Goal: Entertainment & Leisure: Consume media (video, audio)

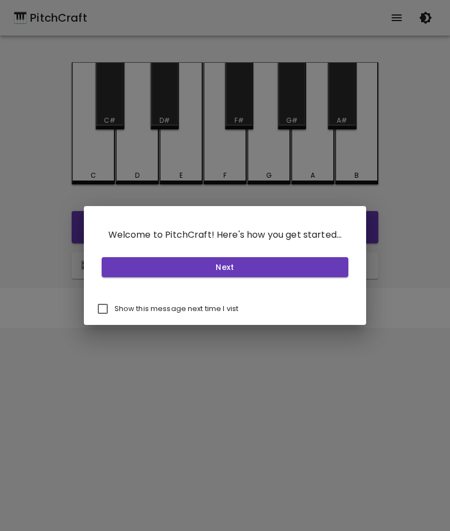
click at [236, 265] on button "Next" at bounding box center [225, 267] width 247 height 21
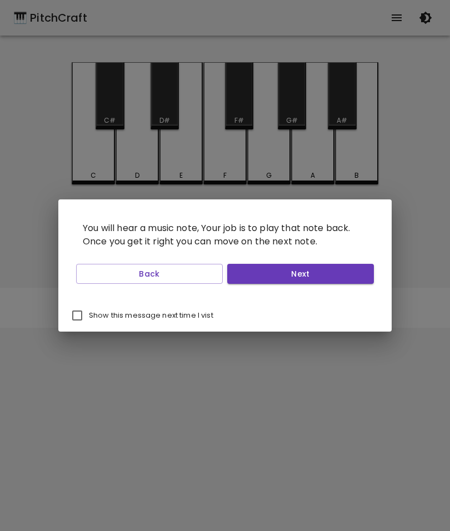
click at [295, 269] on button "Next" at bounding box center [300, 274] width 147 height 21
click at [296, 269] on button "Next" at bounding box center [300, 274] width 147 height 21
click at [303, 275] on button "Next" at bounding box center [300, 274] width 147 height 21
click at [291, 267] on button "Start Playing" at bounding box center [300, 274] width 147 height 21
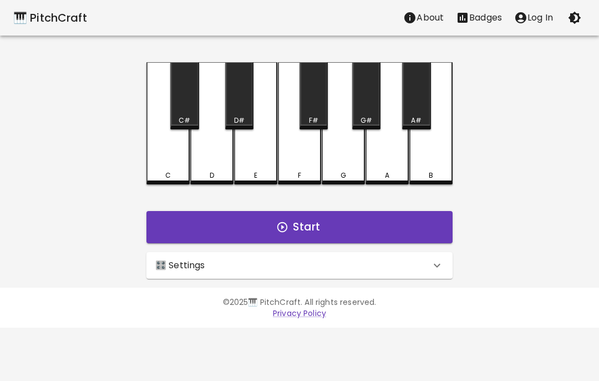
click at [171, 160] on div "C" at bounding box center [168, 123] width 43 height 122
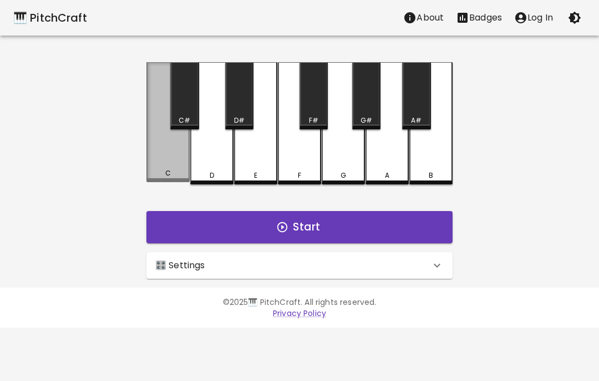
click at [172, 169] on div "C" at bounding box center [168, 122] width 43 height 120
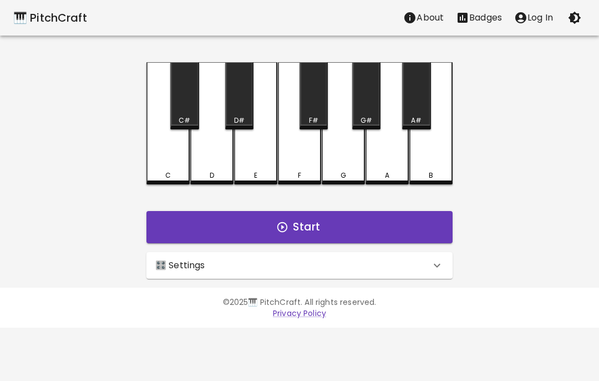
click at [175, 172] on div "C" at bounding box center [168, 175] width 41 height 10
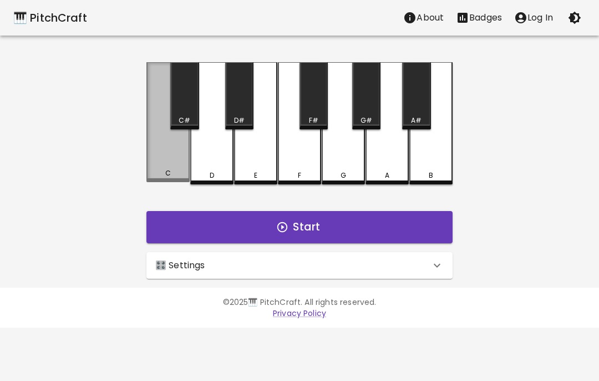
click at [172, 174] on div "C" at bounding box center [168, 173] width 41 height 10
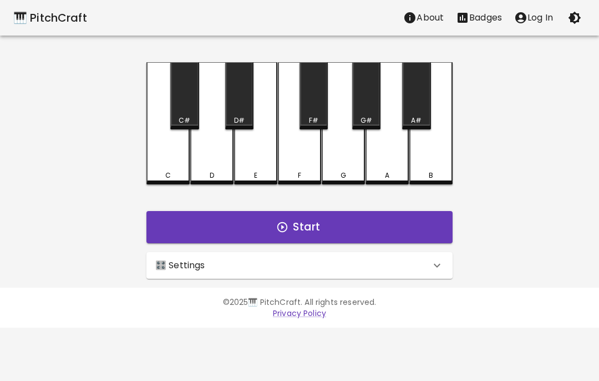
click at [168, 160] on div "C" at bounding box center [168, 123] width 43 height 122
click at [164, 163] on div "C" at bounding box center [168, 123] width 43 height 122
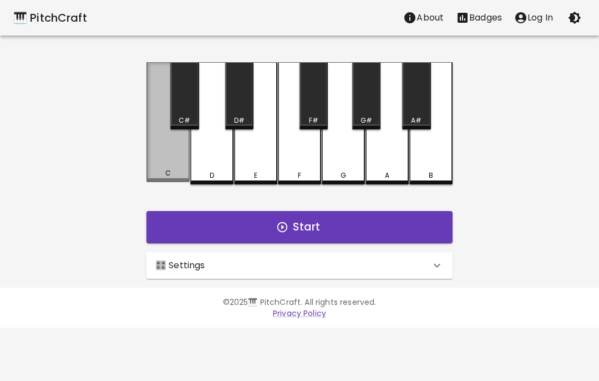
click at [172, 168] on div "C" at bounding box center [168, 122] width 43 height 120
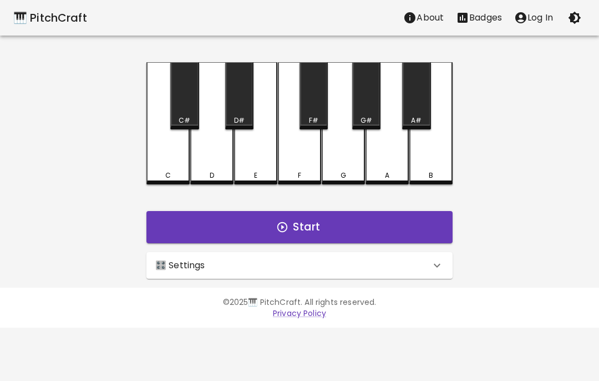
click at [154, 187] on div "C C# D D# E F F# G G# A A# B Start 🎛️ Settings Level 11 | C, D, E, F, G, A, B, …" at bounding box center [299, 170] width 333 height 216
click at [172, 155] on div "C" at bounding box center [168, 123] width 43 height 122
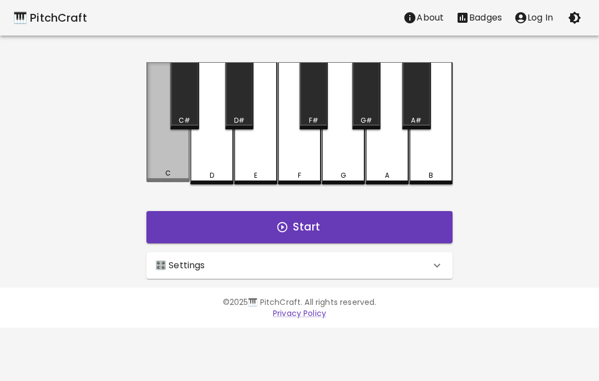
click at [158, 155] on div "C" at bounding box center [168, 122] width 43 height 120
click at [157, 154] on div "C" at bounding box center [168, 122] width 43 height 120
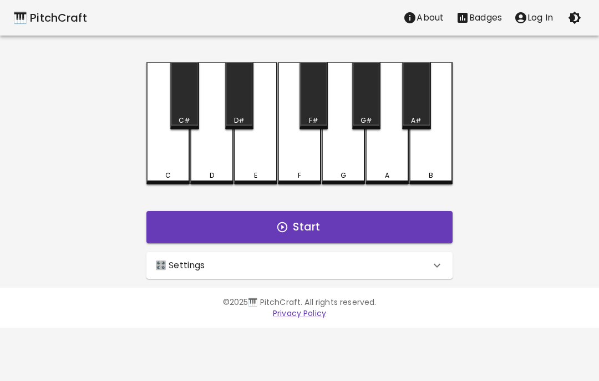
click at [155, 146] on div "C" at bounding box center [168, 123] width 43 height 122
click at [149, 148] on div "C" at bounding box center [168, 123] width 43 height 122
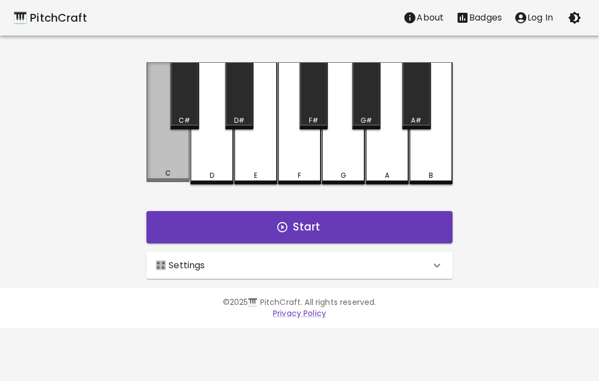
click at [149, 147] on div "C" at bounding box center [168, 122] width 43 height 120
click at [175, 124] on div "C#" at bounding box center [185, 120] width 26 height 10
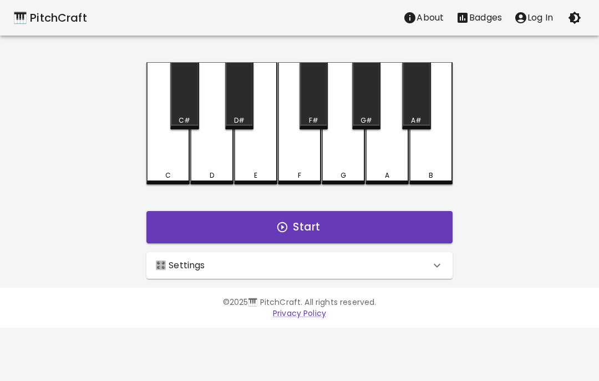
click at [175, 124] on div "C#" at bounding box center [185, 120] width 26 height 10
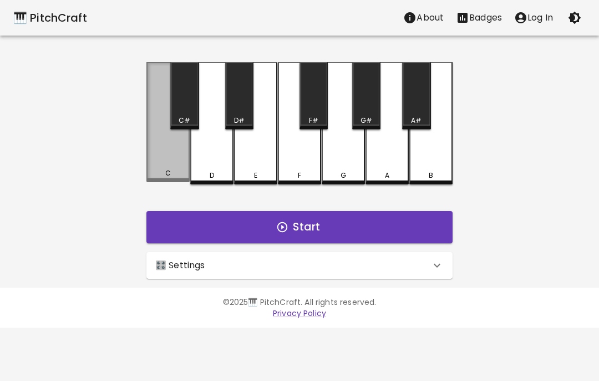
click at [155, 157] on div "C" at bounding box center [168, 122] width 43 height 120
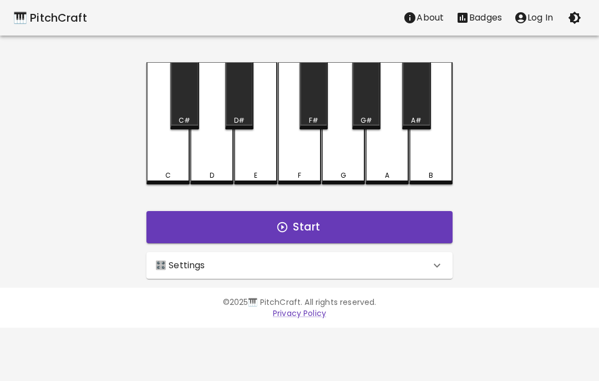
click at [172, 155] on div "C" at bounding box center [168, 123] width 43 height 122
click at [178, 148] on div "C" at bounding box center [168, 123] width 43 height 122
click at [170, 149] on div "C" at bounding box center [168, 123] width 43 height 122
click at [170, 148] on div "C" at bounding box center [168, 123] width 43 height 122
click at [150, 153] on div "C" at bounding box center [168, 123] width 43 height 122
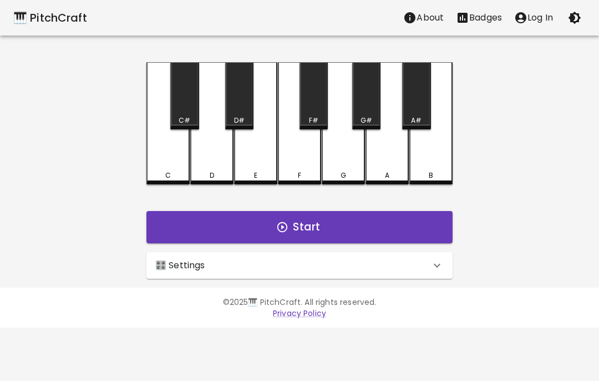
click at [316, 125] on div "F#" at bounding box center [313, 120] width 9 height 10
click at [405, 232] on button "Start" at bounding box center [300, 227] width 306 height 32
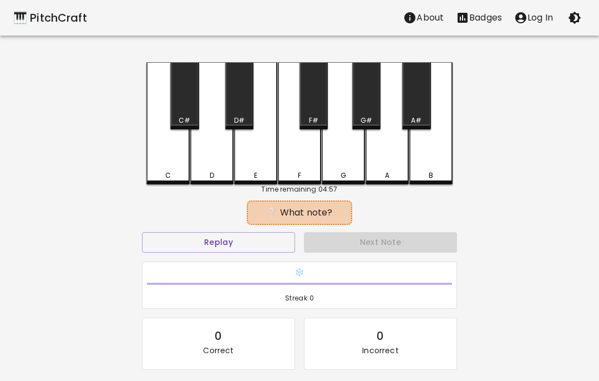
click at [169, 243] on button "Replay" at bounding box center [218, 242] width 153 height 21
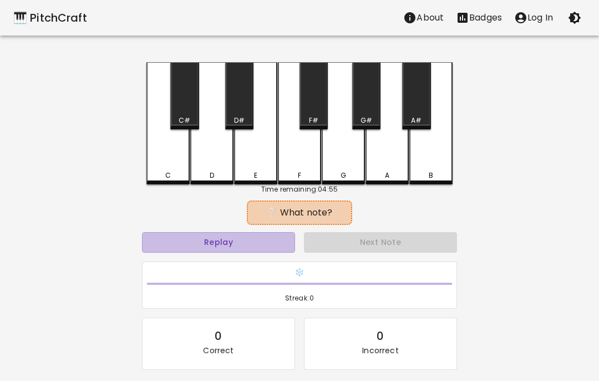
click at [169, 239] on button "Replay" at bounding box center [218, 242] width 153 height 21
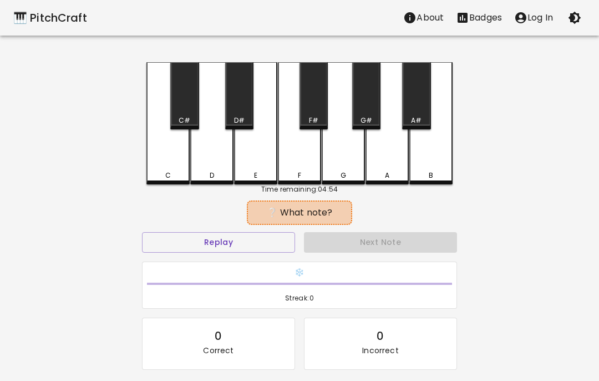
click at [145, 251] on button "Replay" at bounding box center [218, 242] width 153 height 21
click at [148, 255] on div "Replay" at bounding box center [219, 242] width 162 height 29
click at [153, 243] on button "Replay" at bounding box center [218, 242] width 153 height 21
click at [152, 242] on button "Replay" at bounding box center [218, 242] width 153 height 21
click at [158, 243] on button "Replay" at bounding box center [218, 242] width 153 height 21
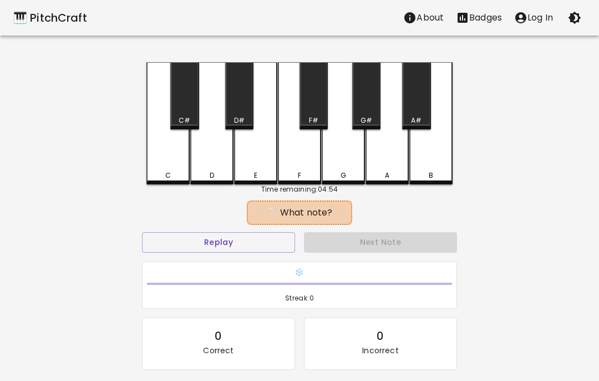
click at [157, 242] on button "Replay" at bounding box center [218, 242] width 153 height 21
click at [163, 245] on button "Replay" at bounding box center [218, 242] width 153 height 21
click at [204, 148] on div "D" at bounding box center [211, 123] width 43 height 122
click at [251, 99] on div "D#" at bounding box center [239, 95] width 28 height 67
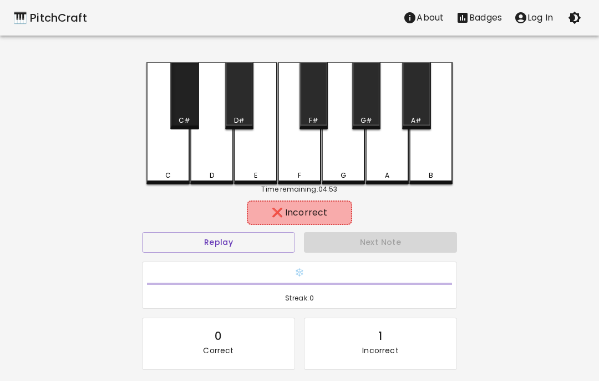
click at [188, 112] on div "C#" at bounding box center [184, 95] width 28 height 67
click at [301, 172] on div "F" at bounding box center [299, 175] width 3 height 10
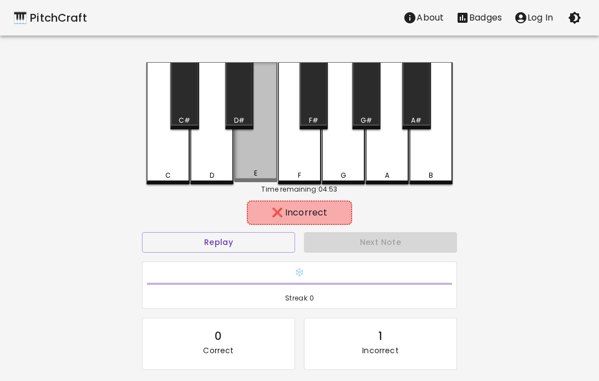
click at [263, 158] on div "E" at bounding box center [255, 122] width 43 height 120
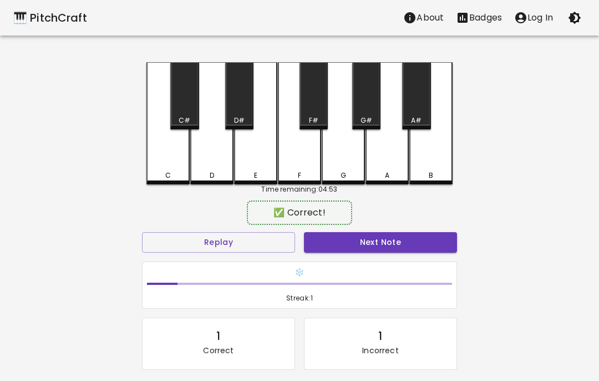
click at [165, 178] on div "C" at bounding box center [168, 175] width 6 height 10
click at [400, 244] on button "Next Note" at bounding box center [380, 242] width 153 height 21
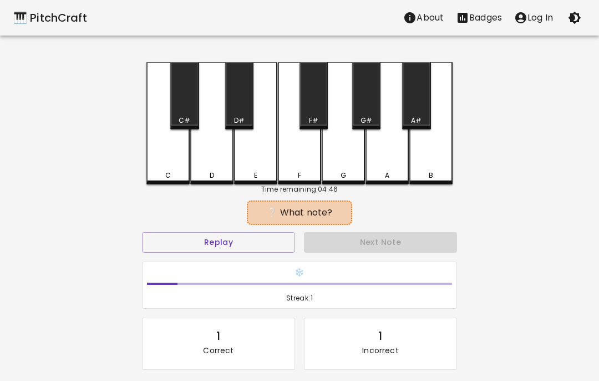
click at [279, 243] on button "Replay" at bounding box center [218, 242] width 153 height 21
click at [274, 244] on button "Replay" at bounding box center [218, 242] width 153 height 21
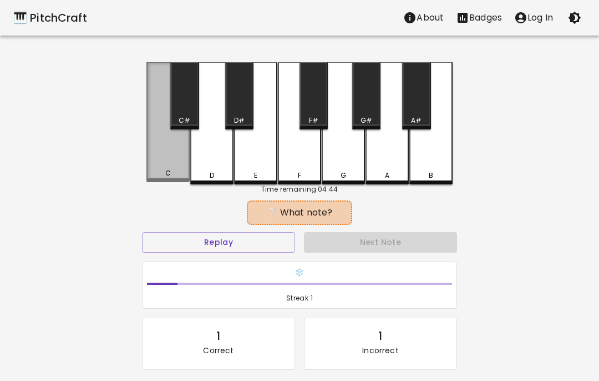
click at [162, 168] on div "C" at bounding box center [168, 122] width 43 height 120
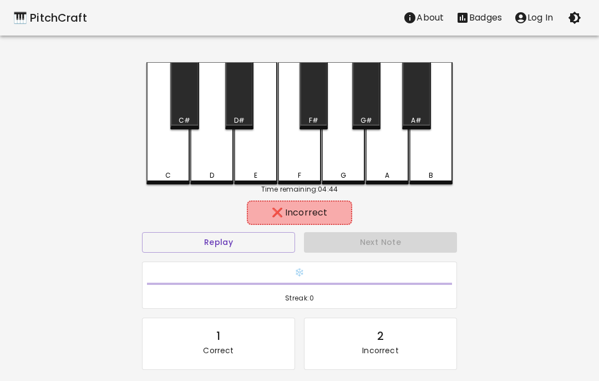
click at [216, 164] on div "D" at bounding box center [211, 123] width 43 height 122
click at [255, 173] on div "E" at bounding box center [255, 175] width 3 height 10
click at [255, 107] on div "E" at bounding box center [255, 123] width 43 height 122
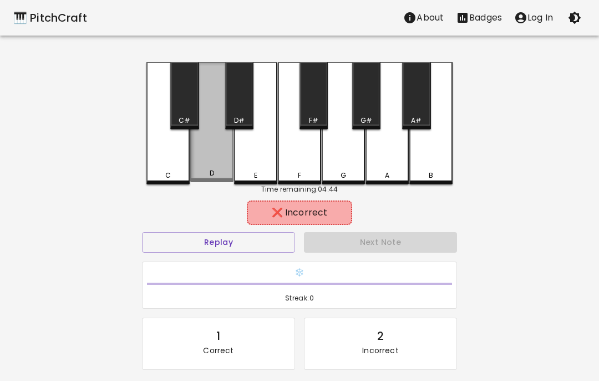
click at [221, 108] on div "D" at bounding box center [211, 122] width 43 height 120
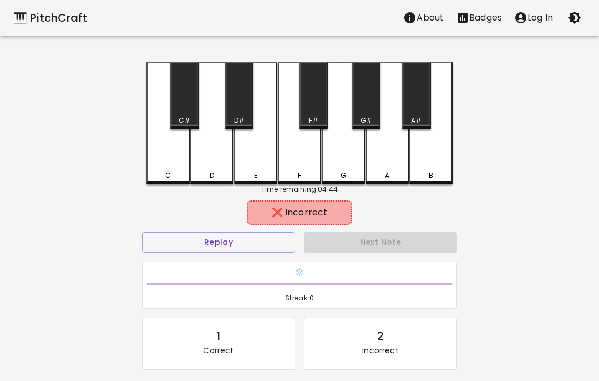
click at [221, 108] on div "D" at bounding box center [211, 123] width 43 height 122
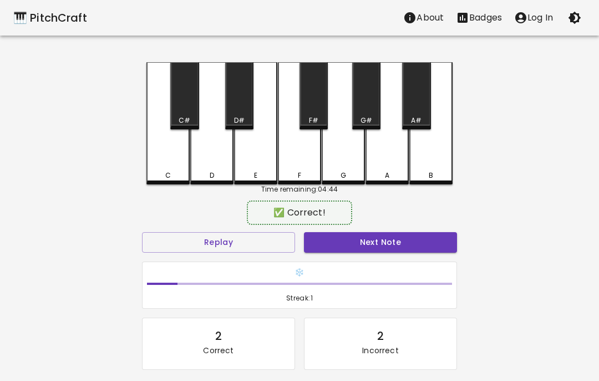
click at [183, 109] on div "C#" at bounding box center [184, 95] width 28 height 67
click at [378, 240] on button "Next Note" at bounding box center [380, 242] width 153 height 21
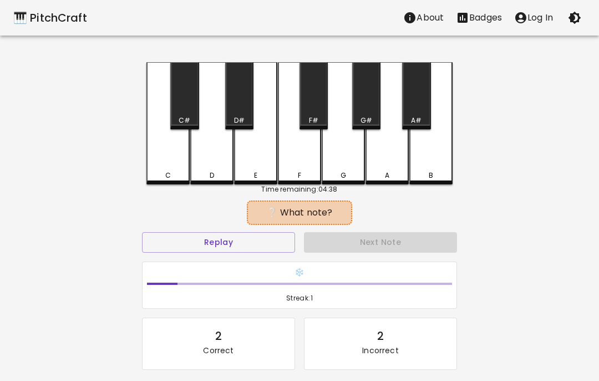
click at [269, 244] on button "Replay" at bounding box center [218, 242] width 153 height 21
click at [275, 236] on button "Replay" at bounding box center [218, 242] width 153 height 21
click at [264, 245] on button "Replay" at bounding box center [218, 242] width 153 height 21
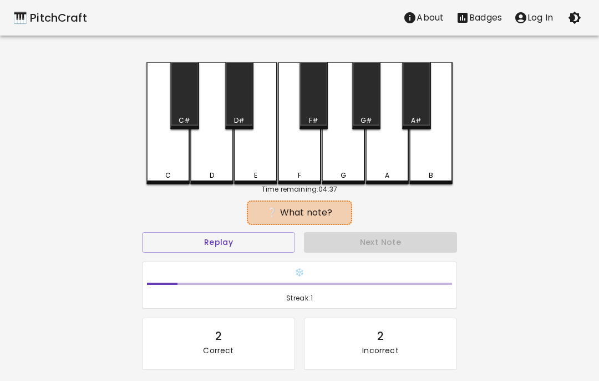
click at [268, 239] on button "Replay" at bounding box center [218, 242] width 153 height 21
click at [265, 239] on button "Replay" at bounding box center [218, 242] width 153 height 21
click at [274, 243] on button "Replay" at bounding box center [218, 242] width 153 height 21
click at [301, 166] on div "F" at bounding box center [299, 123] width 43 height 122
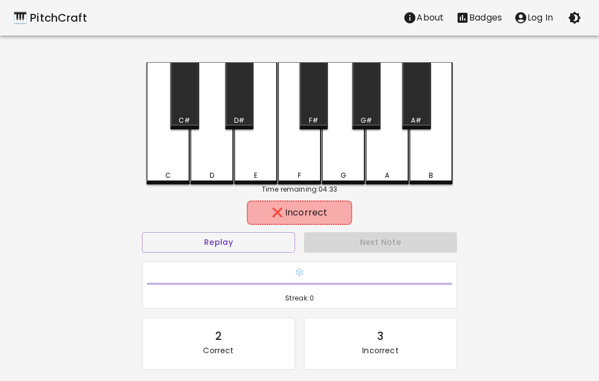
click at [253, 169] on div "E" at bounding box center [255, 123] width 43 height 122
click at [244, 109] on div "D#" at bounding box center [239, 95] width 28 height 67
click at [219, 154] on div "D" at bounding box center [211, 123] width 43 height 122
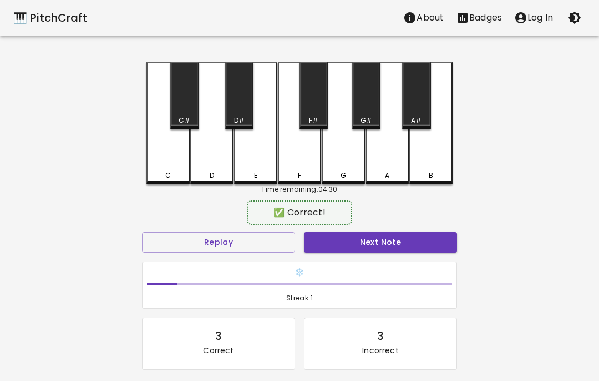
click at [356, 239] on button "Next Note" at bounding box center [380, 242] width 153 height 21
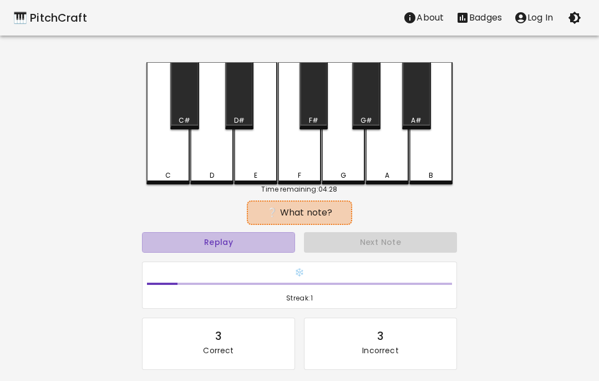
click at [271, 233] on button "Replay" at bounding box center [218, 242] width 153 height 21
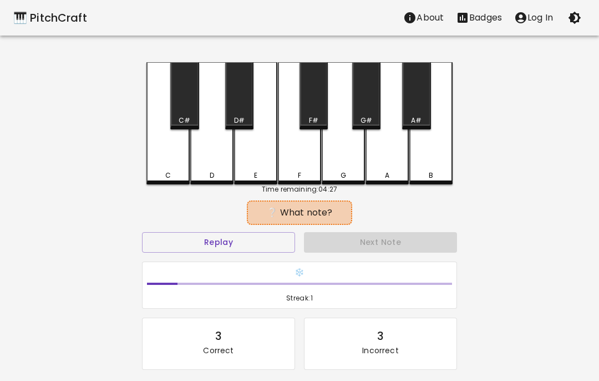
click at [255, 247] on button "Replay" at bounding box center [218, 242] width 153 height 21
click at [265, 235] on button "Replay" at bounding box center [218, 242] width 153 height 21
click at [265, 234] on button "Replay" at bounding box center [218, 242] width 153 height 21
click at [271, 238] on button "Replay" at bounding box center [218, 242] width 153 height 21
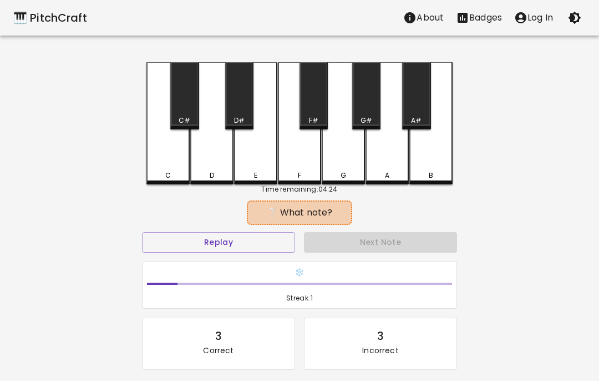
click at [414, 109] on div "A#" at bounding box center [416, 95] width 28 height 67
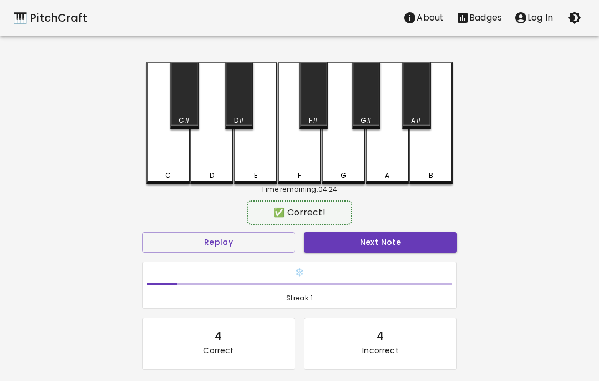
click at [357, 114] on div "G#" at bounding box center [366, 95] width 28 height 67
click at [382, 246] on button "Next Note" at bounding box center [380, 242] width 153 height 21
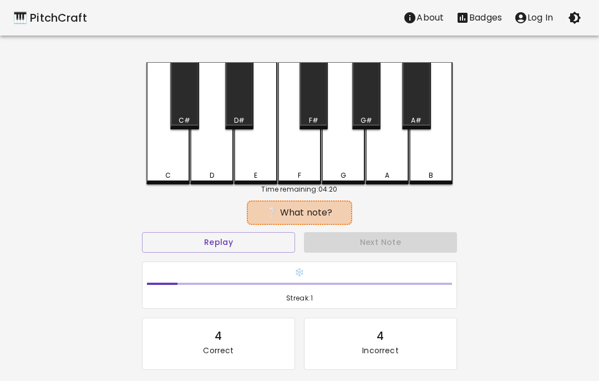
click at [268, 239] on button "Replay" at bounding box center [218, 242] width 153 height 21
click at [209, 164] on div "D" at bounding box center [211, 123] width 43 height 122
click at [238, 115] on div "D#" at bounding box center [239, 95] width 28 height 67
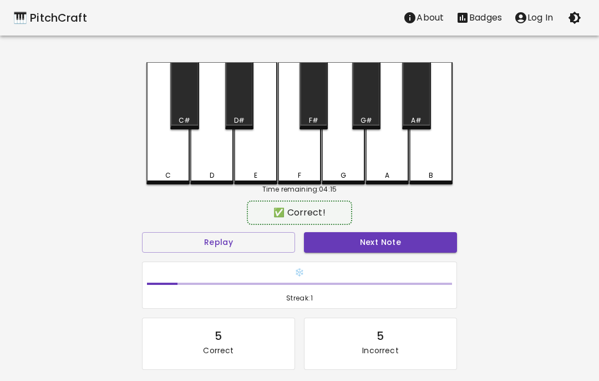
click at [334, 155] on div "G" at bounding box center [343, 123] width 43 height 122
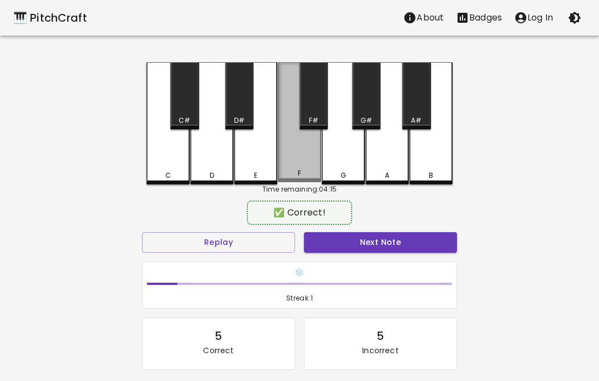
click at [282, 162] on div "F" at bounding box center [299, 122] width 43 height 120
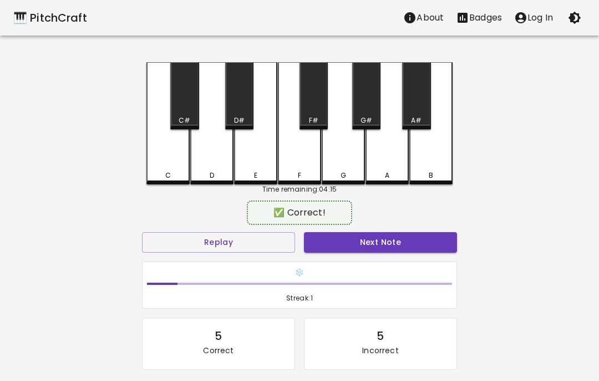
click at [163, 160] on div "C" at bounding box center [168, 123] width 43 height 122
click at [204, 165] on div "D" at bounding box center [211, 123] width 43 height 122
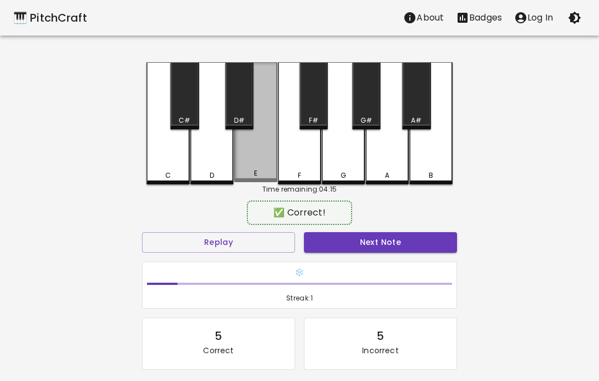
click at [252, 165] on div "E" at bounding box center [255, 122] width 43 height 120
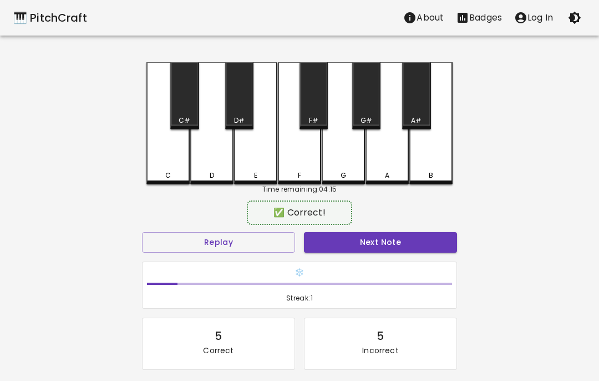
click at [305, 165] on div "F" at bounding box center [299, 123] width 43 height 122
click at [349, 163] on div "G" at bounding box center [343, 123] width 43 height 122
click at [390, 164] on div "A" at bounding box center [387, 123] width 43 height 122
click at [424, 155] on div "B" at bounding box center [431, 123] width 43 height 122
click at [187, 111] on div "C#" at bounding box center [184, 95] width 28 height 67
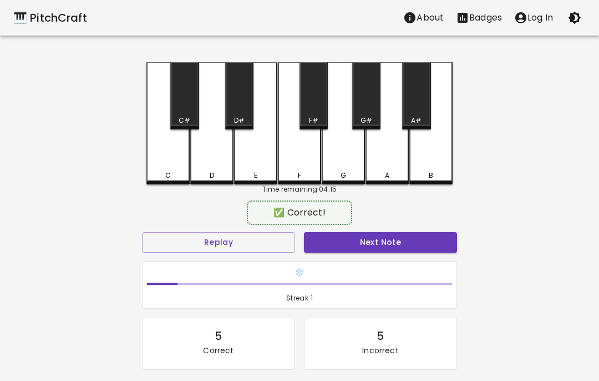
click at [240, 115] on div "D#" at bounding box center [239, 95] width 28 height 67
click at [318, 119] on div "F#" at bounding box center [313, 120] width 9 height 10
click at [364, 115] on div "G#" at bounding box center [366, 95] width 28 height 67
click at [411, 113] on div "A#" at bounding box center [416, 95] width 28 height 67
click at [399, 245] on button "Next Note" at bounding box center [380, 242] width 153 height 21
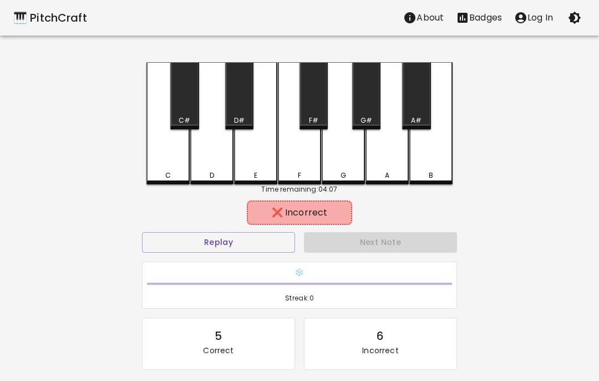
click at [204, 170] on div "D" at bounding box center [211, 175] width 41 height 10
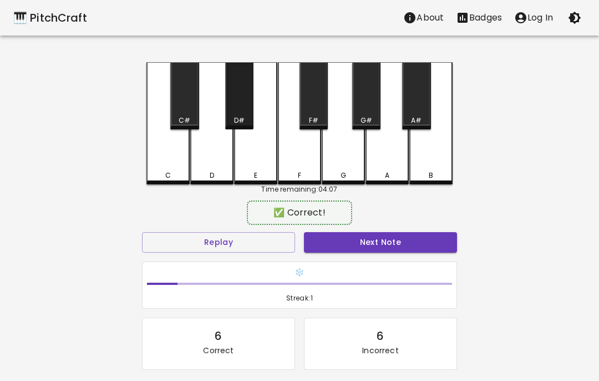
click at [239, 111] on div "D#" at bounding box center [239, 95] width 28 height 67
click at [170, 162] on div "C" at bounding box center [168, 123] width 43 height 122
click at [213, 165] on div "D" at bounding box center [211, 123] width 43 height 122
click at [259, 172] on div "E" at bounding box center [255, 175] width 41 height 10
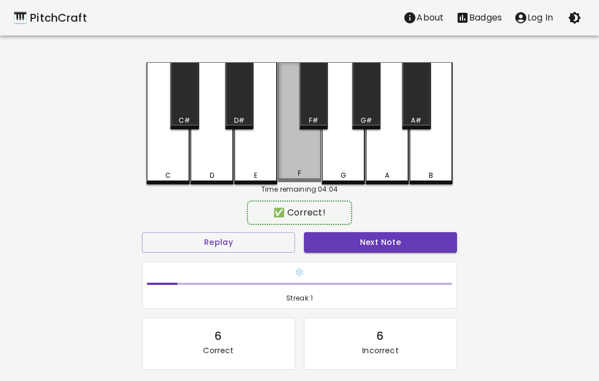
click at [298, 163] on div "F" at bounding box center [299, 122] width 43 height 120
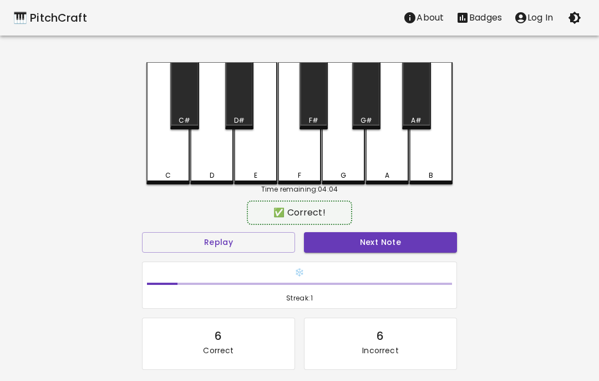
click at [341, 167] on div "G" at bounding box center [343, 123] width 43 height 122
click at [377, 163] on div "A" at bounding box center [387, 123] width 43 height 122
click at [406, 161] on div "A" at bounding box center [387, 123] width 43 height 122
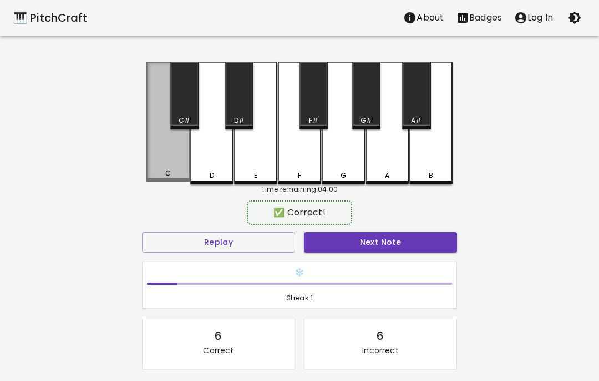
click at [167, 160] on div "C" at bounding box center [168, 122] width 43 height 120
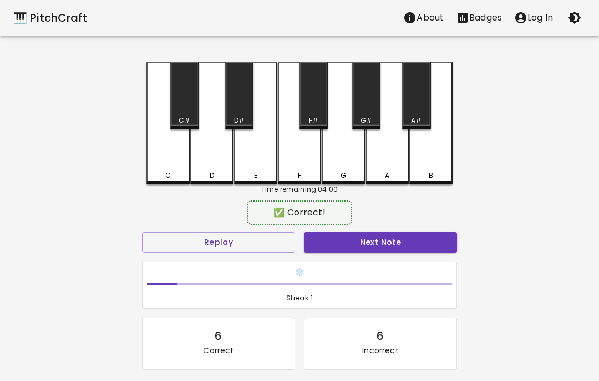
click at [212, 167] on div "D" at bounding box center [211, 123] width 43 height 122
click at [259, 172] on div "E" at bounding box center [255, 175] width 41 height 10
click at [301, 177] on div "F" at bounding box center [299, 175] width 3 height 10
click at [342, 175] on div "G" at bounding box center [344, 175] width 6 height 10
click at [383, 164] on div "A" at bounding box center [387, 123] width 43 height 122
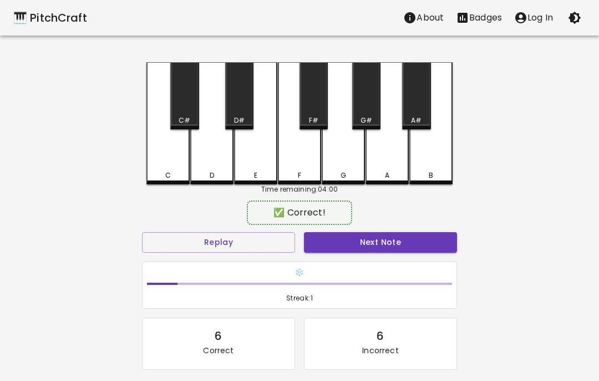
click at [430, 162] on div "B" at bounding box center [431, 123] width 43 height 122
click at [193, 120] on div "C#" at bounding box center [185, 120] width 26 height 10
click at [188, 119] on div "C#" at bounding box center [185, 120] width 12 height 10
click at [194, 117] on div "C#" at bounding box center [185, 120] width 26 height 10
click at [238, 110] on div "D#" at bounding box center [239, 95] width 28 height 67
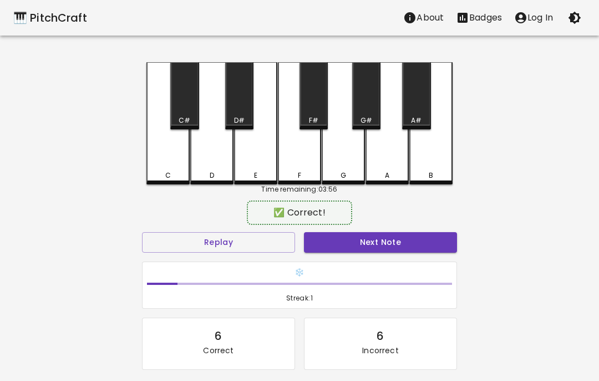
click at [315, 105] on div "F#" at bounding box center [314, 95] width 28 height 67
click at [366, 102] on div "G#" at bounding box center [366, 95] width 28 height 67
click at [417, 105] on div "A#" at bounding box center [416, 95] width 28 height 67
click at [178, 118] on div "C#" at bounding box center [185, 120] width 26 height 10
click at [188, 108] on div "C#" at bounding box center [184, 95] width 28 height 67
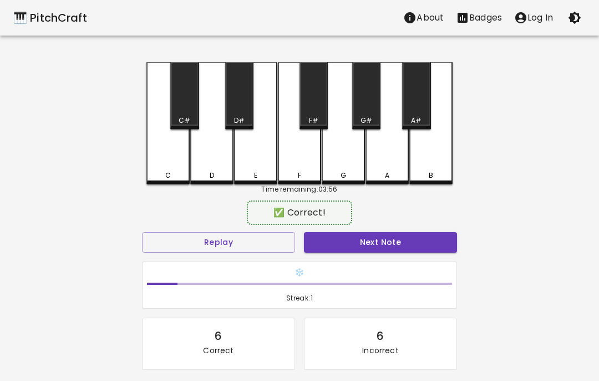
click at [188, 107] on div "C#" at bounding box center [184, 95] width 28 height 67
click at [191, 95] on div "C#" at bounding box center [184, 95] width 28 height 67
click at [191, 94] on div "C#" at bounding box center [184, 95] width 28 height 67
click at [193, 93] on div "C#" at bounding box center [184, 95] width 28 height 67
click at [244, 105] on div "D#" at bounding box center [239, 95] width 28 height 67
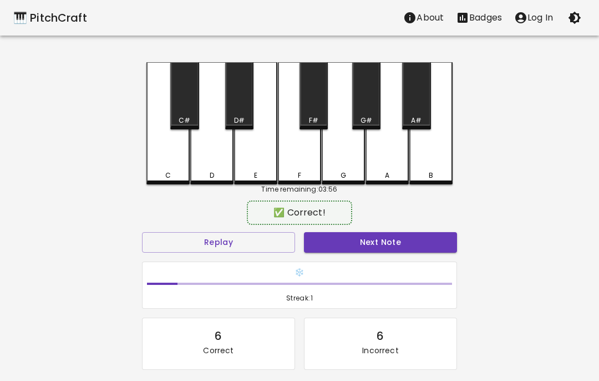
click at [309, 115] on div "F#" at bounding box center [314, 95] width 28 height 67
click at [367, 112] on div "G#" at bounding box center [366, 95] width 28 height 67
click at [420, 109] on div "A#" at bounding box center [416, 95] width 28 height 67
click at [417, 116] on div "A#" at bounding box center [416, 120] width 11 height 10
click at [377, 238] on button "Next Note" at bounding box center [380, 242] width 153 height 21
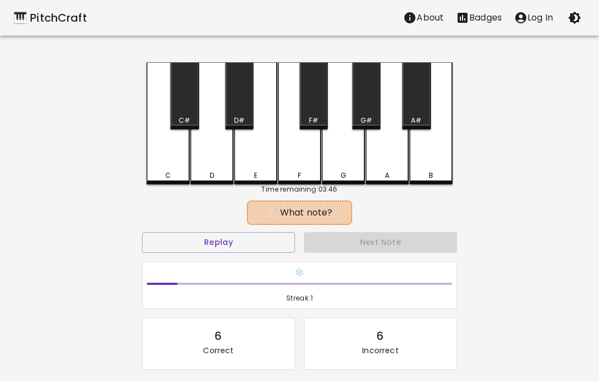
click at [269, 240] on button "Replay" at bounding box center [218, 242] width 153 height 21
click at [219, 174] on div "D" at bounding box center [211, 175] width 41 height 10
click at [235, 101] on div "D#" at bounding box center [239, 95] width 28 height 67
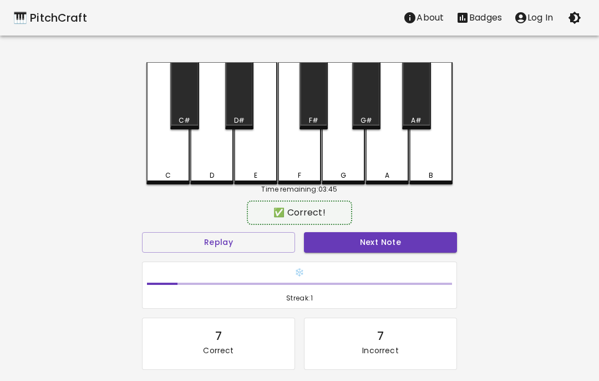
click at [384, 240] on button "Next Note" at bounding box center [380, 242] width 153 height 21
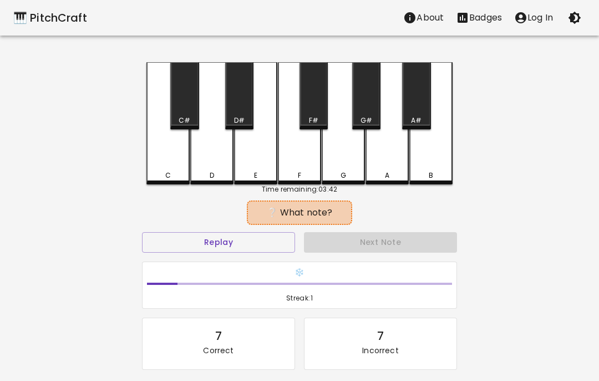
click at [264, 245] on button "Replay" at bounding box center [218, 242] width 153 height 21
click at [273, 245] on button "Replay" at bounding box center [218, 242] width 153 height 21
click at [253, 236] on button "Replay" at bounding box center [218, 242] width 153 height 21
click at [252, 236] on button "Replay" at bounding box center [218, 242] width 153 height 21
click at [264, 246] on button "Replay" at bounding box center [218, 242] width 153 height 21
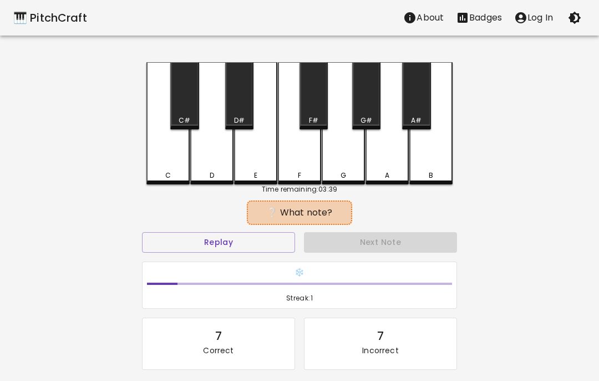
click at [264, 245] on button "Replay" at bounding box center [218, 242] width 153 height 21
click at [308, 170] on div "F" at bounding box center [299, 123] width 43 height 122
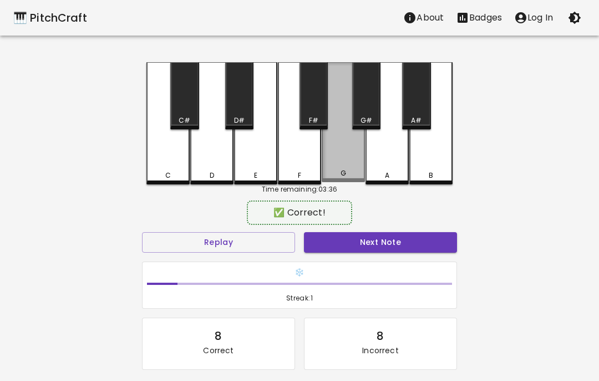
click at [329, 167] on div "G" at bounding box center [343, 122] width 43 height 120
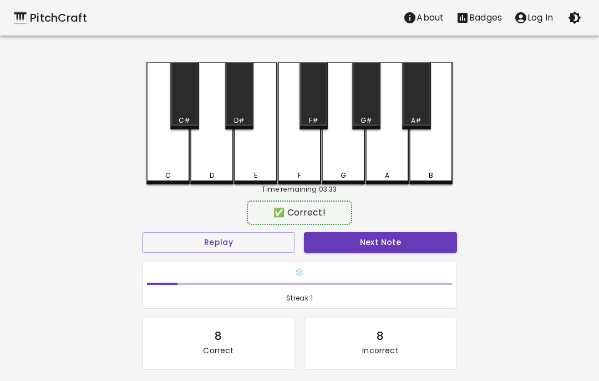
click at [391, 246] on button "Next Note" at bounding box center [380, 242] width 153 height 21
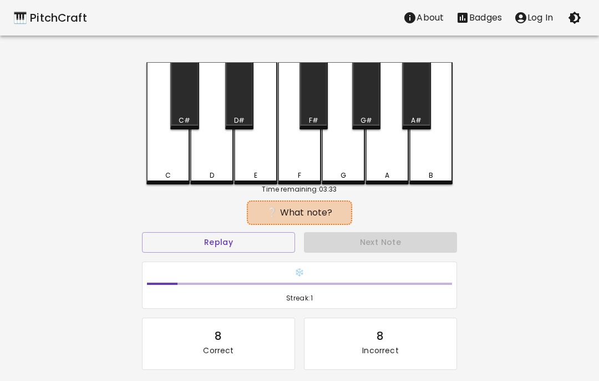
click at [260, 250] on button "Replay" at bounding box center [218, 242] width 153 height 21
click at [278, 246] on button "Replay" at bounding box center [218, 242] width 153 height 21
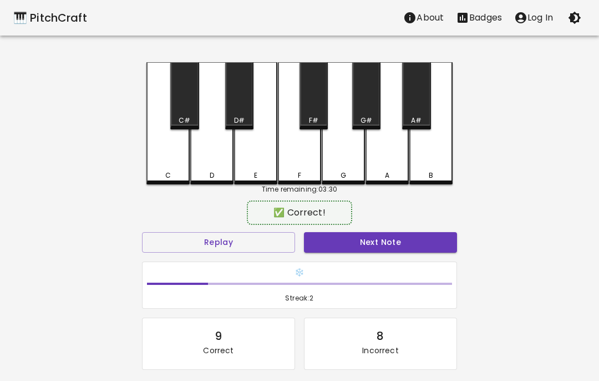
click at [349, 160] on div "G" at bounding box center [343, 123] width 43 height 122
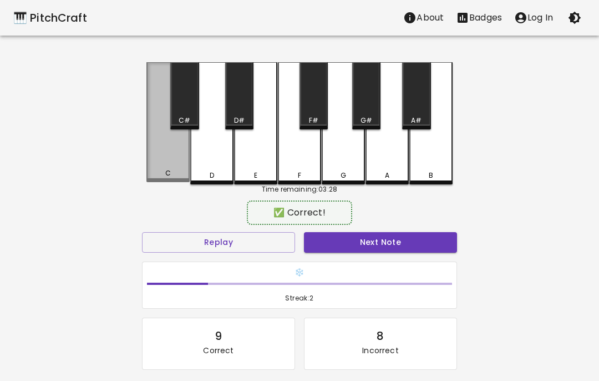
click at [163, 178] on div "C" at bounding box center [168, 173] width 41 height 10
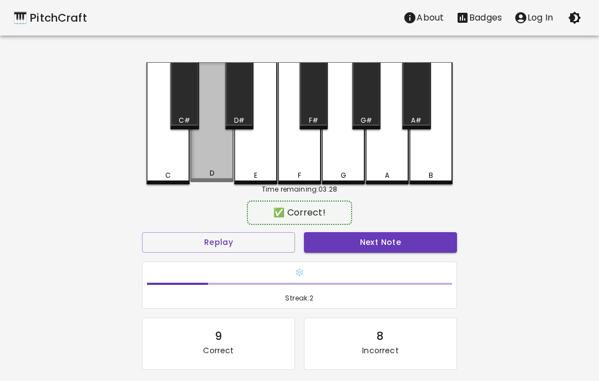
click at [211, 164] on div "D" at bounding box center [211, 122] width 43 height 120
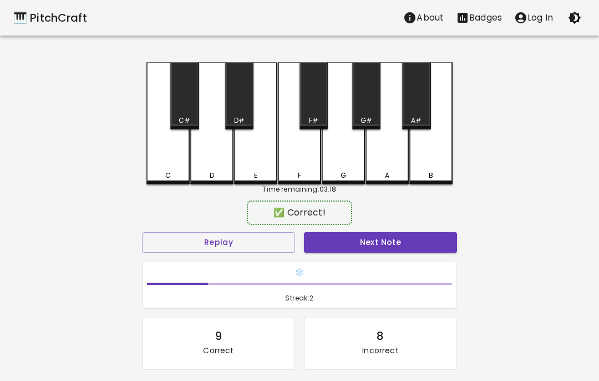
click at [164, 177] on div "C" at bounding box center [168, 175] width 41 height 10
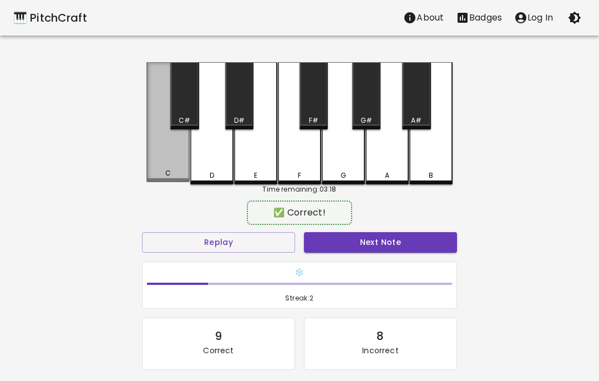
click at [166, 170] on div "C" at bounding box center [168, 173] width 6 height 10
click at [153, 167] on div "C" at bounding box center [168, 122] width 43 height 120
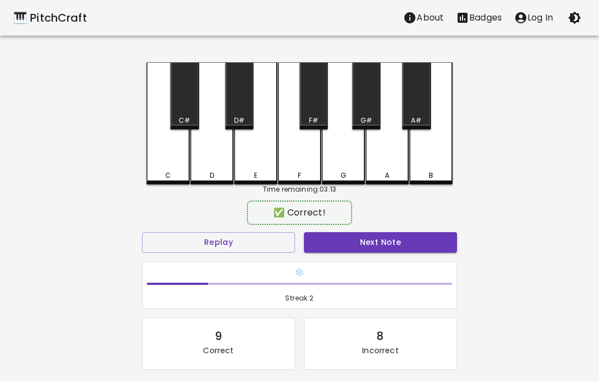
click at [170, 165] on div "C" at bounding box center [168, 123] width 43 height 122
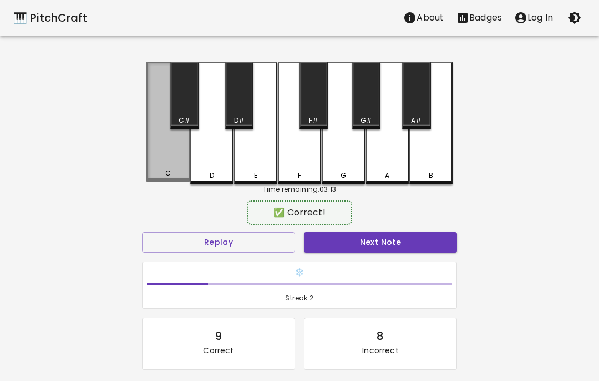
click at [164, 144] on div "C" at bounding box center [168, 122] width 43 height 120
click at [149, 140] on div "C" at bounding box center [168, 122] width 43 height 120
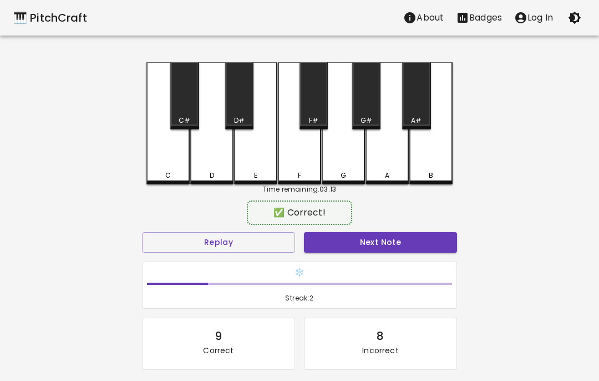
click at [169, 143] on div "C" at bounding box center [168, 123] width 43 height 122
click at [159, 147] on div "C" at bounding box center [168, 123] width 43 height 122
click at [173, 238] on button "Replay" at bounding box center [218, 242] width 153 height 21
click at [437, 245] on button "Next Note" at bounding box center [380, 242] width 153 height 21
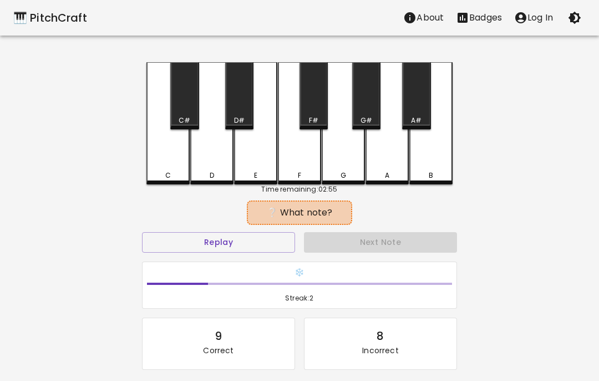
click at [253, 242] on button "Replay" at bounding box center [218, 242] width 153 height 21
click at [270, 246] on button "Replay" at bounding box center [218, 242] width 153 height 21
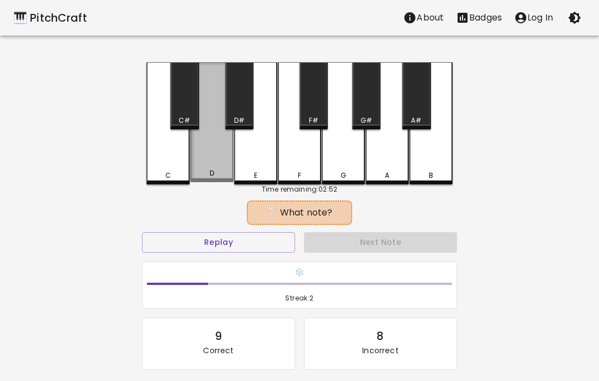
click at [218, 160] on div "D" at bounding box center [211, 122] width 43 height 120
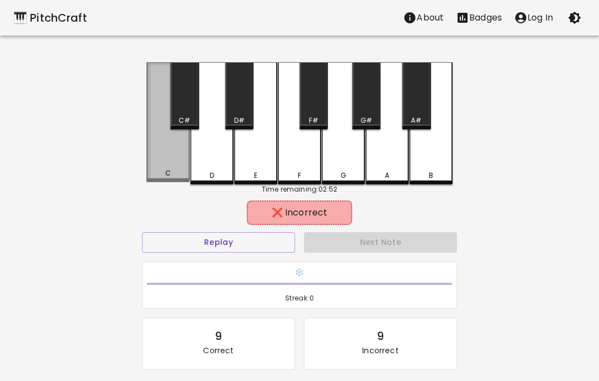
click at [176, 170] on div "C" at bounding box center [168, 122] width 43 height 120
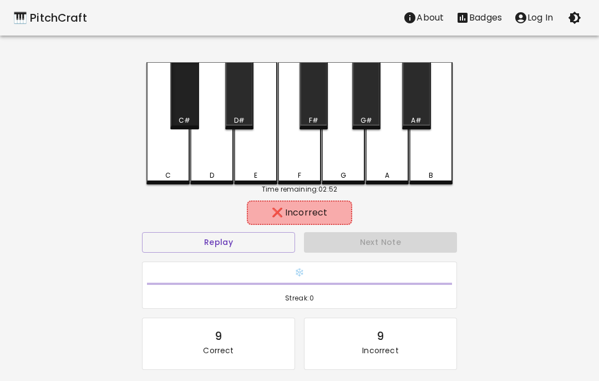
click at [187, 91] on div "C#" at bounding box center [184, 95] width 28 height 67
click at [231, 107] on div "D#" at bounding box center [239, 95] width 28 height 67
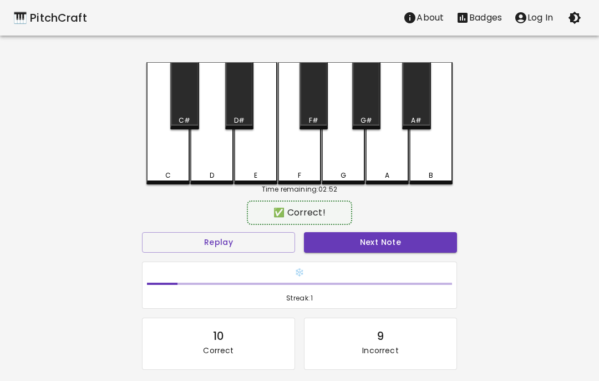
click at [416, 245] on button "Next Note" at bounding box center [380, 242] width 153 height 21
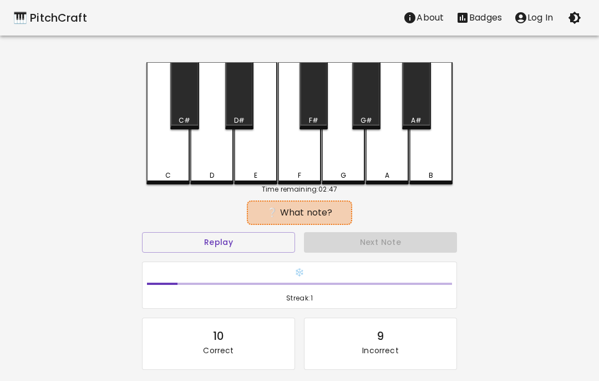
click at [276, 240] on button "Replay" at bounding box center [218, 242] width 153 height 21
click at [413, 113] on div "A#" at bounding box center [416, 95] width 28 height 67
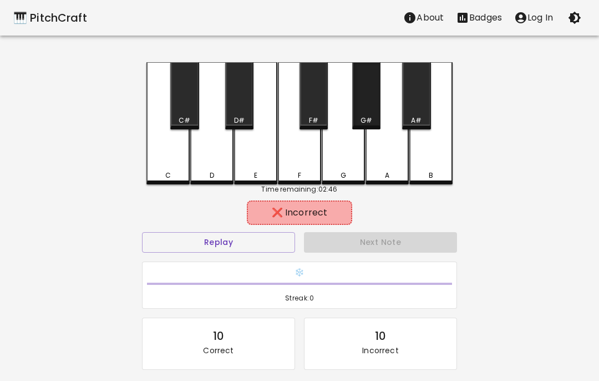
click at [360, 110] on div "G#" at bounding box center [366, 95] width 28 height 67
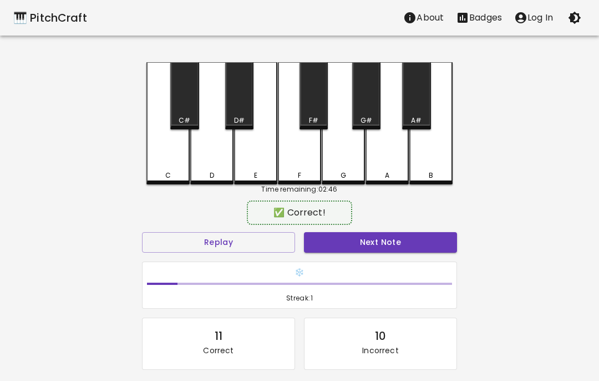
click at [431, 167] on div "B" at bounding box center [431, 123] width 43 height 122
click at [420, 232] on button "Next Note" at bounding box center [380, 242] width 153 height 21
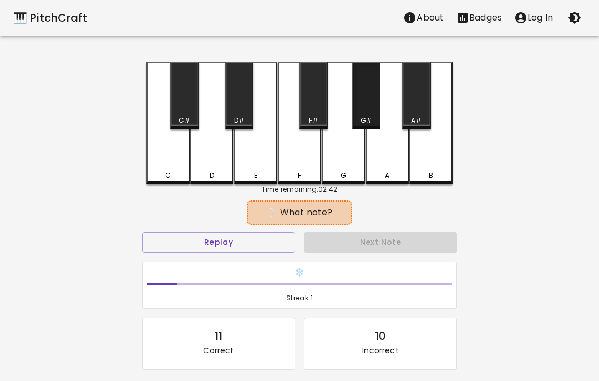
click at [365, 118] on div "G#" at bounding box center [367, 120] width 12 height 10
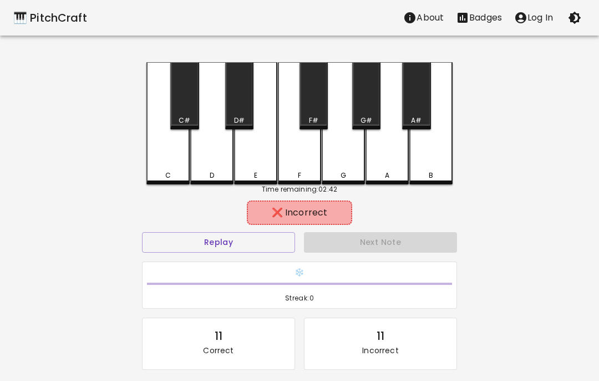
click at [385, 171] on div "A" at bounding box center [387, 175] width 4 height 10
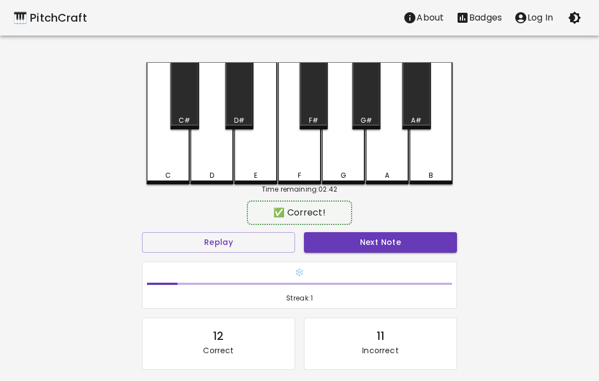
click at [387, 243] on button "Next Note" at bounding box center [380, 242] width 153 height 21
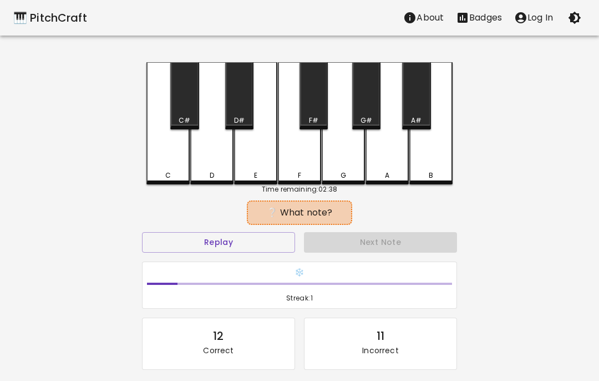
click at [287, 240] on button "Replay" at bounding box center [218, 242] width 153 height 21
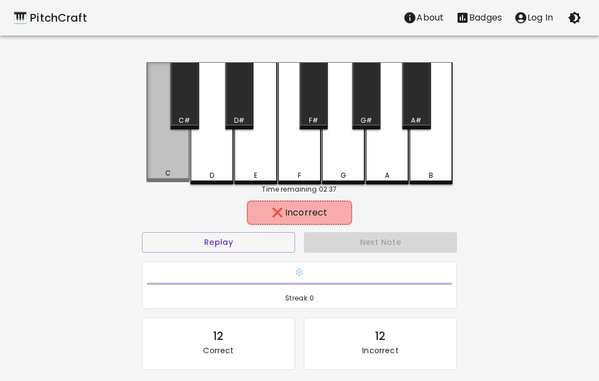
click at [173, 165] on div "C" at bounding box center [168, 122] width 43 height 120
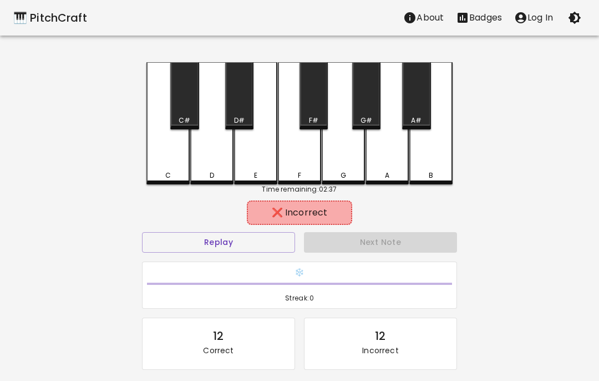
click at [195, 113] on div "C#" at bounding box center [184, 95] width 28 height 67
click at [241, 105] on div "D#" at bounding box center [239, 95] width 28 height 67
click at [207, 172] on div "D" at bounding box center [211, 175] width 41 height 10
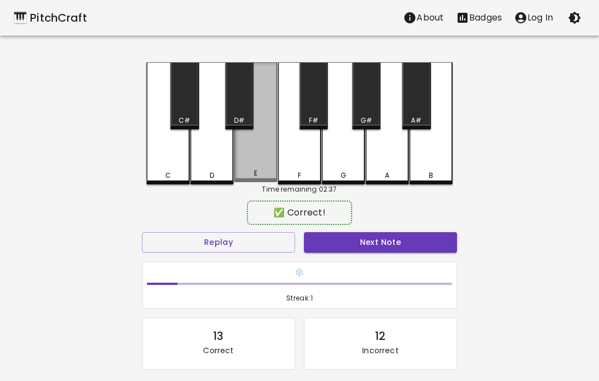
click at [249, 181] on div "E" at bounding box center [255, 122] width 43 height 120
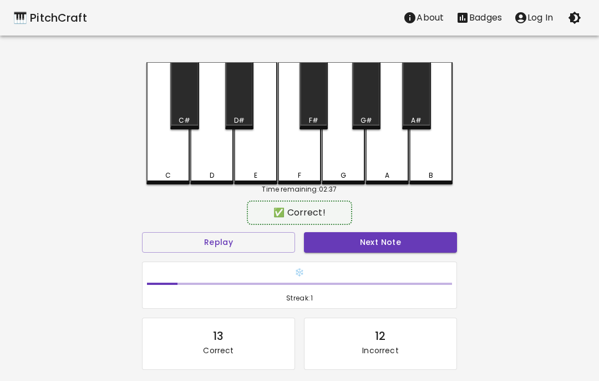
click at [375, 249] on button "Next Note" at bounding box center [380, 242] width 153 height 21
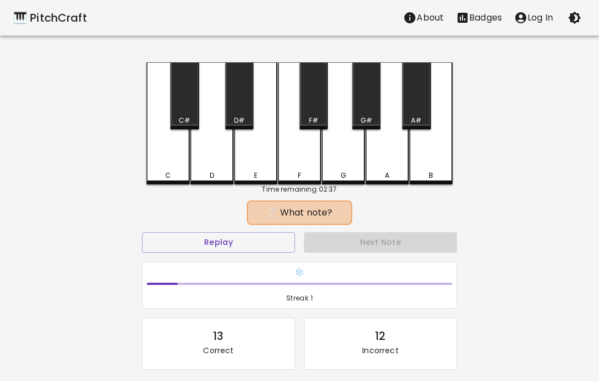
click at [254, 245] on button "Replay" at bounding box center [218, 242] width 153 height 21
click at [299, 177] on div "F" at bounding box center [299, 175] width 3 height 10
click at [354, 169] on div "G" at bounding box center [343, 123] width 43 height 122
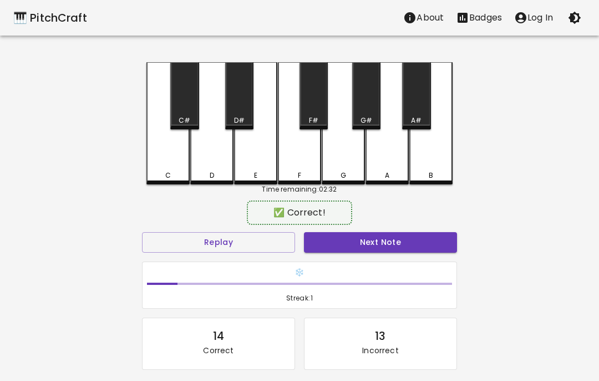
click at [370, 113] on div "G#" at bounding box center [366, 95] width 28 height 67
click at [194, 106] on div "C#" at bounding box center [184, 95] width 28 height 67
click at [243, 97] on div "D#" at bounding box center [239, 95] width 28 height 67
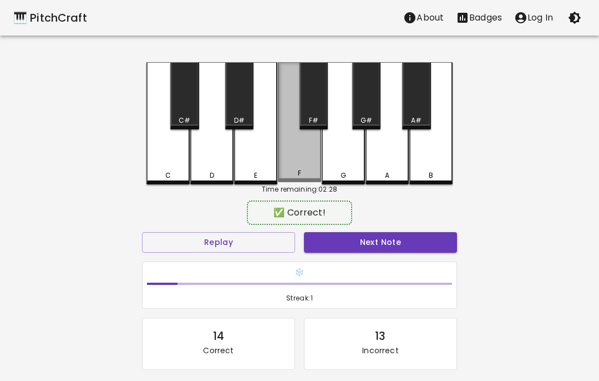
click at [291, 97] on div "F" at bounding box center [299, 122] width 43 height 120
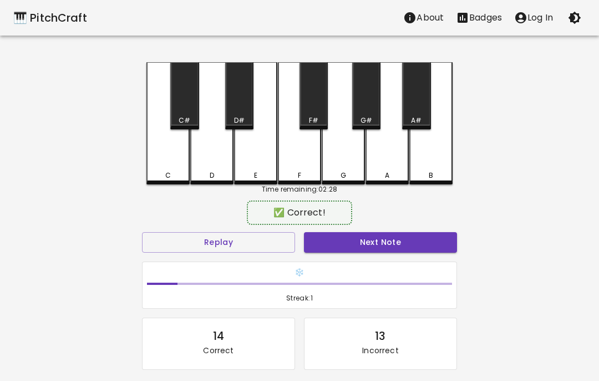
click at [185, 108] on div "C#" at bounding box center [184, 95] width 28 height 67
click at [241, 100] on div "D#" at bounding box center [239, 95] width 28 height 67
click at [315, 110] on div "F#" at bounding box center [314, 95] width 28 height 67
click at [366, 117] on div "G#" at bounding box center [367, 120] width 12 height 10
click at [422, 121] on div "A#" at bounding box center [416, 120] width 11 height 10
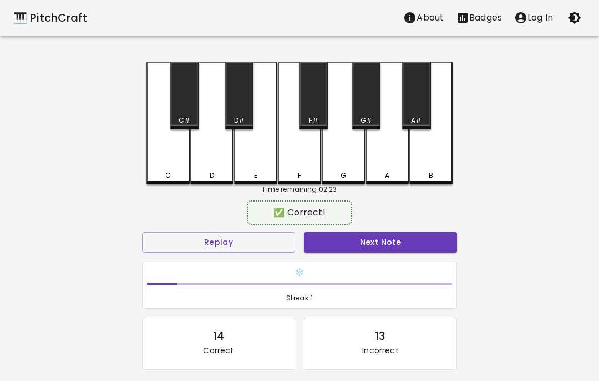
click at [178, 244] on button "Replay" at bounding box center [218, 242] width 153 height 21
click at [417, 248] on button "Next Note" at bounding box center [380, 242] width 153 height 21
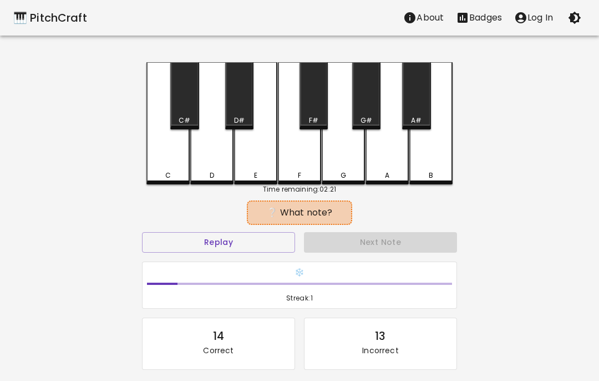
click at [283, 240] on button "Replay" at bounding box center [218, 242] width 153 height 21
click at [281, 229] on div "Replay" at bounding box center [219, 242] width 162 height 29
click at [279, 239] on button "Replay" at bounding box center [218, 242] width 153 height 21
click at [278, 239] on button "Replay" at bounding box center [218, 242] width 153 height 21
click at [274, 246] on button "Replay" at bounding box center [218, 242] width 153 height 21
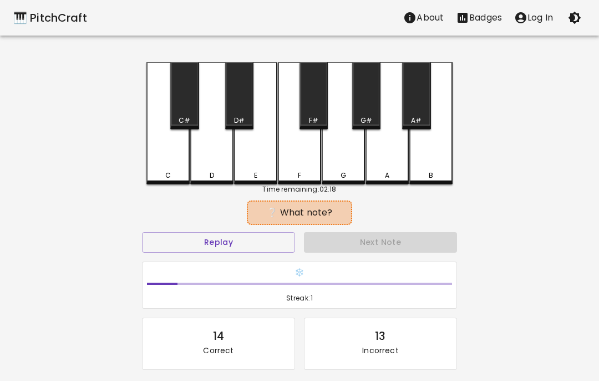
click at [273, 246] on button "Replay" at bounding box center [218, 242] width 153 height 21
click at [365, 108] on div "G#" at bounding box center [366, 95] width 28 height 67
click at [396, 156] on div "A" at bounding box center [387, 123] width 43 height 122
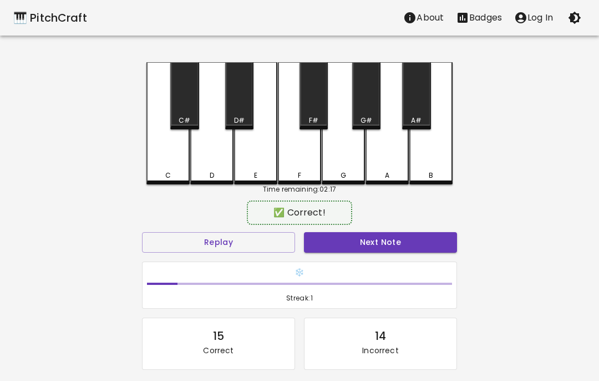
click at [392, 246] on button "Next Note" at bounding box center [380, 242] width 153 height 21
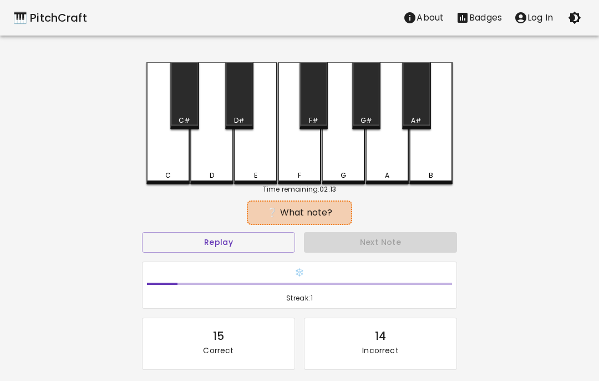
click at [275, 250] on button "Replay" at bounding box center [218, 242] width 153 height 21
click at [279, 253] on div "Replay" at bounding box center [219, 242] width 162 height 29
click at [270, 241] on button "Replay" at bounding box center [218, 242] width 153 height 21
click at [271, 245] on button "Replay" at bounding box center [218, 242] width 153 height 21
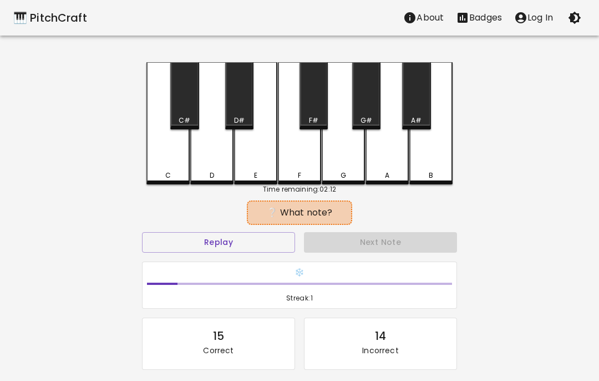
click at [270, 245] on button "Replay" at bounding box center [218, 242] width 153 height 21
click at [274, 243] on button "Replay" at bounding box center [218, 242] width 153 height 21
click at [274, 245] on button "Replay" at bounding box center [218, 242] width 153 height 21
click at [219, 149] on div "D" at bounding box center [211, 123] width 43 height 122
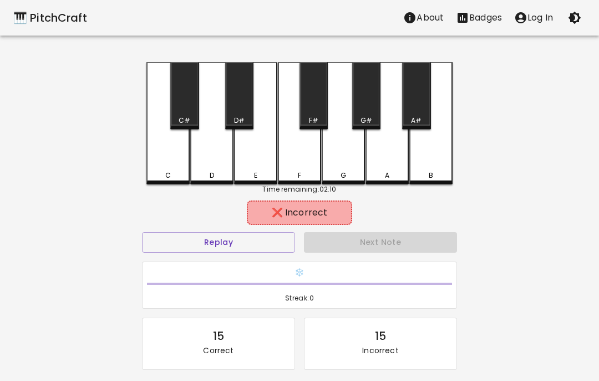
click at [241, 97] on div "D#" at bounding box center [239, 95] width 28 height 67
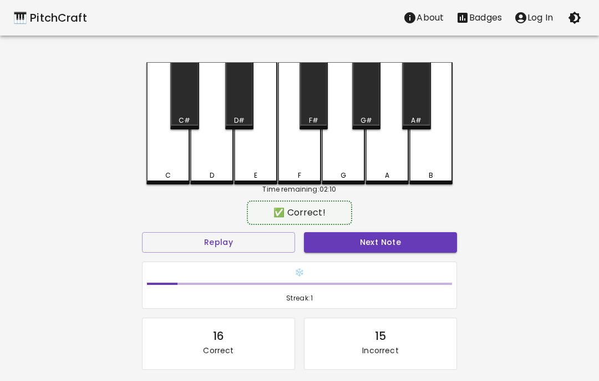
click at [301, 160] on div "F" at bounding box center [299, 123] width 43 height 122
click at [385, 244] on button "Next Note" at bounding box center [380, 242] width 153 height 21
click at [299, 160] on div "F" at bounding box center [299, 123] width 43 height 122
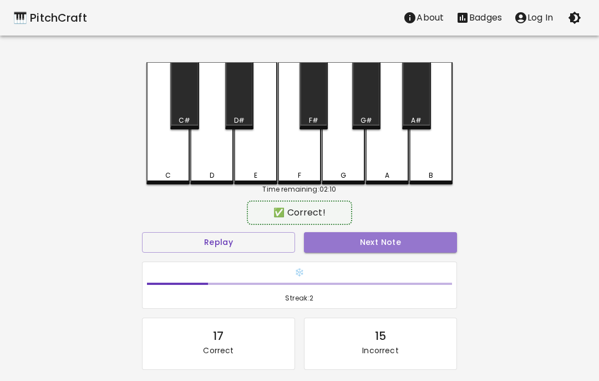
click at [377, 240] on button "Next Note" at bounding box center [380, 242] width 153 height 21
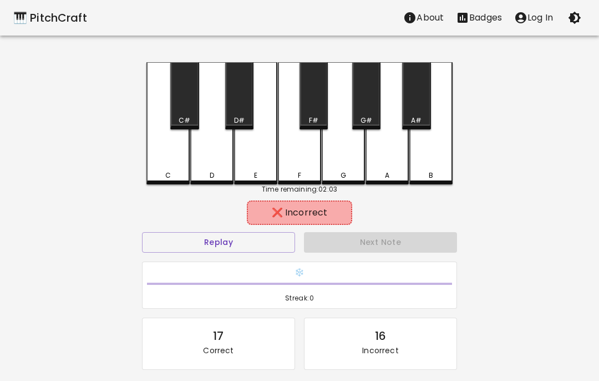
click at [254, 159] on div "E" at bounding box center [255, 123] width 43 height 122
click at [206, 157] on div "D" at bounding box center [211, 123] width 43 height 122
click at [241, 91] on div "D#" at bounding box center [239, 95] width 28 height 67
click at [210, 94] on div "D" at bounding box center [211, 123] width 43 height 122
click at [174, 127] on div "C#" at bounding box center [184, 95] width 28 height 67
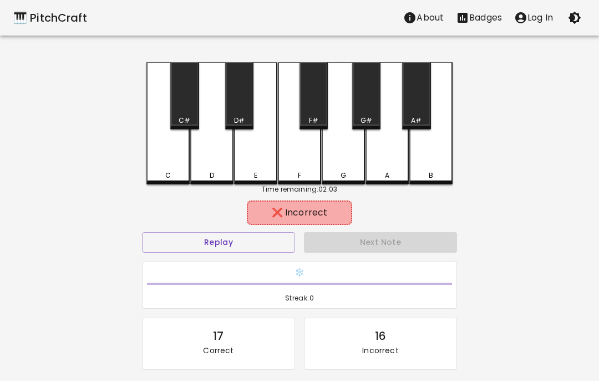
click at [167, 163] on div "C" at bounding box center [168, 123] width 43 height 122
click at [196, 105] on div "C#" at bounding box center [184, 95] width 28 height 67
click at [225, 134] on div "D" at bounding box center [211, 123] width 43 height 122
click at [251, 105] on div "D#" at bounding box center [239, 95] width 28 height 67
click at [254, 162] on div "E" at bounding box center [255, 123] width 43 height 122
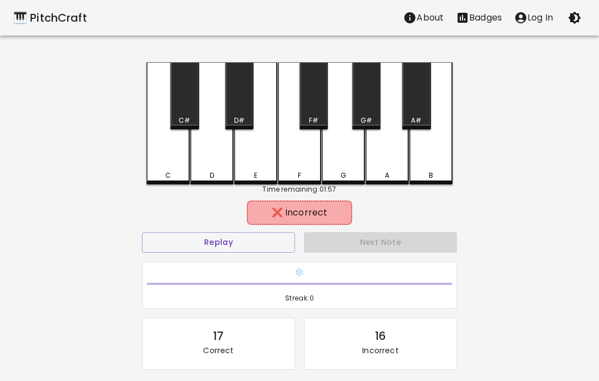
click at [316, 109] on div "F#" at bounding box center [314, 95] width 28 height 67
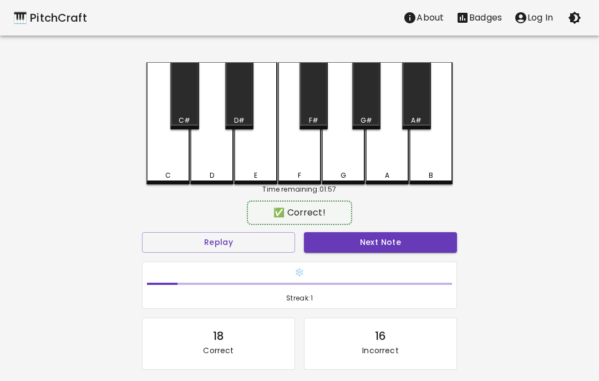
click at [360, 105] on div "G#" at bounding box center [366, 95] width 28 height 67
click at [386, 247] on button "Next Note" at bounding box center [380, 242] width 153 height 21
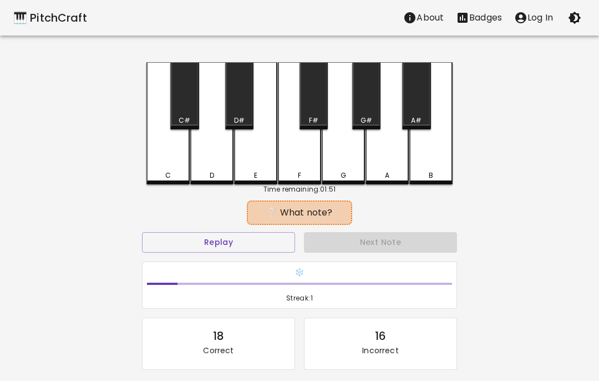
click at [242, 248] on button "Replay" at bounding box center [218, 242] width 153 height 21
click at [241, 248] on button "Replay" at bounding box center [218, 242] width 153 height 21
click at [239, 247] on button "Replay" at bounding box center [218, 242] width 153 height 21
click at [225, 250] on button "Replay" at bounding box center [218, 242] width 153 height 21
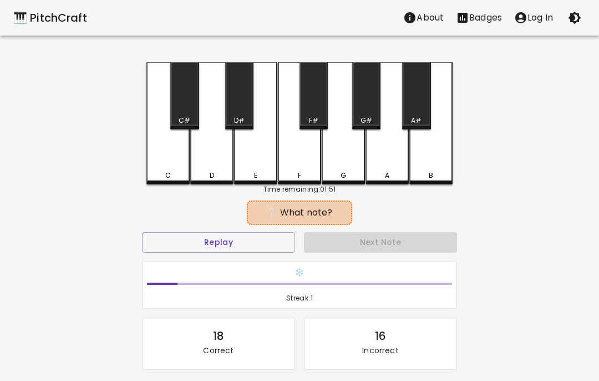
click at [225, 250] on button "Replay" at bounding box center [218, 242] width 153 height 21
click at [298, 154] on div "F" at bounding box center [299, 123] width 43 height 122
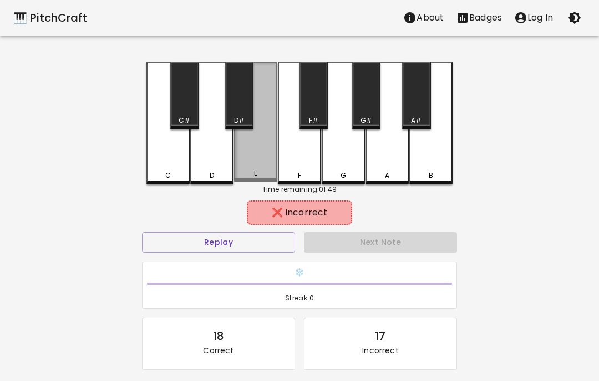
click at [254, 157] on div "E" at bounding box center [255, 122] width 43 height 120
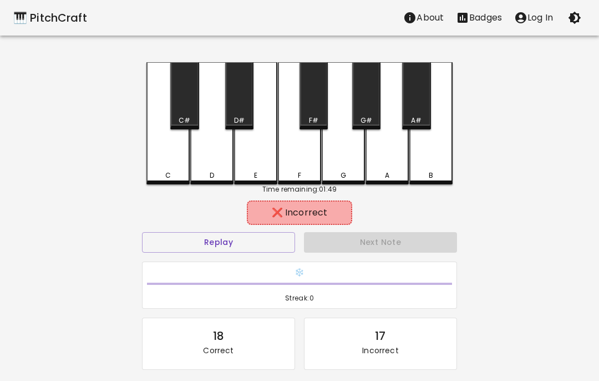
click at [243, 93] on div "D#" at bounding box center [239, 95] width 28 height 67
click at [221, 165] on div "D" at bounding box center [211, 123] width 43 height 122
click at [190, 100] on div "C#" at bounding box center [184, 95] width 28 height 67
click at [169, 158] on div "C" at bounding box center [168, 123] width 43 height 122
click at [367, 101] on div "G#" at bounding box center [366, 95] width 28 height 67
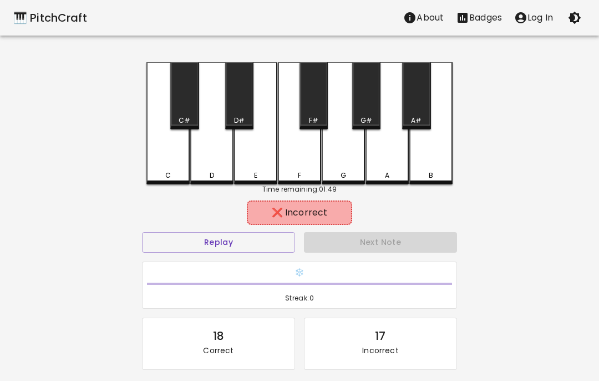
click at [348, 154] on div "G" at bounding box center [343, 123] width 43 height 122
click at [421, 109] on div "A#" at bounding box center [416, 95] width 28 height 67
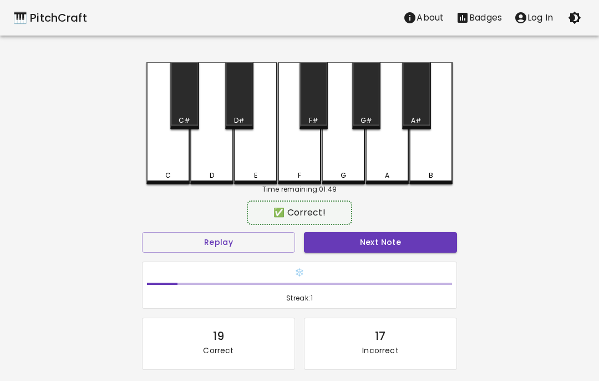
click at [388, 159] on div "A" at bounding box center [387, 123] width 43 height 122
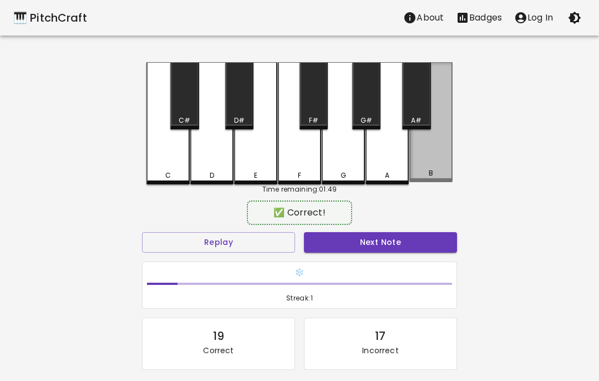
click at [440, 160] on div "B" at bounding box center [431, 122] width 43 height 120
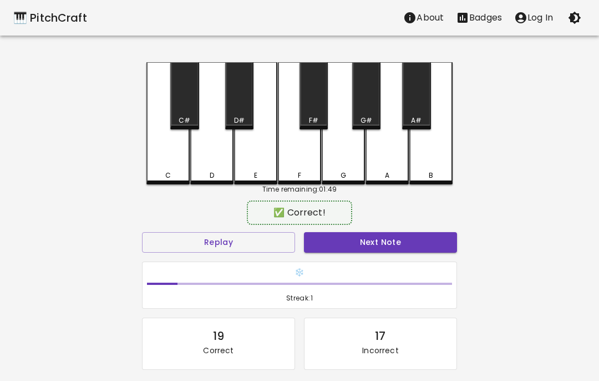
click at [417, 264] on div "❄️ Streak: 1" at bounding box center [300, 285] width 314 height 47
click at [348, 239] on button "Next Note" at bounding box center [380, 242] width 153 height 21
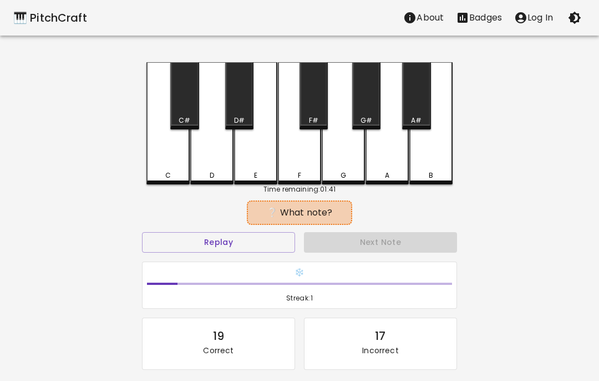
click at [274, 239] on button "Replay" at bounding box center [218, 242] width 153 height 21
click at [257, 246] on button "Replay" at bounding box center [218, 242] width 153 height 21
click at [257, 245] on button "Replay" at bounding box center [218, 242] width 153 height 21
click at [278, 240] on button "Replay" at bounding box center [218, 242] width 153 height 21
click at [439, 155] on div "B" at bounding box center [431, 123] width 43 height 122
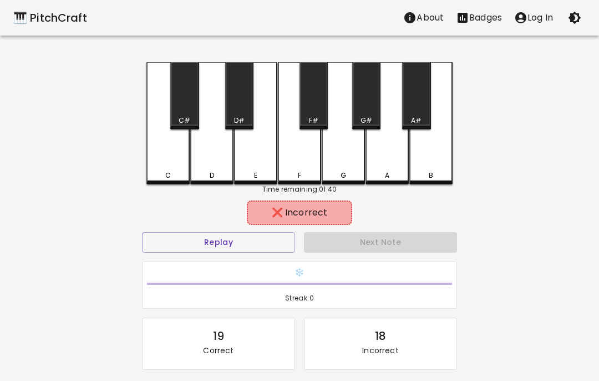
click at [390, 164] on div "A" at bounding box center [387, 123] width 43 height 122
click at [365, 119] on div "G#" at bounding box center [367, 120] width 12 height 10
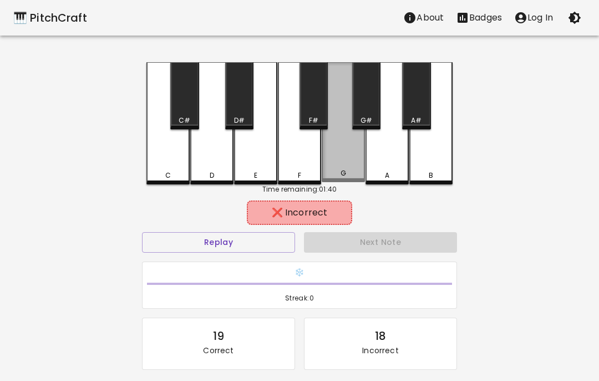
click at [349, 164] on div "G" at bounding box center [343, 122] width 43 height 120
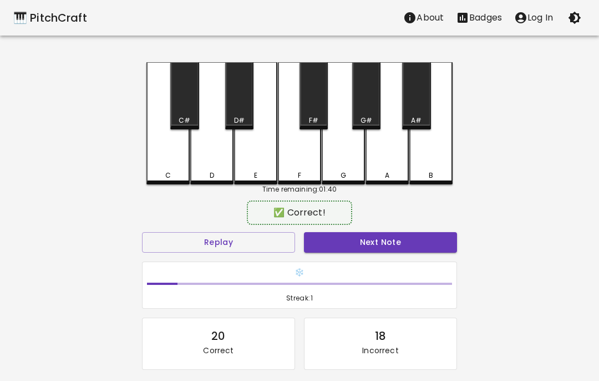
click at [412, 113] on div "A#" at bounding box center [416, 95] width 28 height 67
click at [399, 244] on button "Next Note" at bounding box center [380, 242] width 153 height 21
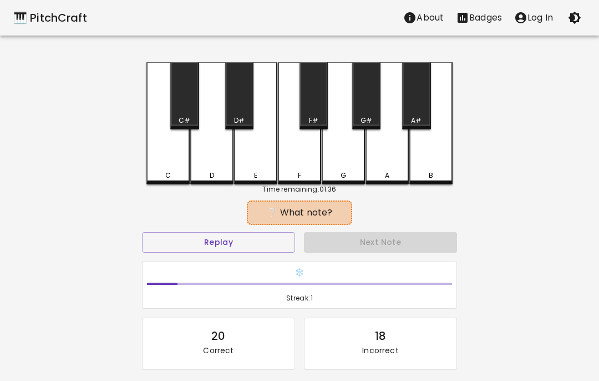
click at [254, 241] on button "Replay" at bounding box center [218, 242] width 153 height 21
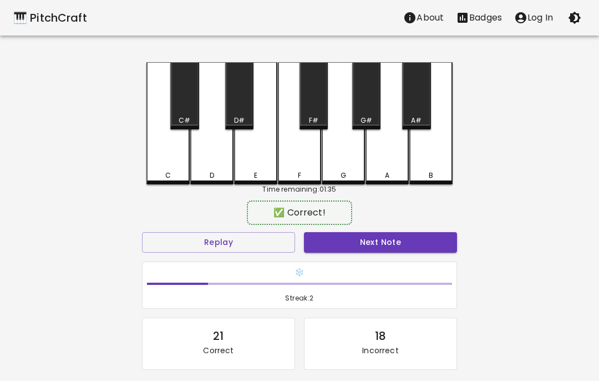
click at [421, 150] on div "B" at bounding box center [431, 123] width 43 height 122
click at [395, 239] on button "Next Note" at bounding box center [380, 242] width 153 height 21
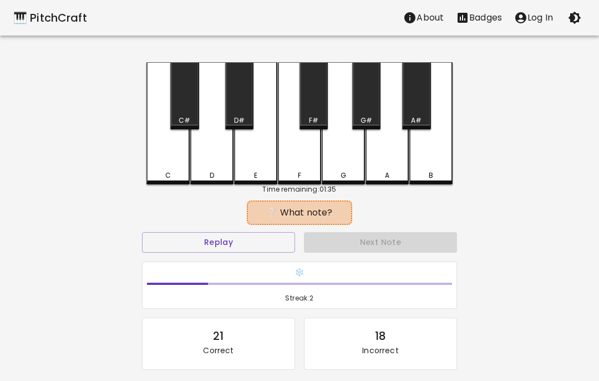
click at [267, 246] on button "Replay" at bounding box center [218, 242] width 153 height 21
click at [254, 241] on button "Replay" at bounding box center [218, 242] width 153 height 21
click at [187, 158] on div "C" at bounding box center [168, 123] width 43 height 122
click at [198, 158] on div "D" at bounding box center [211, 123] width 43 height 122
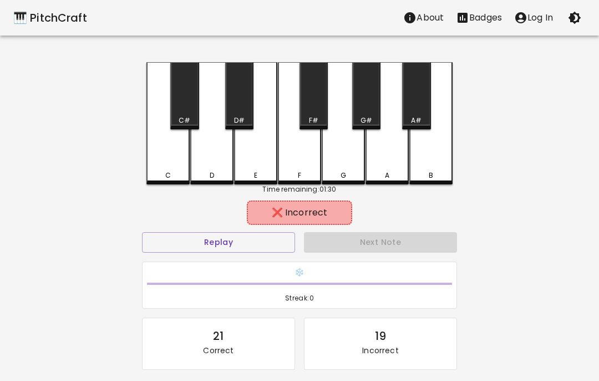
click at [190, 94] on div "C#" at bounding box center [184, 95] width 28 height 67
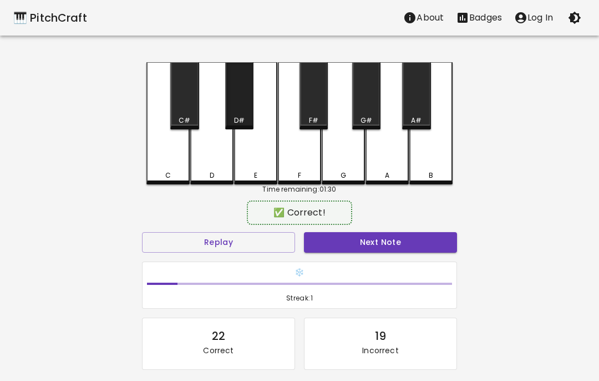
click at [235, 105] on div "D#" at bounding box center [239, 95] width 28 height 67
click at [404, 239] on button "Next Note" at bounding box center [380, 242] width 153 height 21
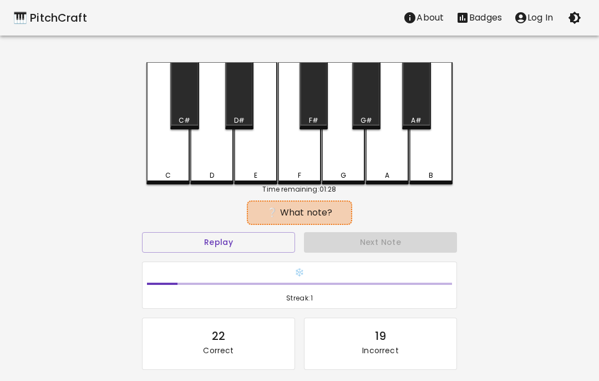
click at [262, 244] on button "Replay" at bounding box center [218, 242] width 153 height 21
click at [266, 240] on button "Replay" at bounding box center [218, 242] width 153 height 21
click at [265, 240] on button "Replay" at bounding box center [218, 242] width 153 height 21
click at [275, 238] on button "Replay" at bounding box center [218, 242] width 153 height 21
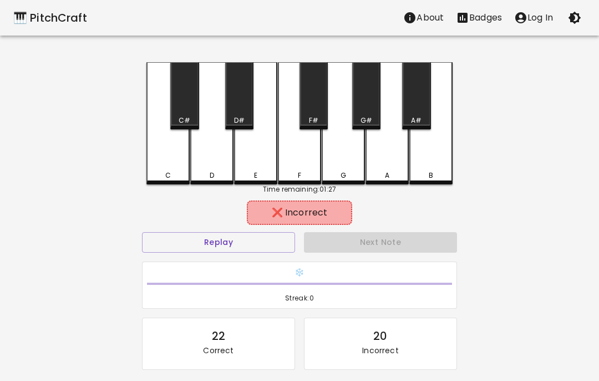
click at [181, 149] on div "C" at bounding box center [168, 123] width 43 height 122
click at [218, 176] on div "D" at bounding box center [211, 175] width 41 height 10
click at [191, 100] on div "C#" at bounding box center [184, 95] width 28 height 67
click at [240, 90] on div "D#" at bounding box center [239, 95] width 28 height 67
click at [257, 167] on div "E" at bounding box center [255, 123] width 43 height 122
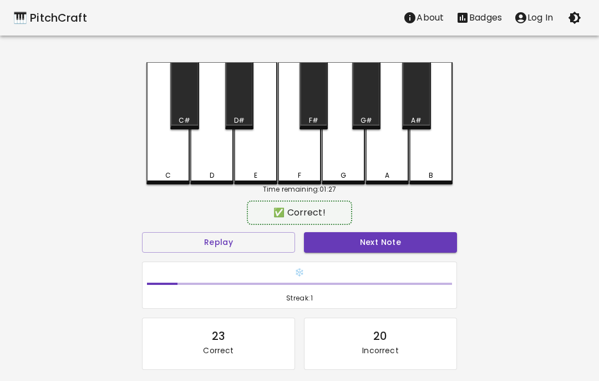
click at [374, 245] on button "Next Note" at bounding box center [380, 242] width 153 height 21
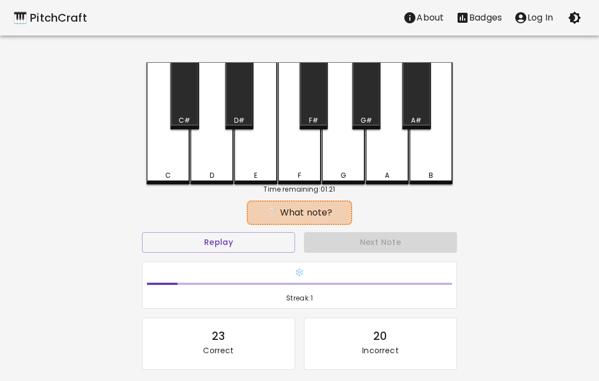
click at [248, 249] on button "Replay" at bounding box center [218, 242] width 153 height 21
click at [301, 169] on div "F" at bounding box center [299, 123] width 43 height 122
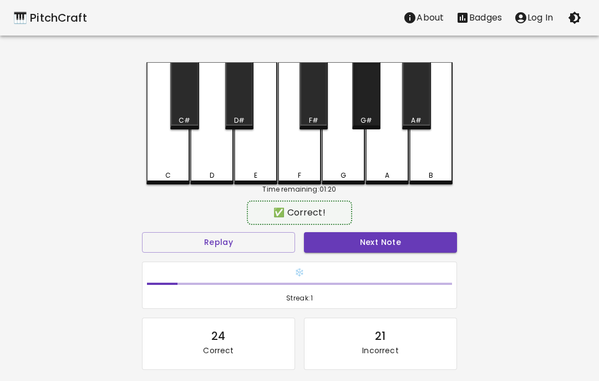
click at [356, 99] on div "G#" at bounding box center [366, 95] width 28 height 67
click at [391, 241] on button "Next Note" at bounding box center [380, 242] width 153 height 21
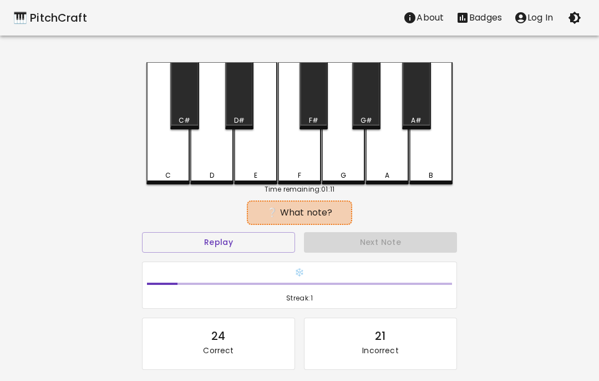
click at [284, 250] on button "Replay" at bounding box center [218, 242] width 153 height 21
click at [294, 243] on button "Replay" at bounding box center [218, 242] width 153 height 21
click at [279, 237] on button "Replay" at bounding box center [218, 242] width 153 height 21
click at [279, 236] on button "Replay" at bounding box center [218, 242] width 153 height 21
click at [284, 241] on button "Replay" at bounding box center [218, 242] width 153 height 21
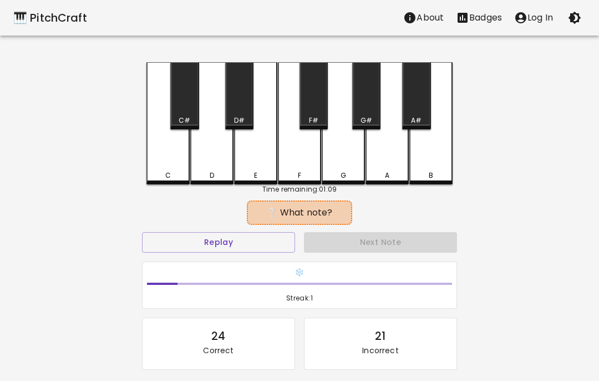
click at [284, 241] on button "Replay" at bounding box center [218, 242] width 153 height 21
click at [288, 234] on button "Replay" at bounding box center [218, 242] width 153 height 21
click at [287, 233] on button "Replay" at bounding box center [218, 242] width 153 height 21
click at [281, 241] on button "Replay" at bounding box center [218, 242] width 153 height 21
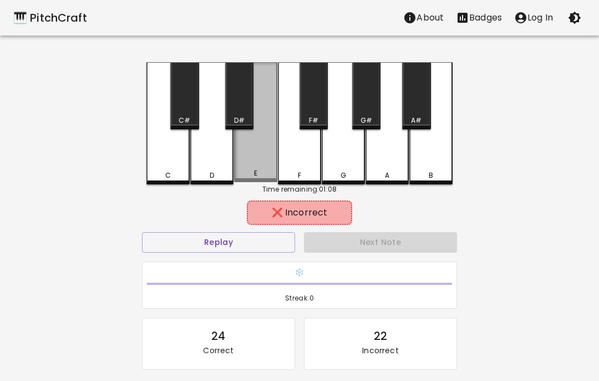
click at [262, 166] on div "E" at bounding box center [255, 122] width 43 height 120
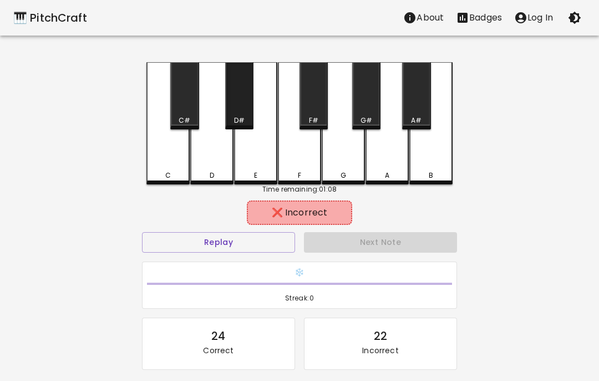
click at [230, 100] on div "D#" at bounding box center [239, 95] width 28 height 67
click at [229, 153] on div "D" at bounding box center [211, 123] width 43 height 122
click at [193, 115] on div "C#" at bounding box center [184, 95] width 28 height 67
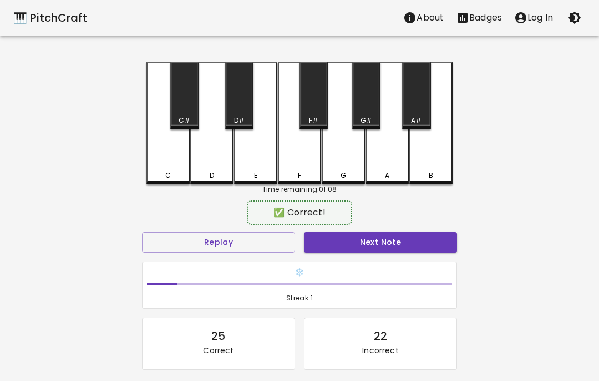
click at [173, 146] on div "C" at bounding box center [168, 123] width 43 height 122
click at [398, 237] on button "Next Note" at bounding box center [380, 242] width 153 height 21
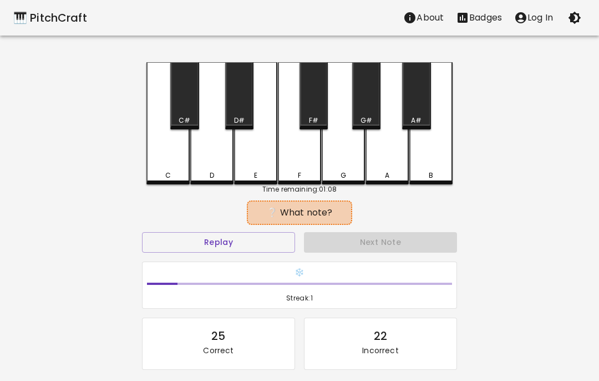
click at [273, 240] on button "Replay" at bounding box center [218, 242] width 153 height 21
click at [272, 240] on button "Replay" at bounding box center [218, 242] width 153 height 21
click at [271, 244] on button "Replay" at bounding box center [218, 242] width 153 height 21
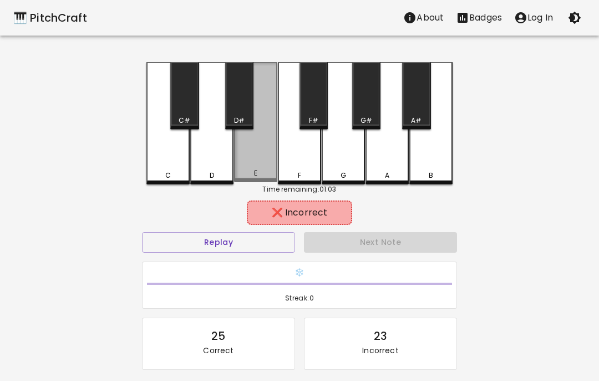
click at [256, 153] on div "E" at bounding box center [255, 122] width 43 height 120
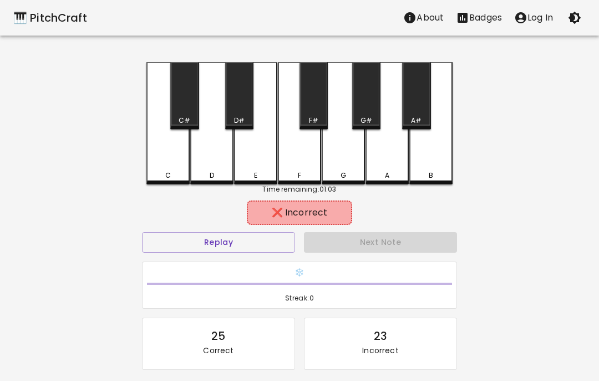
click at [302, 151] on div "F" at bounding box center [299, 123] width 43 height 122
click at [354, 160] on div "G" at bounding box center [343, 123] width 43 height 122
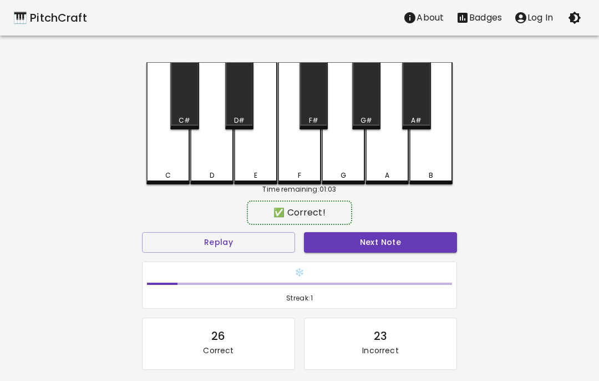
click at [317, 106] on div "F#" at bounding box center [314, 95] width 28 height 67
click at [374, 98] on div "G#" at bounding box center [366, 95] width 28 height 67
click at [254, 247] on button "Replay" at bounding box center [218, 242] width 153 height 21
click at [387, 239] on button "Next Note" at bounding box center [380, 242] width 153 height 21
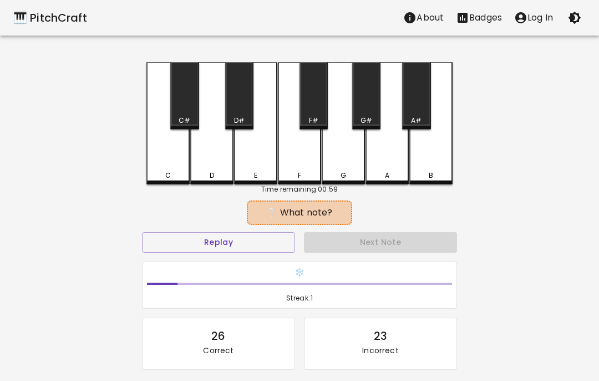
click at [265, 241] on button "Replay" at bounding box center [218, 242] width 153 height 21
click at [255, 244] on button "Replay" at bounding box center [218, 242] width 153 height 21
click at [366, 115] on div "G#" at bounding box center [366, 95] width 28 height 67
click at [419, 111] on div "A#" at bounding box center [416, 95] width 28 height 67
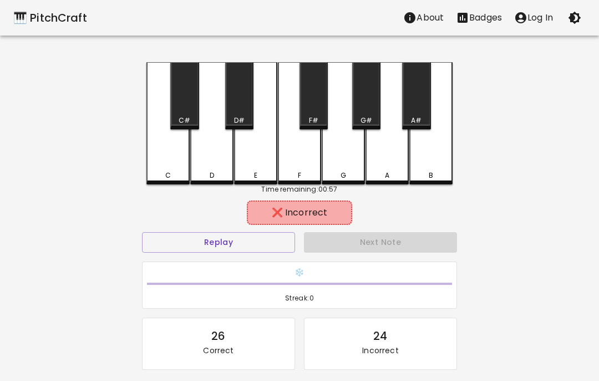
click at [381, 169] on div "A" at bounding box center [387, 123] width 43 height 122
click at [434, 159] on div "B" at bounding box center [431, 123] width 43 height 122
click at [365, 109] on div "G#" at bounding box center [366, 95] width 28 height 67
click at [334, 161] on div "G" at bounding box center [343, 123] width 43 height 122
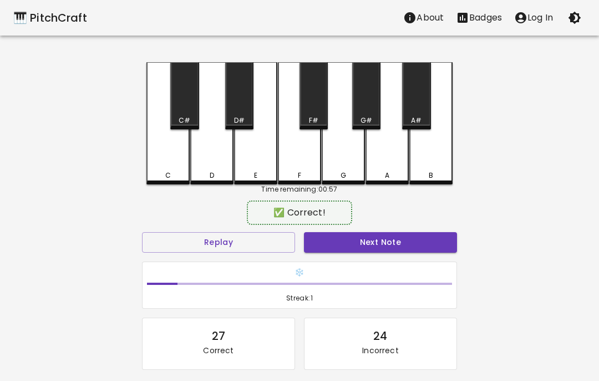
click at [379, 240] on button "Next Note" at bounding box center [380, 242] width 153 height 21
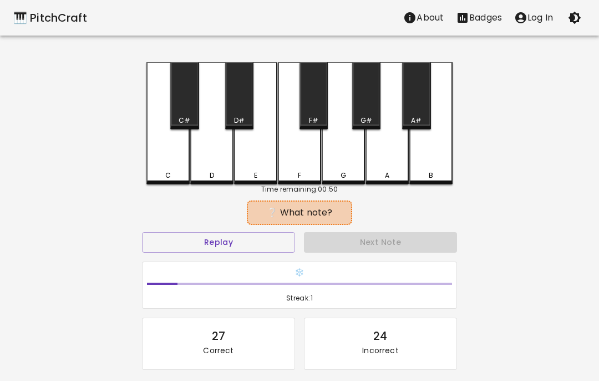
click at [261, 169] on div "E" at bounding box center [255, 123] width 43 height 122
click at [275, 247] on button "Replay" at bounding box center [218, 242] width 153 height 21
click at [274, 250] on button "Replay" at bounding box center [218, 242] width 153 height 21
click at [277, 253] on div "Replay" at bounding box center [219, 242] width 162 height 29
click at [280, 242] on button "Replay" at bounding box center [218, 242] width 153 height 21
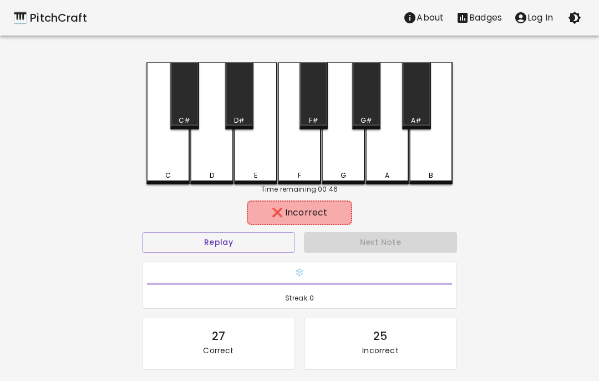
click at [259, 165] on div "E" at bounding box center [255, 123] width 43 height 122
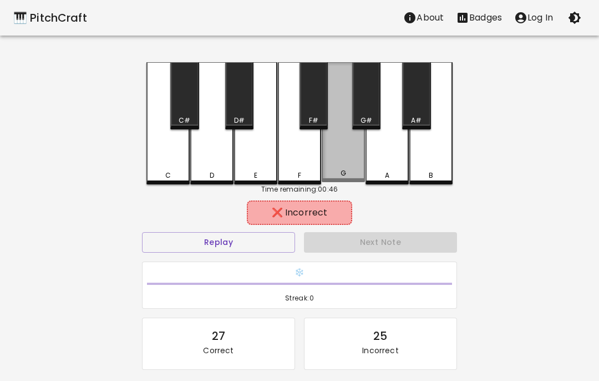
click at [322, 151] on div "G" at bounding box center [343, 122] width 43 height 120
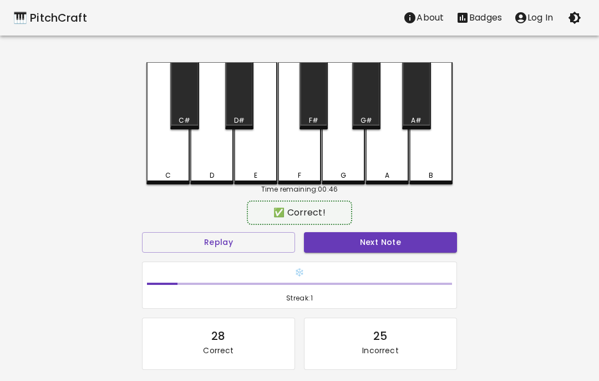
click at [315, 109] on div "F#" at bounding box center [314, 95] width 28 height 67
click at [245, 95] on div "D#" at bounding box center [239, 95] width 28 height 67
click at [400, 240] on button "Next Note" at bounding box center [380, 242] width 153 height 21
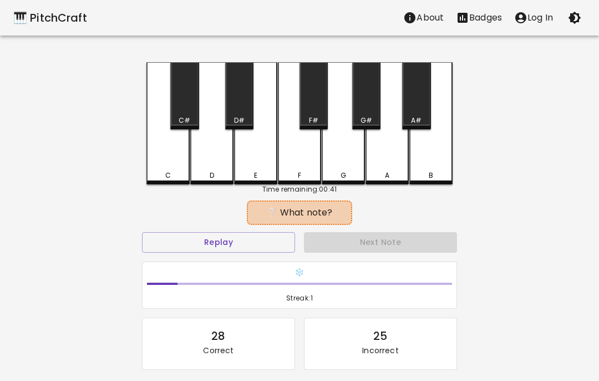
click at [275, 242] on button "Replay" at bounding box center [218, 242] width 153 height 21
click at [268, 244] on button "Replay" at bounding box center [218, 242] width 153 height 21
click at [267, 244] on button "Replay" at bounding box center [218, 242] width 153 height 21
click at [263, 251] on button "Replay" at bounding box center [218, 242] width 153 height 21
click at [268, 257] on div "❄️ Streak: 1" at bounding box center [300, 285] width 324 height 57
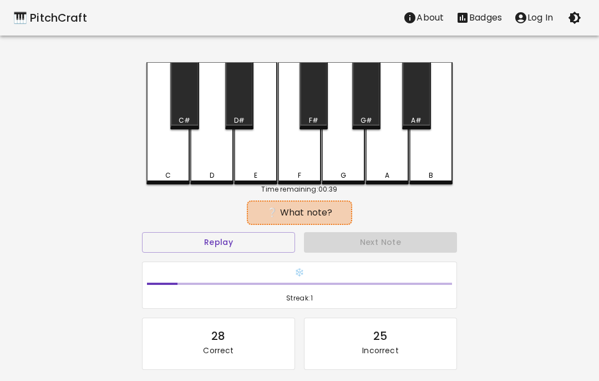
click at [216, 155] on div "D" at bounding box center [211, 123] width 43 height 122
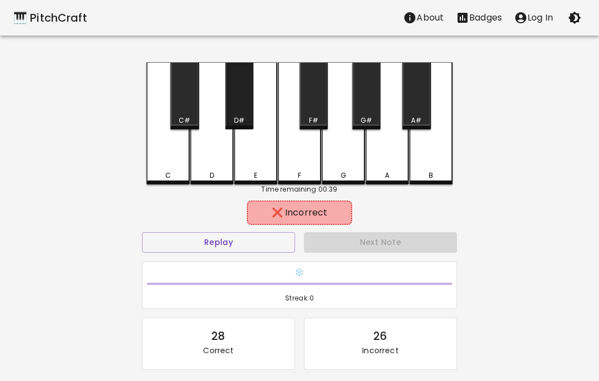
click at [244, 97] on div "D#" at bounding box center [239, 95] width 28 height 67
click at [185, 111] on div "C#" at bounding box center [184, 95] width 28 height 67
click at [179, 162] on div "C" at bounding box center [168, 123] width 43 height 122
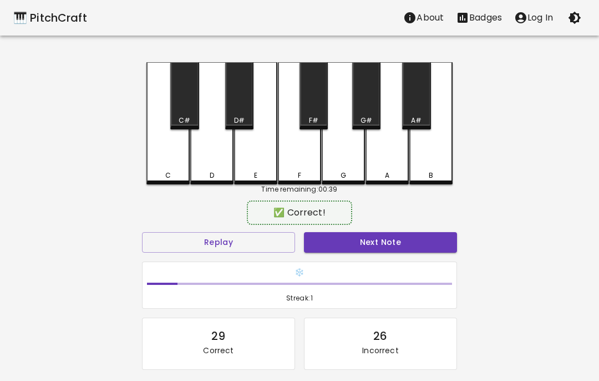
click at [265, 153] on div "E" at bounding box center [255, 123] width 43 height 122
click at [385, 243] on button "Next Note" at bounding box center [380, 242] width 153 height 21
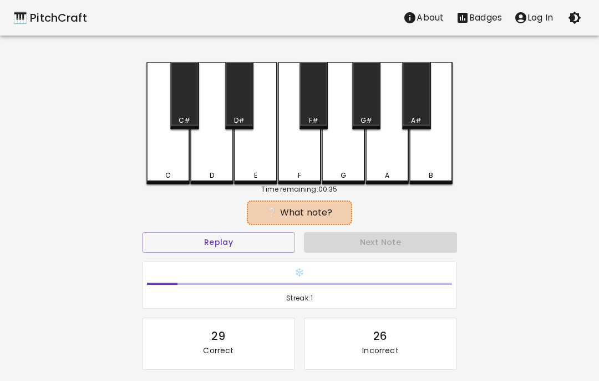
click at [263, 250] on button "Replay" at bounding box center [218, 242] width 153 height 21
click at [270, 246] on button "Replay" at bounding box center [218, 242] width 153 height 21
click at [262, 247] on button "Replay" at bounding box center [218, 242] width 153 height 21
click at [272, 238] on button "Replay" at bounding box center [218, 242] width 153 height 21
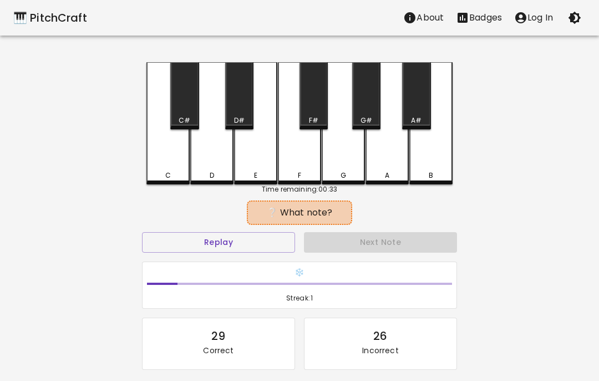
click at [274, 246] on button "Replay" at bounding box center [218, 242] width 153 height 21
click at [285, 238] on button "Replay" at bounding box center [218, 242] width 153 height 21
click at [289, 236] on button "Replay" at bounding box center [218, 242] width 153 height 21
click at [250, 244] on button "Replay" at bounding box center [218, 242] width 153 height 21
click at [244, 165] on div "E" at bounding box center [255, 123] width 43 height 122
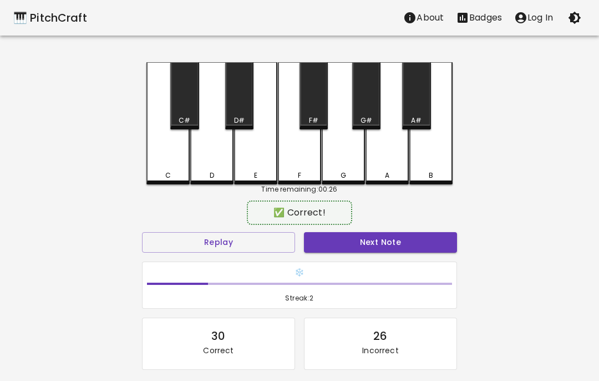
click at [404, 249] on button "Next Note" at bounding box center [380, 242] width 153 height 21
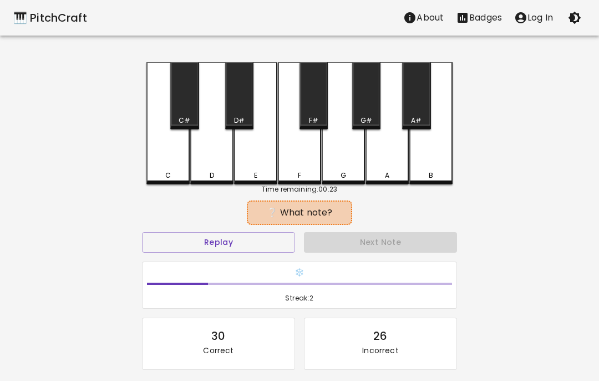
click at [267, 241] on button "Replay" at bounding box center [218, 242] width 153 height 21
click at [269, 245] on button "Replay" at bounding box center [218, 242] width 153 height 21
click at [269, 244] on button "Replay" at bounding box center [218, 242] width 153 height 21
click at [411, 109] on div "A#" at bounding box center [416, 95] width 28 height 67
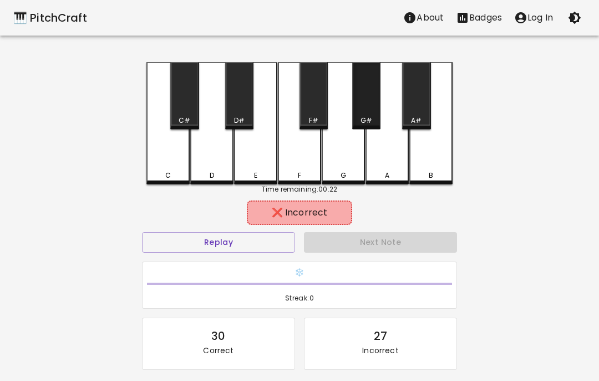
click at [374, 100] on div "G#" at bounding box center [366, 95] width 28 height 67
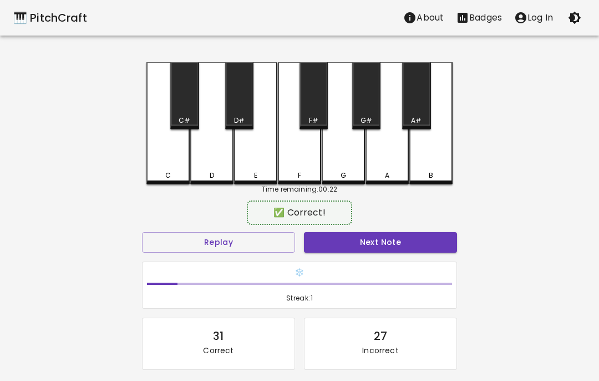
click at [384, 155] on div "A" at bounding box center [387, 123] width 43 height 122
click at [395, 238] on button "Next Note" at bounding box center [380, 242] width 153 height 21
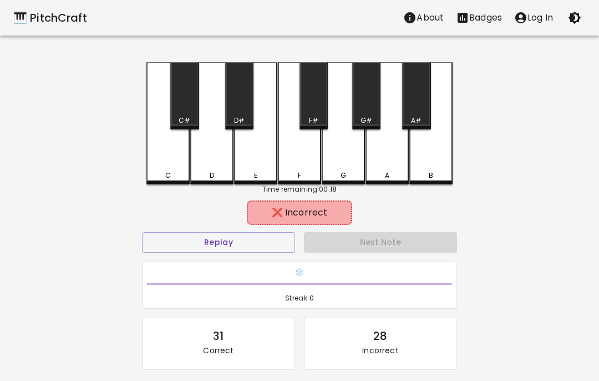
click at [170, 160] on div "C" at bounding box center [168, 123] width 43 height 122
click at [199, 156] on div "D" at bounding box center [211, 123] width 43 height 122
click at [198, 111] on div "C#" at bounding box center [184, 95] width 28 height 67
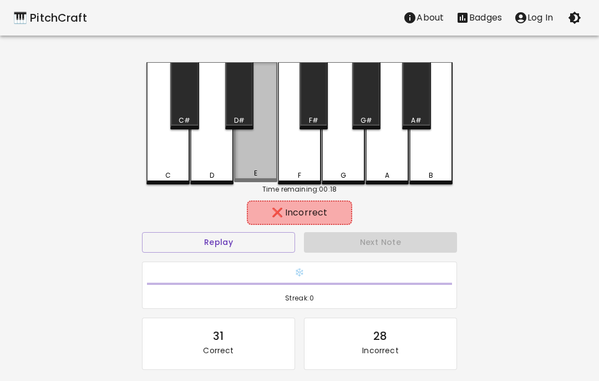
click at [262, 94] on div "E" at bounding box center [255, 122] width 43 height 120
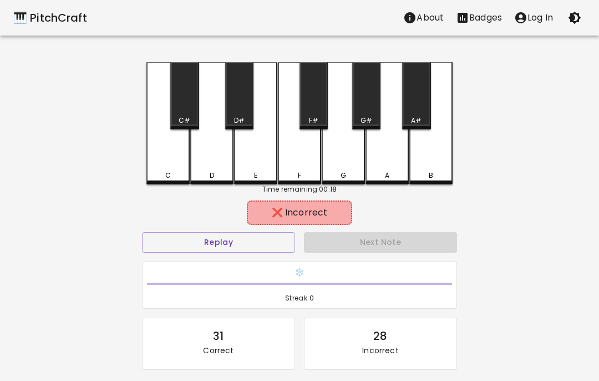
click at [259, 164] on div "E" at bounding box center [255, 123] width 43 height 122
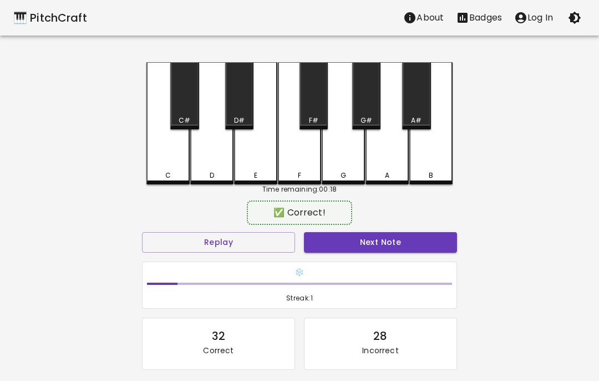
click at [238, 103] on div "D#" at bounding box center [239, 95] width 28 height 67
click at [379, 251] on button "Next Note" at bounding box center [380, 242] width 153 height 21
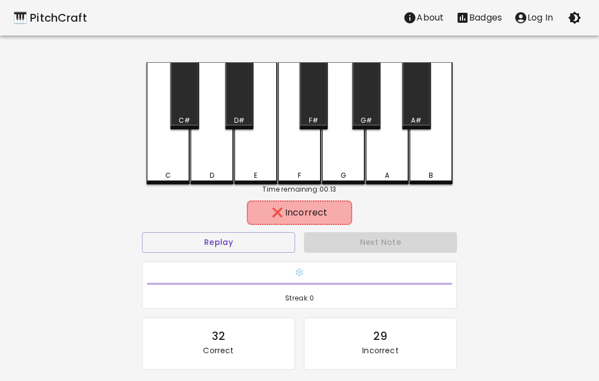
click at [298, 164] on div "F" at bounding box center [299, 123] width 43 height 122
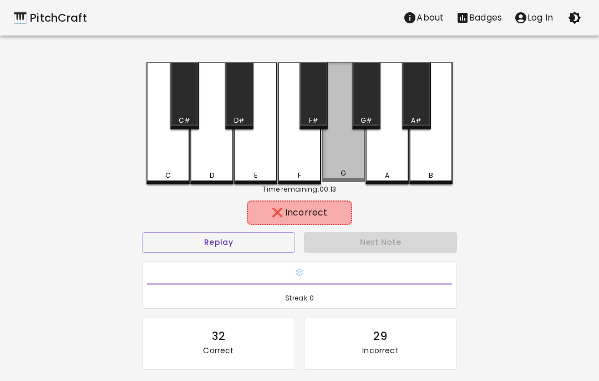
click at [346, 160] on div "G" at bounding box center [343, 122] width 43 height 120
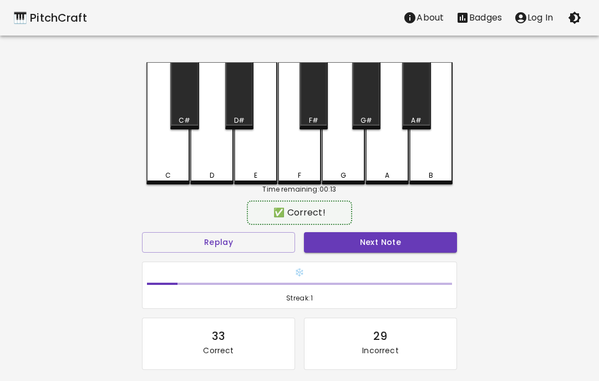
click at [317, 101] on div "F#" at bounding box center [314, 95] width 28 height 67
click at [367, 90] on div "G#" at bounding box center [366, 95] width 28 height 67
click at [381, 238] on button "Next Note" at bounding box center [380, 242] width 153 height 21
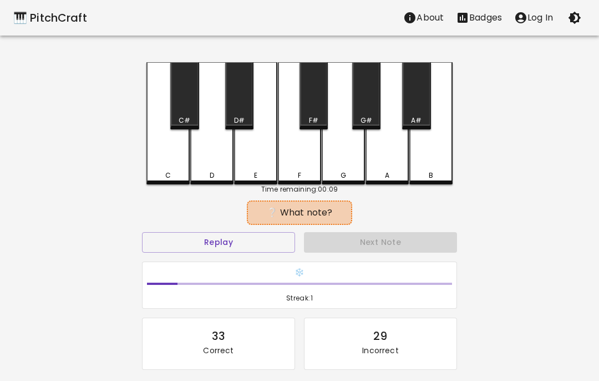
click at [273, 244] on button "Replay" at bounding box center [218, 242] width 153 height 21
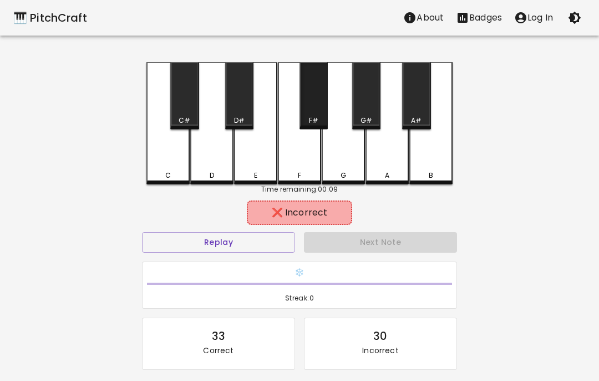
click at [314, 105] on div "F#" at bounding box center [314, 95] width 28 height 67
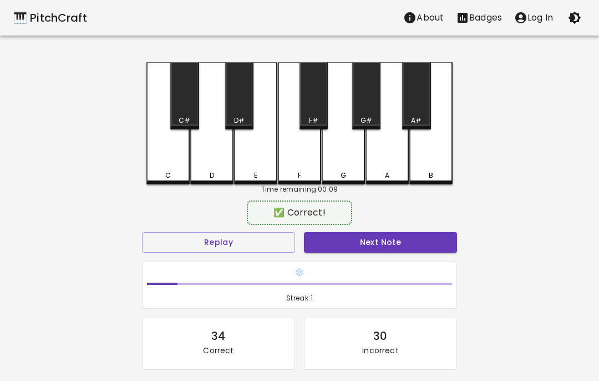
click at [350, 102] on div "G" at bounding box center [343, 123] width 43 height 122
click at [386, 244] on button "Next Note" at bounding box center [380, 242] width 153 height 21
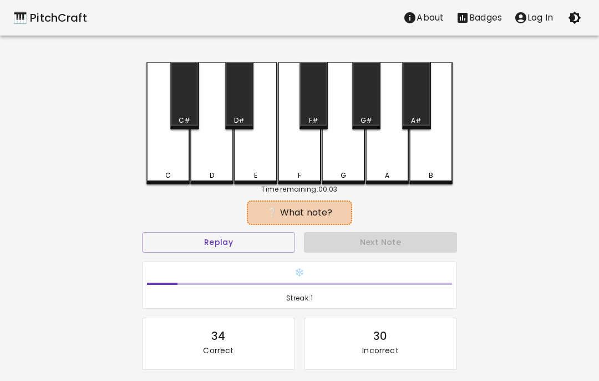
click at [261, 241] on button "Replay" at bounding box center [218, 242] width 153 height 21
click at [266, 162] on div "E" at bounding box center [255, 123] width 43 height 122
click at [331, 108] on div "G" at bounding box center [343, 123] width 43 height 122
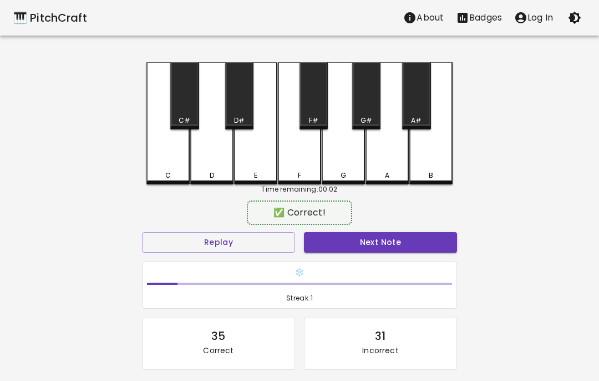
click at [314, 109] on div "F#" at bounding box center [314, 95] width 28 height 67
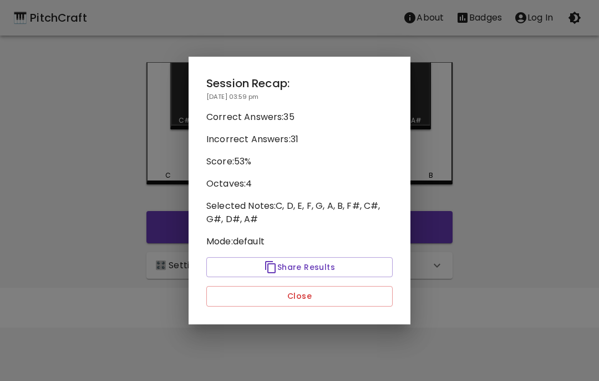
click at [386, 301] on button "Close" at bounding box center [299, 296] width 187 height 21
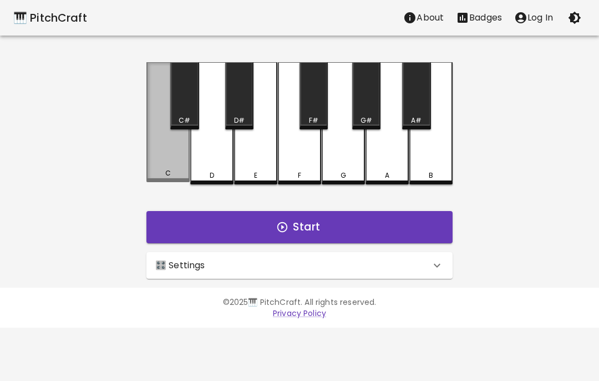
click at [164, 168] on div "C" at bounding box center [168, 122] width 43 height 120
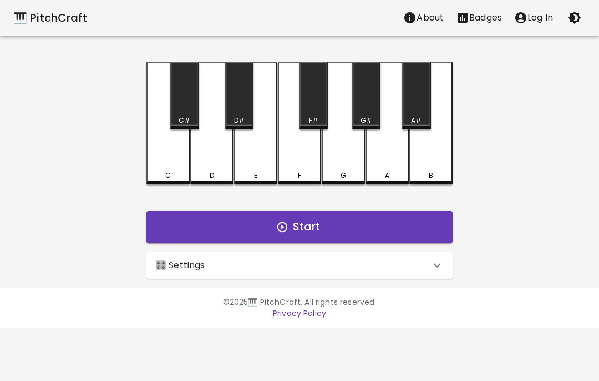
click at [209, 164] on div "D" at bounding box center [211, 123] width 43 height 122
click at [210, 162] on div "D" at bounding box center [211, 123] width 43 height 122
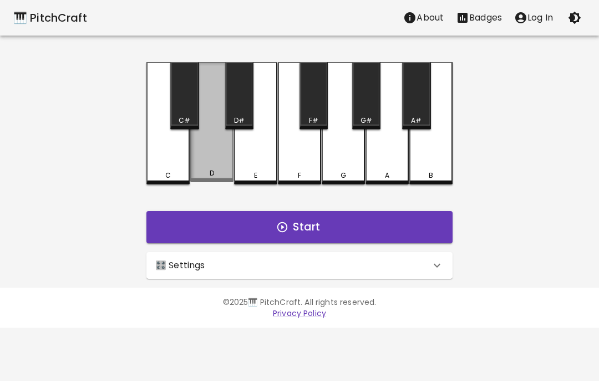
click at [219, 156] on div "D" at bounding box center [211, 122] width 43 height 120
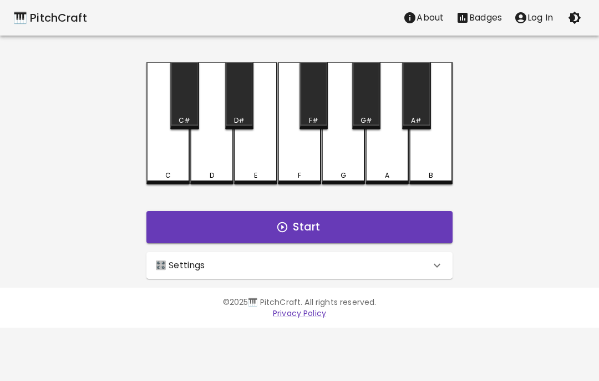
click at [208, 151] on div "D" at bounding box center [211, 123] width 43 height 122
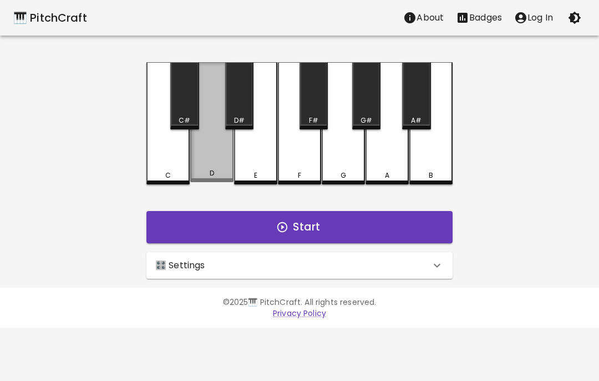
click at [188, 159] on div "C" at bounding box center [168, 123] width 43 height 122
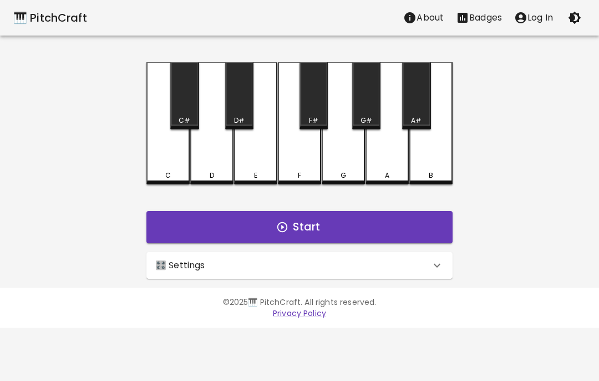
click at [169, 147] on div "C" at bounding box center [168, 123] width 43 height 122
click at [168, 147] on div "C" at bounding box center [168, 123] width 43 height 122
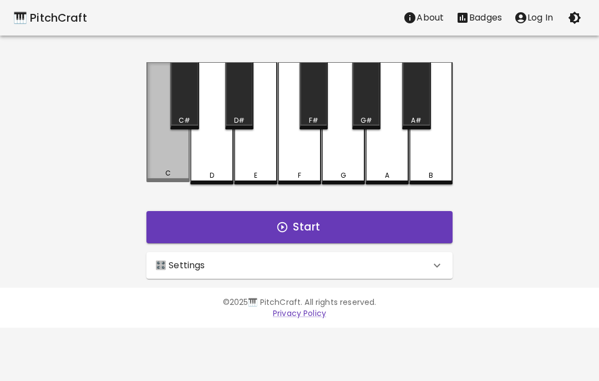
click at [169, 167] on div "C" at bounding box center [168, 122] width 43 height 120
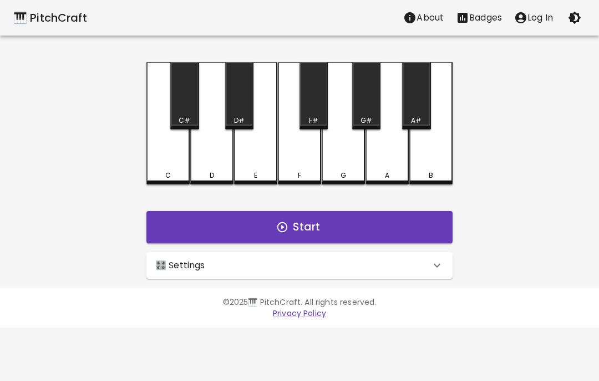
click at [379, 252] on div "🎛️ Settings" at bounding box center [300, 265] width 306 height 27
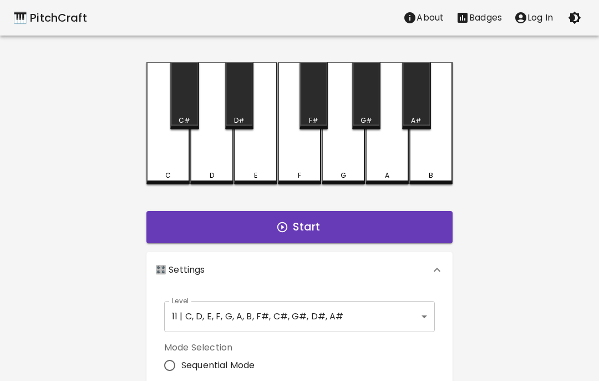
click at [424, 217] on button "Start" at bounding box center [300, 227] width 306 height 32
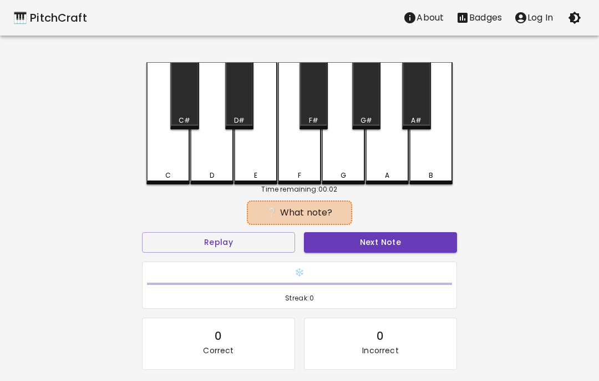
click at [223, 154] on div "D" at bounding box center [211, 123] width 43 height 122
click at [180, 172] on div "C" at bounding box center [168, 175] width 41 height 10
click at [220, 155] on div "D" at bounding box center [211, 123] width 43 height 122
click at [195, 150] on div "D" at bounding box center [211, 123] width 43 height 122
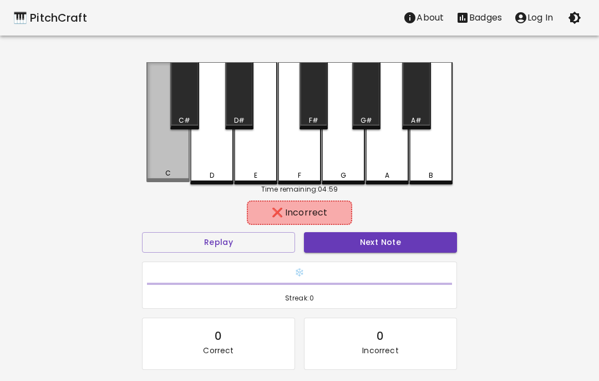
click at [159, 162] on div "C" at bounding box center [168, 122] width 43 height 120
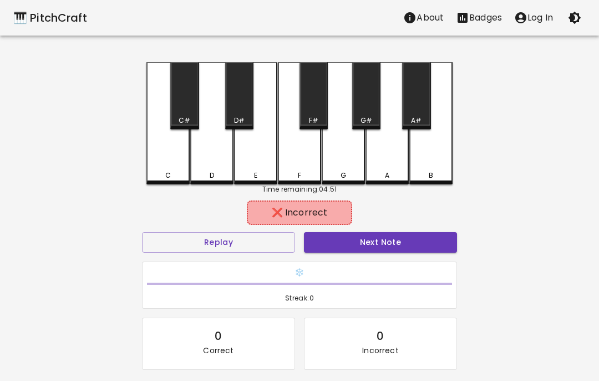
scroll to position [1, 0]
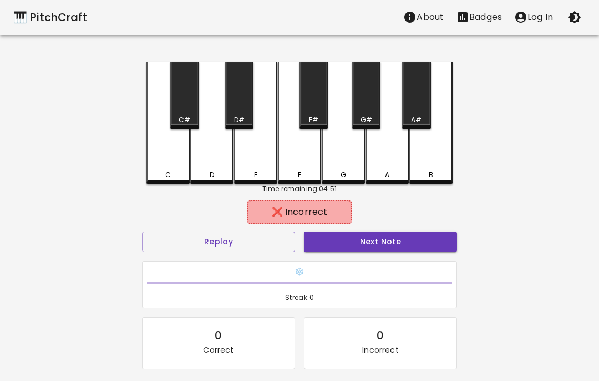
click at [175, 239] on button "Replay" at bounding box center [218, 241] width 153 height 21
click at [259, 154] on div "E" at bounding box center [255, 123] width 43 height 122
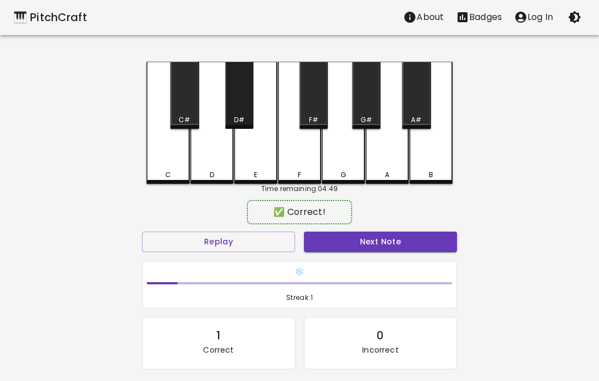
click at [235, 115] on div "D#" at bounding box center [239, 120] width 11 height 10
click at [364, 244] on button "Next Note" at bounding box center [380, 241] width 153 height 21
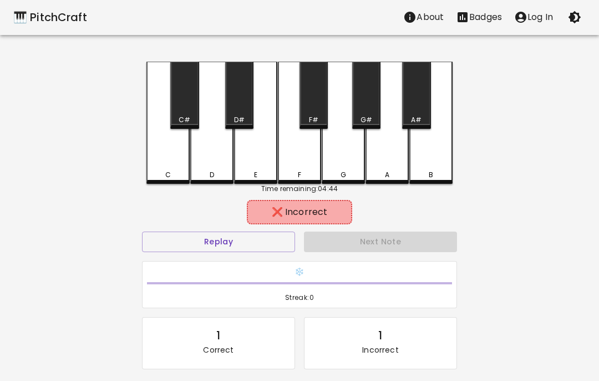
click at [371, 112] on div "G#" at bounding box center [366, 95] width 28 height 67
click at [390, 177] on div "A" at bounding box center [387, 175] width 41 height 10
click at [420, 99] on div "A#" at bounding box center [416, 95] width 28 height 67
click at [338, 168] on div "G" at bounding box center [343, 123] width 43 height 122
click at [310, 104] on div "F#" at bounding box center [314, 95] width 28 height 67
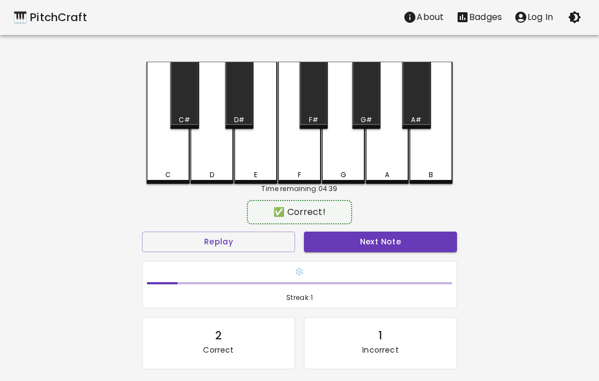
click at [347, 236] on button "Next Note" at bounding box center [380, 241] width 153 height 21
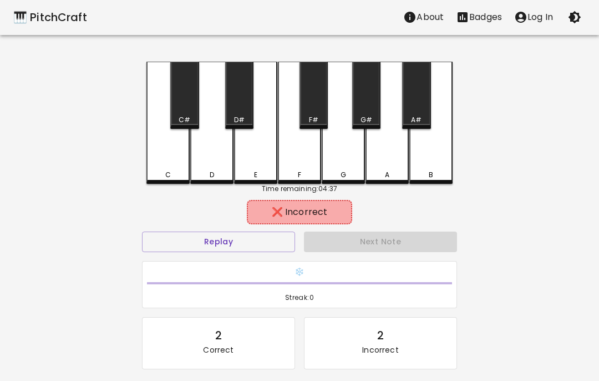
click at [355, 114] on div "G#" at bounding box center [366, 95] width 28 height 67
click at [342, 149] on div "G" at bounding box center [343, 123] width 43 height 122
click at [311, 99] on div "F#" at bounding box center [314, 95] width 28 height 67
click at [429, 155] on div "B" at bounding box center [431, 123] width 43 height 122
click at [394, 162] on div "A" at bounding box center [387, 123] width 43 height 122
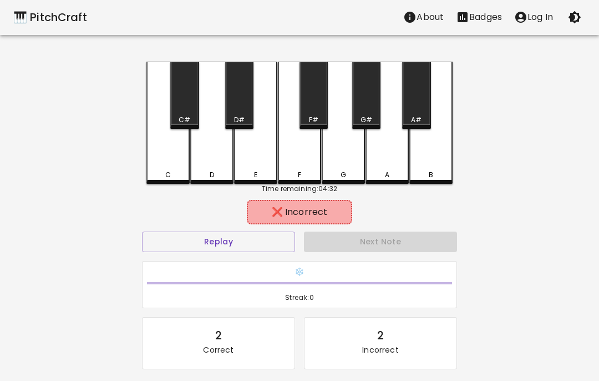
click at [256, 167] on div "E" at bounding box center [255, 123] width 43 height 122
click at [247, 101] on div "D#" at bounding box center [239, 95] width 28 height 67
click at [342, 163] on div "G" at bounding box center [343, 123] width 43 height 122
click at [364, 118] on div "G#" at bounding box center [367, 120] width 12 height 10
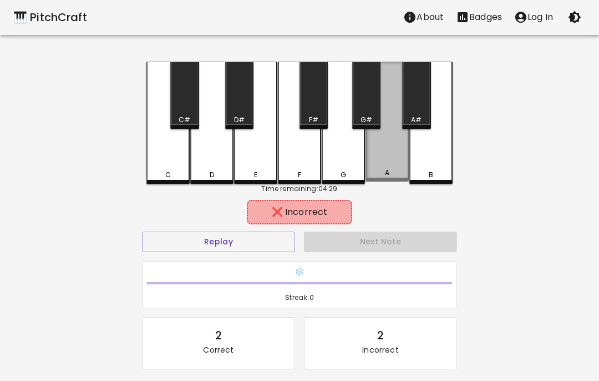
click at [391, 170] on div "A" at bounding box center [387, 173] width 41 height 10
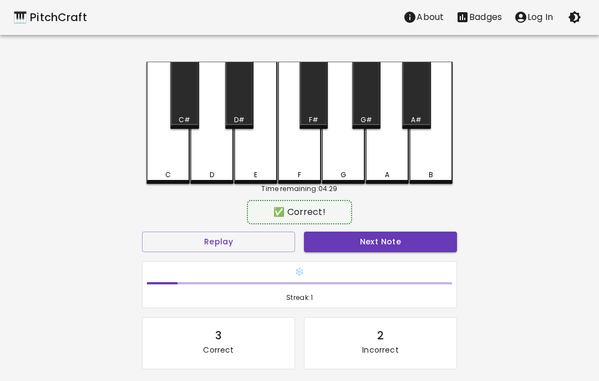
click at [419, 109] on div "A#" at bounding box center [416, 95] width 28 height 67
click at [390, 241] on button "Next Note" at bounding box center [380, 241] width 153 height 21
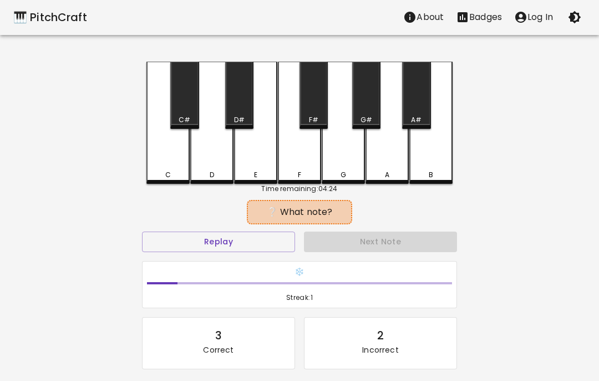
click at [214, 158] on div "D" at bounding box center [211, 123] width 43 height 122
click at [179, 150] on div "C" at bounding box center [168, 123] width 43 height 122
click at [180, 107] on div "C#" at bounding box center [184, 95] width 28 height 67
click at [205, 153] on div "D" at bounding box center [211, 123] width 43 height 122
click at [217, 148] on div "D" at bounding box center [211, 123] width 43 height 122
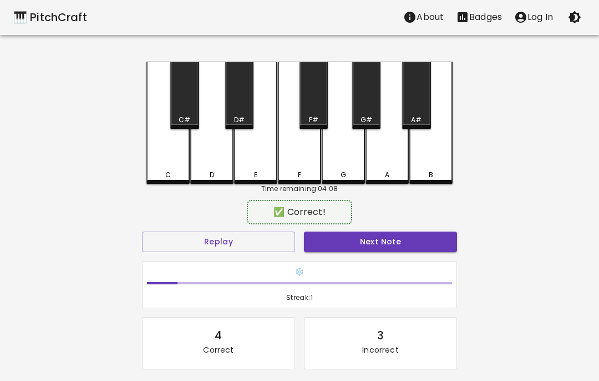
click at [300, 159] on div "F" at bounding box center [299, 123] width 43 height 122
click at [386, 241] on button "Next Note" at bounding box center [380, 241] width 153 height 21
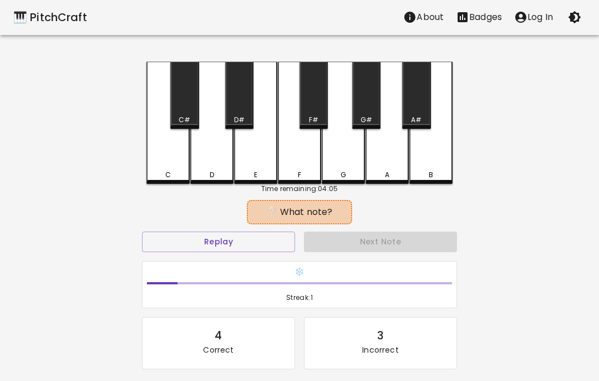
click at [256, 235] on button "Replay" at bounding box center [218, 241] width 153 height 21
click at [276, 243] on button "Replay" at bounding box center [218, 241] width 153 height 21
click at [310, 211] on div "❔ What note?" at bounding box center [300, 211] width 94 height 13
click at [285, 239] on button "Replay" at bounding box center [218, 241] width 153 height 21
click at [287, 243] on button "Replay" at bounding box center [218, 241] width 153 height 21
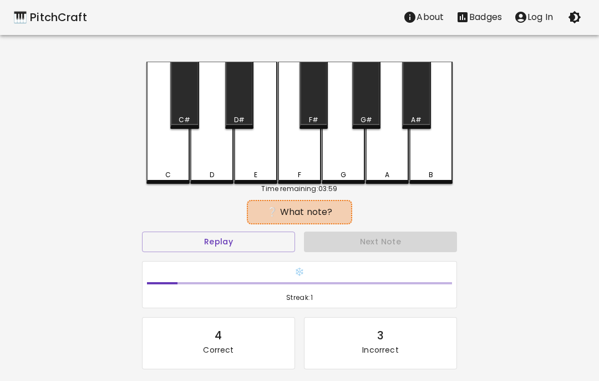
click at [346, 169] on div "G" at bounding box center [343, 123] width 43 height 122
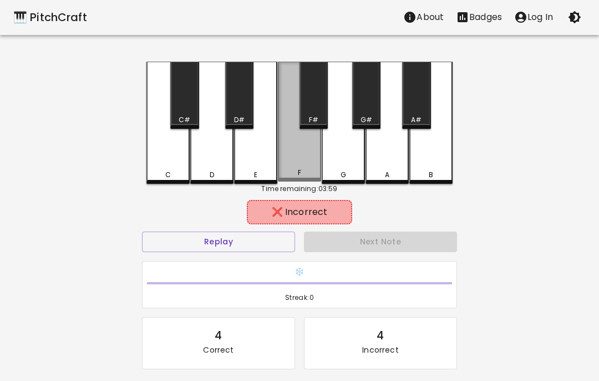
click at [299, 159] on div "F" at bounding box center [299, 122] width 43 height 120
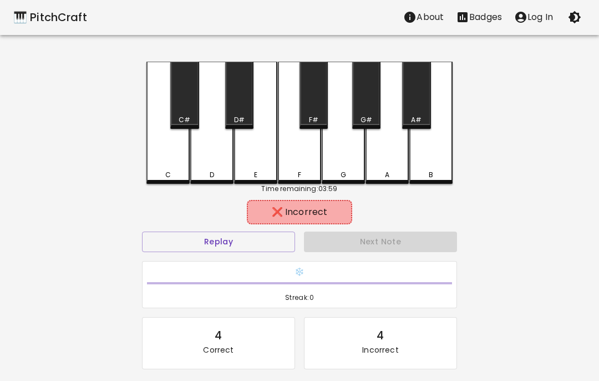
click at [259, 174] on div "E" at bounding box center [255, 175] width 41 height 10
click at [312, 110] on div "F#" at bounding box center [314, 95] width 28 height 67
click at [241, 105] on div "D#" at bounding box center [239, 95] width 28 height 67
click at [211, 166] on div "D" at bounding box center [211, 123] width 43 height 122
click at [182, 109] on div "C#" at bounding box center [184, 95] width 28 height 67
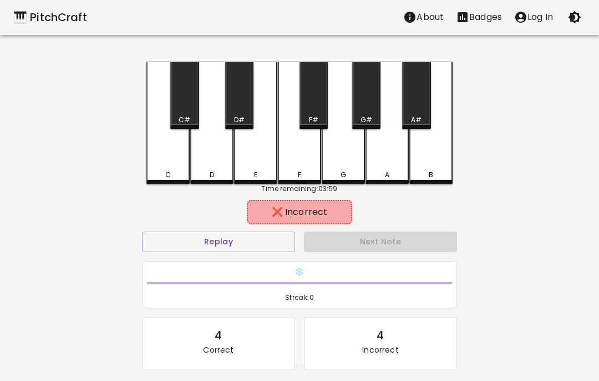
click at [169, 158] on div "C" at bounding box center [168, 123] width 43 height 122
click at [230, 245] on button "Replay" at bounding box center [218, 241] width 153 height 21
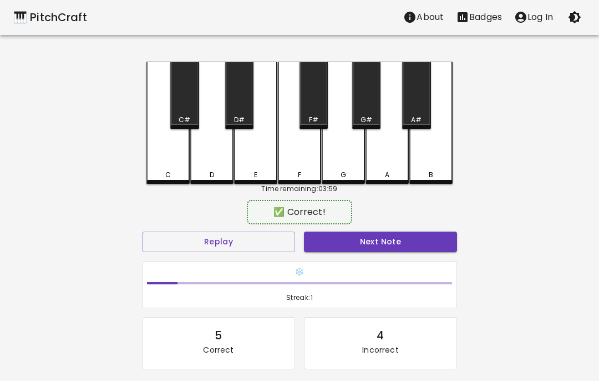
click at [385, 165] on div "A" at bounding box center [387, 123] width 43 height 122
click at [401, 242] on button "Next Note" at bounding box center [380, 241] width 153 height 21
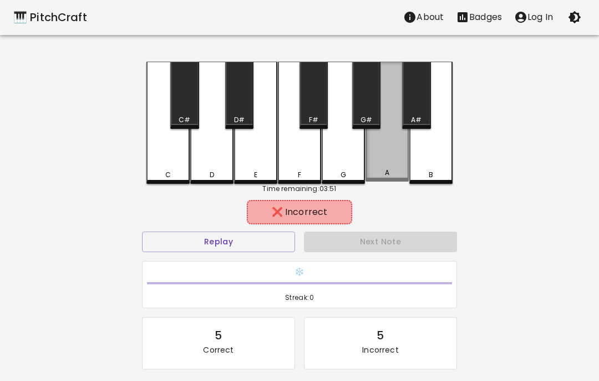
click at [392, 160] on div "A" at bounding box center [387, 122] width 43 height 120
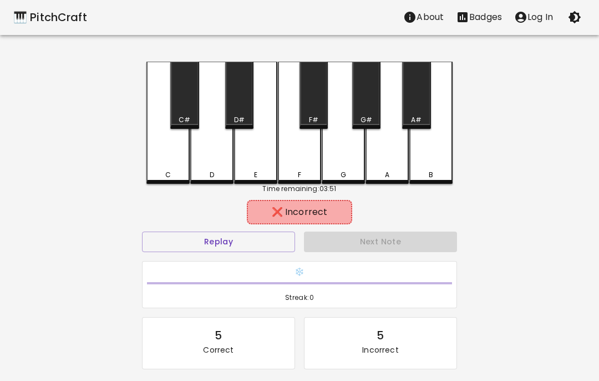
click at [349, 155] on div "G" at bounding box center [343, 123] width 43 height 122
click at [298, 169] on div "F" at bounding box center [299, 123] width 43 height 122
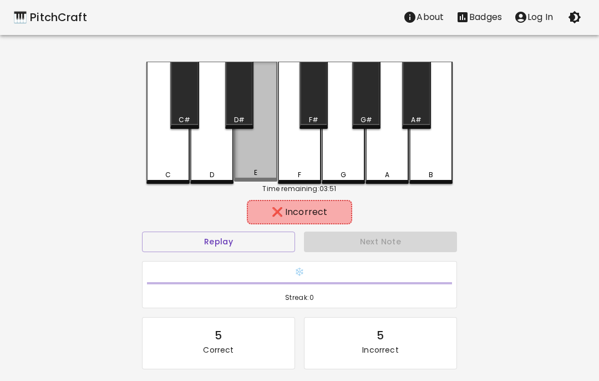
click at [258, 164] on div "E" at bounding box center [255, 122] width 43 height 120
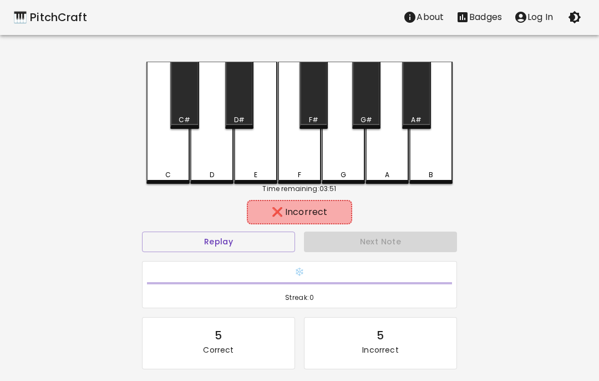
click at [210, 160] on div "D" at bounding box center [211, 123] width 43 height 122
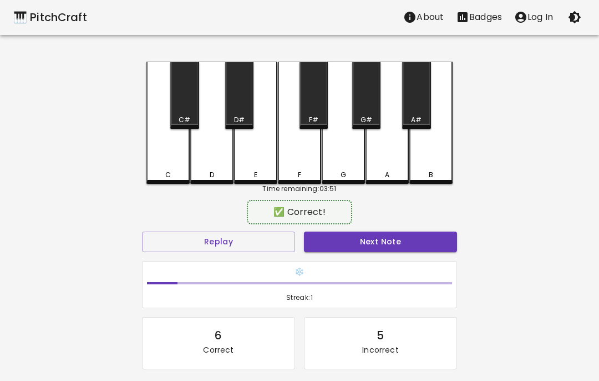
click at [158, 168] on div "C" at bounding box center [168, 123] width 43 height 122
click at [182, 107] on div "C#" at bounding box center [184, 95] width 28 height 67
click at [241, 110] on div "D#" at bounding box center [239, 95] width 28 height 67
click at [162, 158] on div "C" at bounding box center [168, 123] width 43 height 122
click at [210, 158] on div "D" at bounding box center [211, 123] width 43 height 122
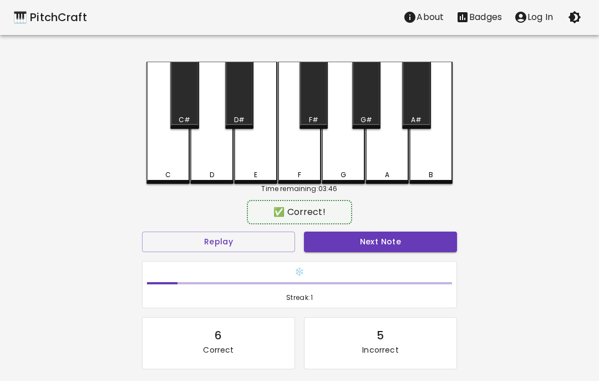
click at [254, 167] on div "E" at bounding box center [255, 123] width 43 height 122
click at [173, 171] on div "C" at bounding box center [168, 175] width 41 height 10
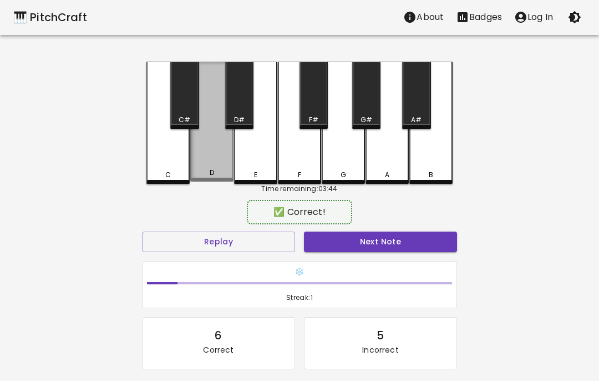
click at [216, 165] on div "D" at bounding box center [211, 122] width 43 height 120
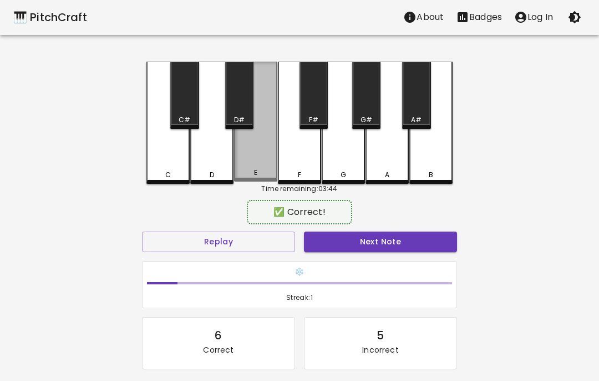
click at [261, 167] on div "E" at bounding box center [255, 122] width 43 height 120
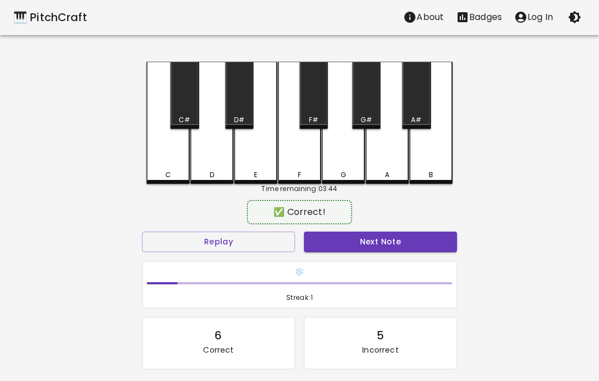
click at [307, 164] on div "F" at bounding box center [299, 123] width 43 height 122
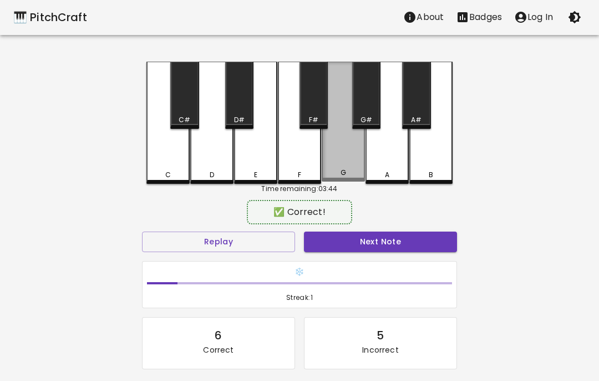
click at [344, 162] on div "G" at bounding box center [343, 122] width 43 height 120
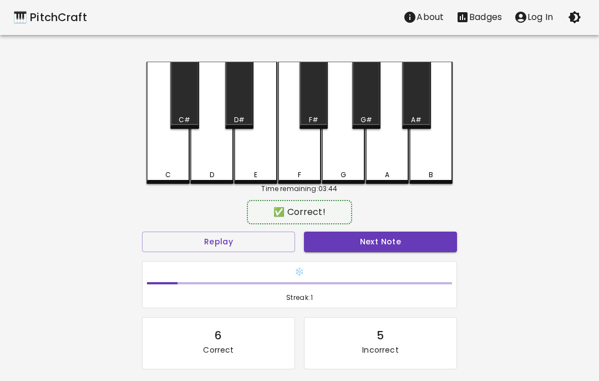
click at [392, 173] on div "A" at bounding box center [387, 175] width 41 height 10
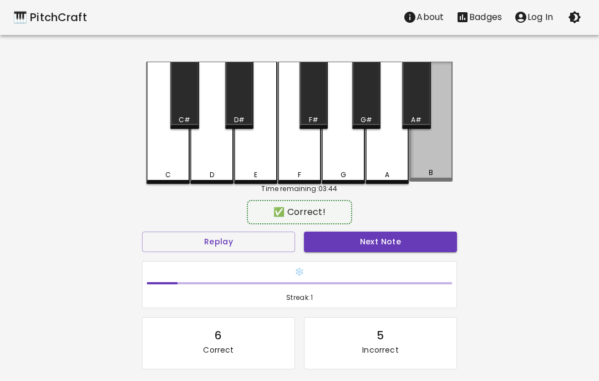
click at [432, 166] on div "B" at bounding box center [431, 122] width 43 height 120
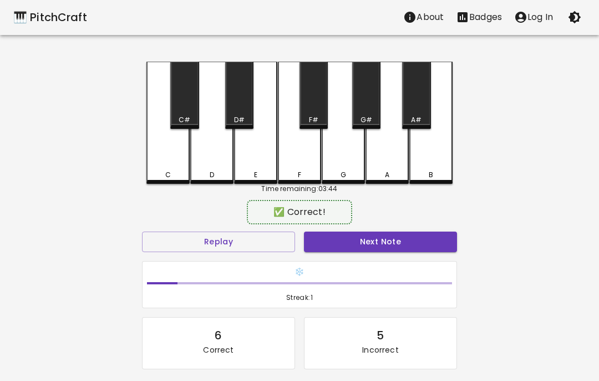
click at [179, 116] on div "C#" at bounding box center [185, 120] width 12 height 10
click at [238, 111] on div "D#" at bounding box center [239, 95] width 28 height 67
click at [312, 116] on div "F#" at bounding box center [313, 120] width 9 height 10
click at [365, 116] on div "G#" at bounding box center [367, 120] width 12 height 10
click at [415, 112] on div "A#" at bounding box center [416, 95] width 28 height 67
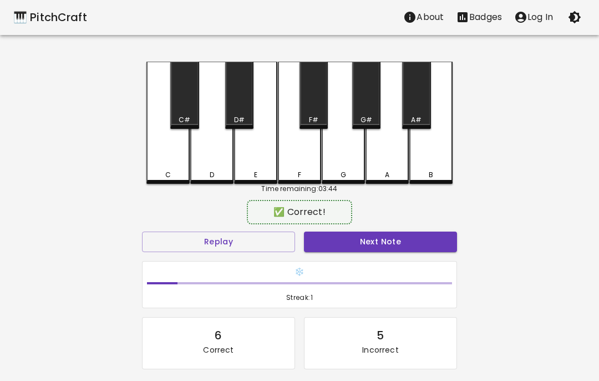
click at [380, 241] on button "Next Note" at bounding box center [380, 241] width 153 height 21
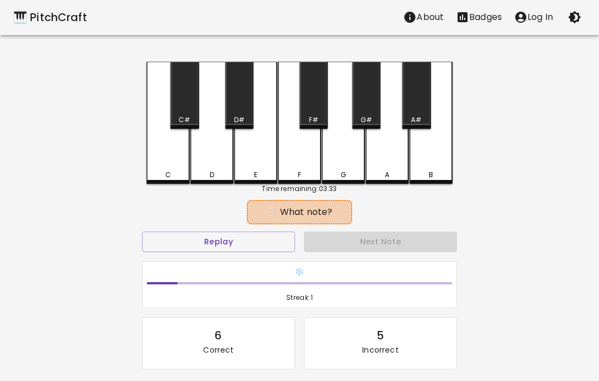
click at [159, 170] on div "C" at bounding box center [168, 175] width 41 height 10
click at [205, 167] on div "D" at bounding box center [211, 123] width 43 height 122
click at [184, 115] on div "C#" at bounding box center [185, 120] width 12 height 10
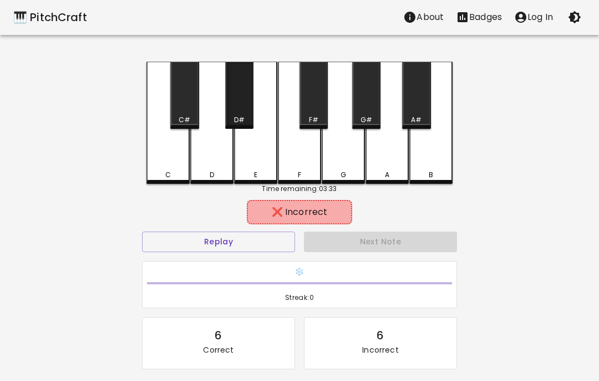
click at [235, 109] on div "D#" at bounding box center [239, 95] width 28 height 67
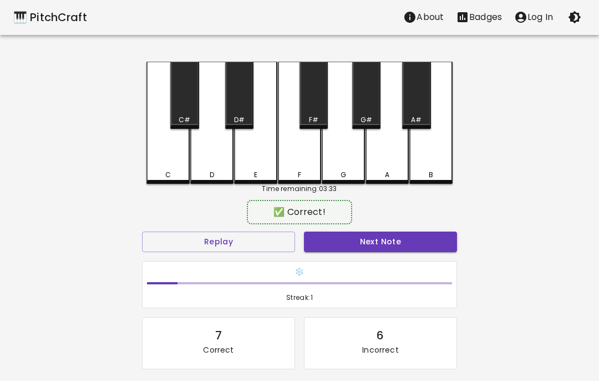
click at [370, 250] on button "Next Note" at bounding box center [380, 241] width 153 height 21
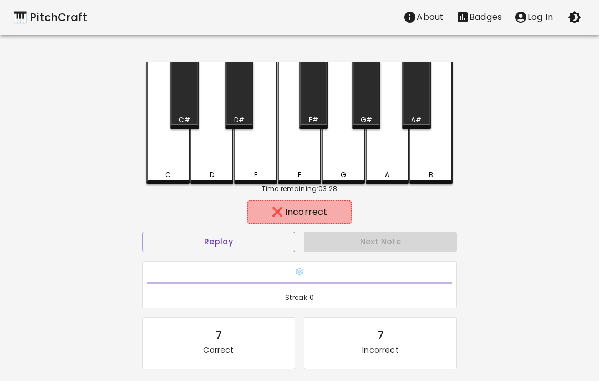
click at [183, 120] on div "C#" at bounding box center [185, 120] width 12 height 10
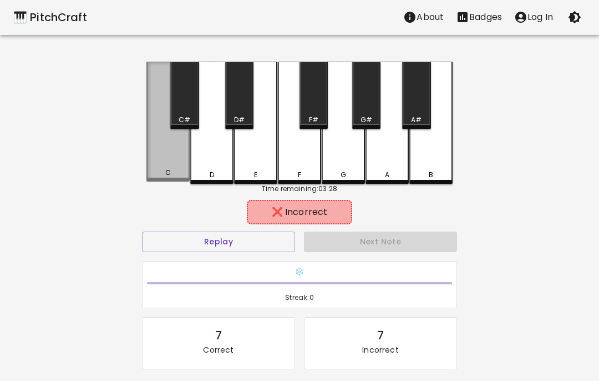
click at [169, 160] on div "C" at bounding box center [168, 122] width 43 height 120
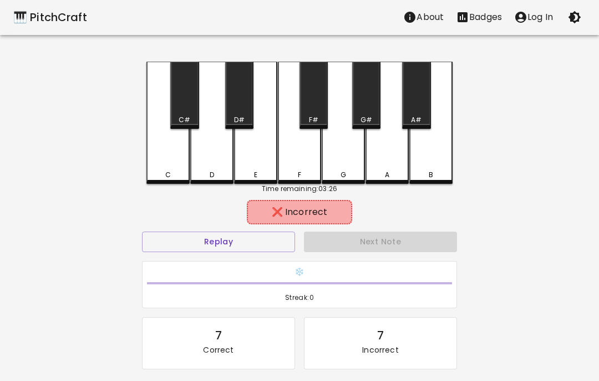
click at [299, 166] on div "F" at bounding box center [299, 123] width 43 height 122
click at [253, 167] on div "E" at bounding box center [255, 123] width 43 height 122
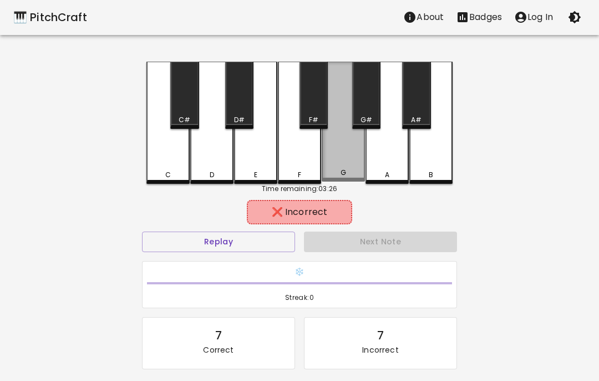
scroll to position [0, 0]
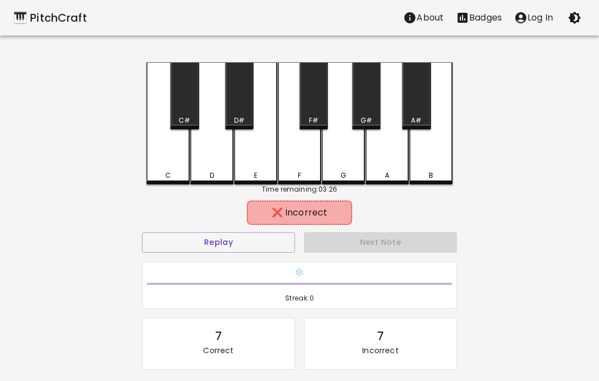
click at [389, 169] on div "A" at bounding box center [387, 123] width 43 height 122
click at [425, 166] on div "B" at bounding box center [431, 123] width 43 height 122
click at [364, 109] on div "G#" at bounding box center [366, 95] width 28 height 67
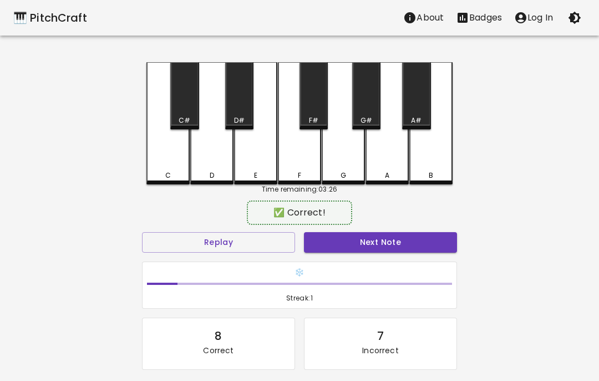
click at [310, 103] on div "F#" at bounding box center [314, 95] width 28 height 67
click at [406, 240] on button "Next Note" at bounding box center [380, 242] width 153 height 21
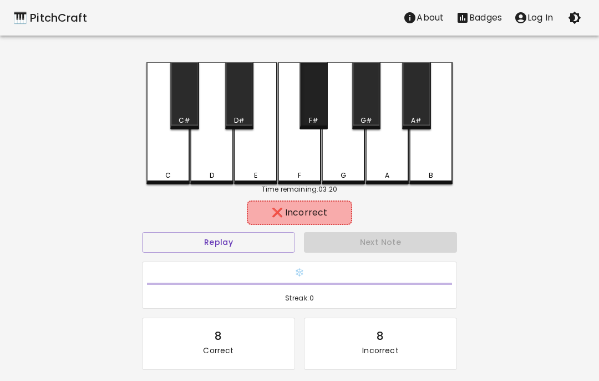
click at [306, 119] on div "F#" at bounding box center [314, 120] width 26 height 10
click at [193, 108] on div "C#" at bounding box center [184, 95] width 28 height 67
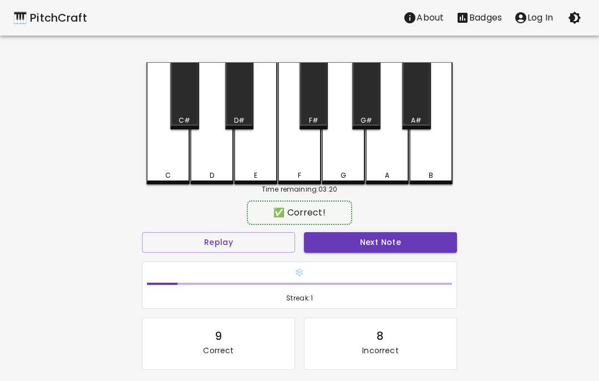
click at [235, 107] on div "D#" at bounding box center [239, 95] width 28 height 67
click at [390, 249] on button "Next Note" at bounding box center [380, 242] width 153 height 21
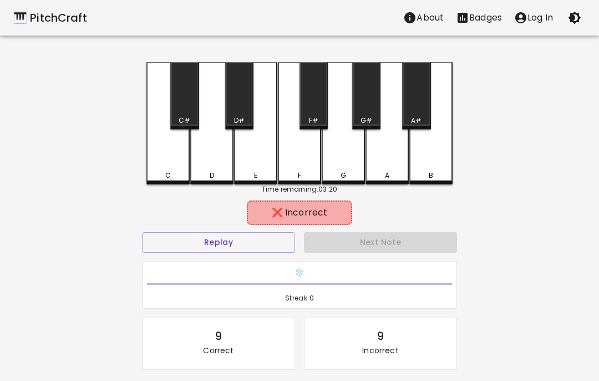
click at [238, 105] on div "D#" at bounding box center [239, 95] width 28 height 67
click at [314, 100] on div "F#" at bounding box center [314, 95] width 28 height 67
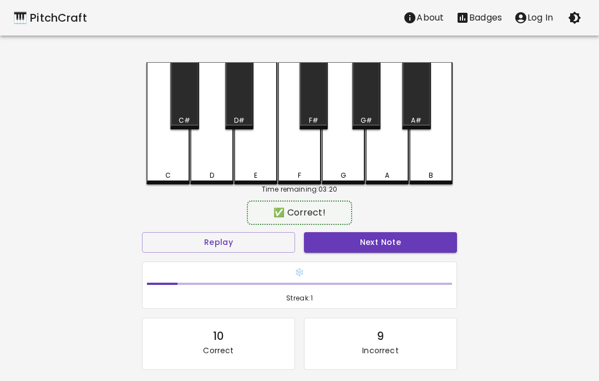
click at [362, 102] on div "G#" at bounding box center [366, 95] width 28 height 67
click at [409, 221] on div "✅ Correct!" at bounding box center [299, 213] width 315 height 28
click at [435, 246] on button "Next Note" at bounding box center [380, 242] width 153 height 21
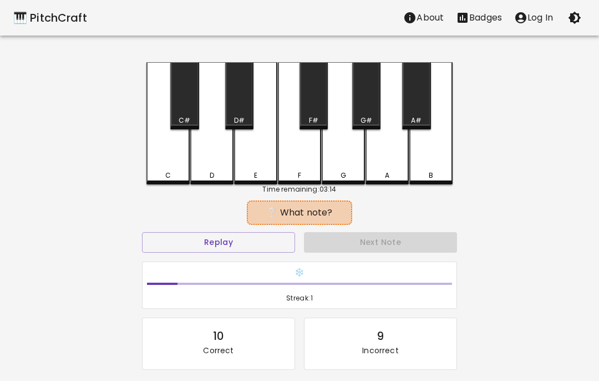
click at [240, 112] on div "D#" at bounding box center [239, 95] width 28 height 67
click at [185, 112] on div "C#" at bounding box center [184, 95] width 28 height 67
click at [168, 167] on div "C" at bounding box center [168, 123] width 43 height 122
click at [207, 159] on div "D" at bounding box center [211, 123] width 43 height 122
click at [247, 159] on div "E" at bounding box center [255, 123] width 43 height 122
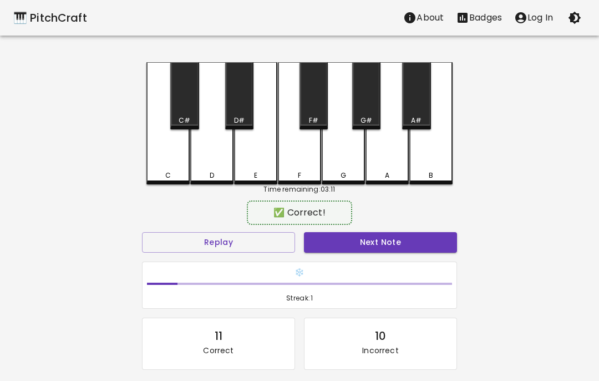
click at [374, 250] on button "Next Note" at bounding box center [380, 242] width 153 height 21
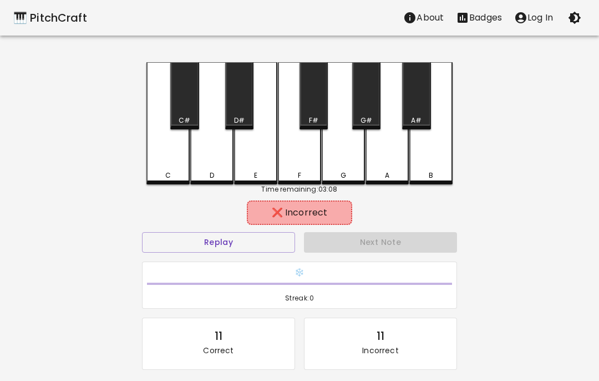
click at [256, 158] on div "E" at bounding box center [255, 123] width 43 height 122
click at [208, 162] on div "D" at bounding box center [211, 123] width 43 height 122
click at [174, 157] on div "C" at bounding box center [168, 123] width 43 height 122
click at [175, 108] on div "C#" at bounding box center [184, 95] width 28 height 67
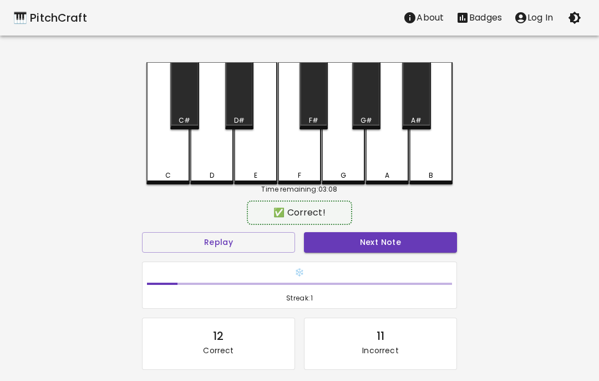
click at [234, 107] on div "D#" at bounding box center [239, 95] width 28 height 67
click at [366, 241] on button "Next Note" at bounding box center [380, 242] width 153 height 21
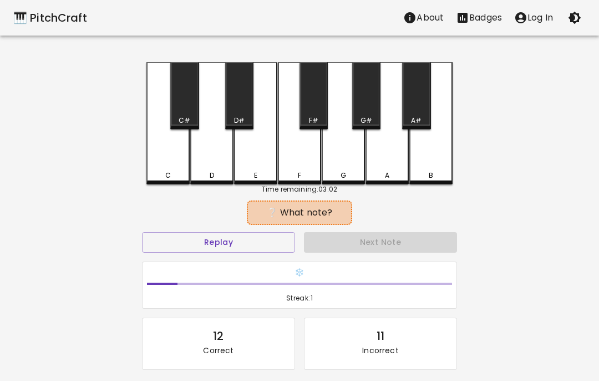
click at [384, 165] on div "A" at bounding box center [387, 123] width 43 height 122
click at [420, 100] on div "A#" at bounding box center [416, 95] width 28 height 67
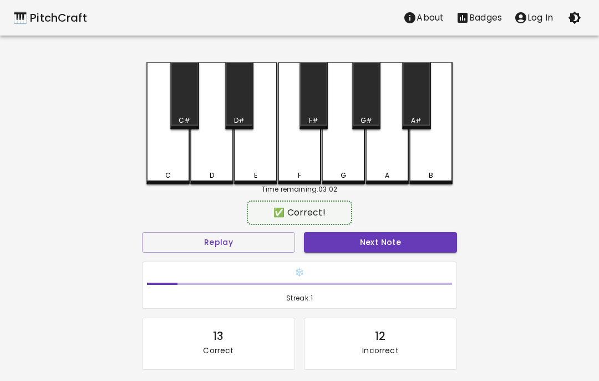
click at [371, 241] on button "Next Note" at bounding box center [380, 242] width 153 height 21
click at [424, 109] on div "A#" at bounding box center [416, 95] width 28 height 67
click at [407, 235] on button "Next Note" at bounding box center [380, 242] width 153 height 21
click at [342, 168] on div "G" at bounding box center [343, 123] width 43 height 122
click at [370, 102] on div "G#" at bounding box center [366, 95] width 28 height 67
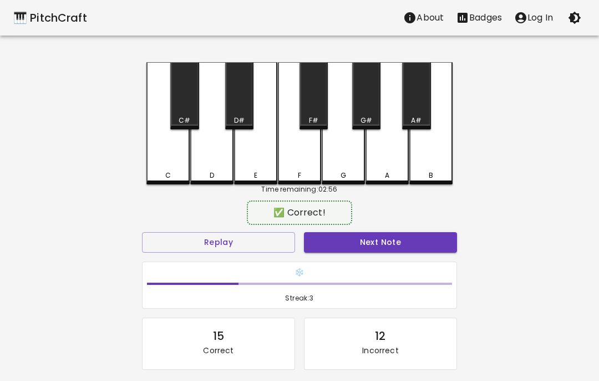
click at [389, 243] on button "Next Note" at bounding box center [380, 242] width 153 height 21
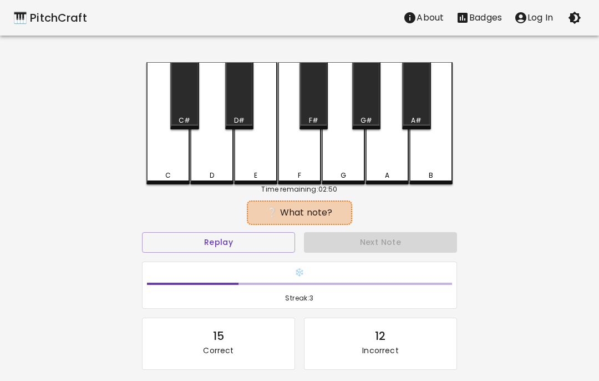
click at [265, 239] on button "Replay" at bounding box center [218, 242] width 153 height 21
click at [278, 238] on button "Replay" at bounding box center [218, 242] width 153 height 21
click at [281, 242] on button "Replay" at bounding box center [218, 242] width 153 height 21
click at [281, 241] on button "Replay" at bounding box center [218, 242] width 153 height 21
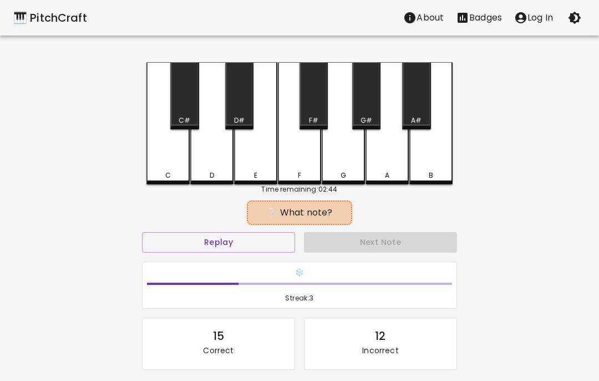
click at [384, 176] on div "A" at bounding box center [387, 175] width 41 height 10
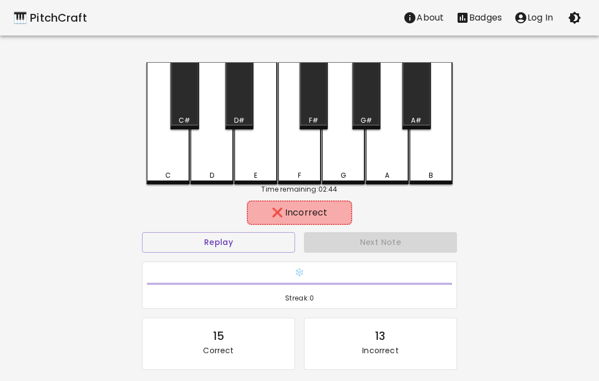
click at [420, 105] on div "A#" at bounding box center [416, 95] width 28 height 67
click at [342, 175] on div "G" at bounding box center [344, 175] width 6 height 10
click at [376, 107] on div "G#" at bounding box center [366, 95] width 28 height 67
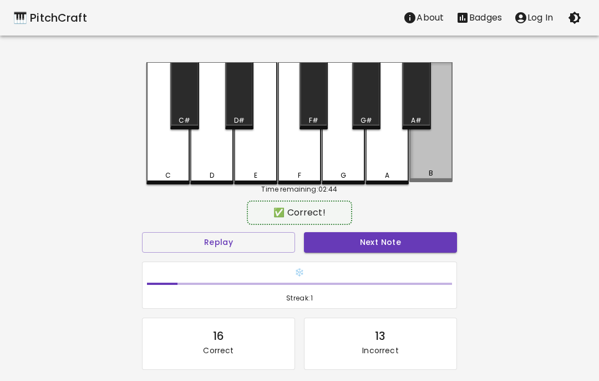
click at [430, 165] on div "B" at bounding box center [431, 122] width 43 height 120
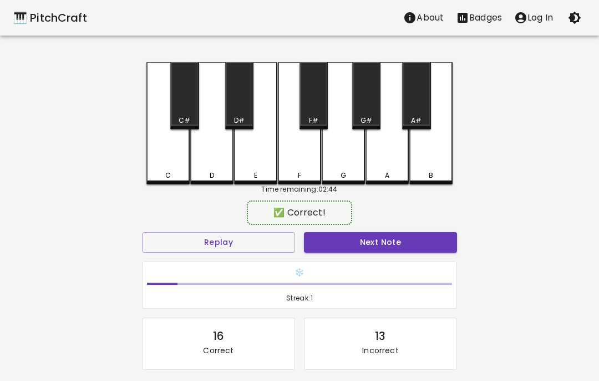
click at [395, 250] on button "Next Note" at bounding box center [380, 242] width 153 height 21
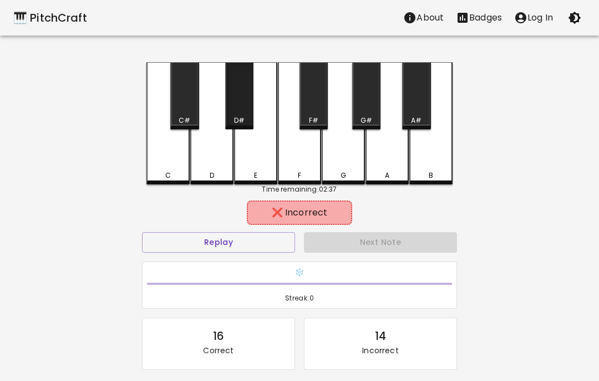
click at [240, 113] on div "D#" at bounding box center [239, 95] width 28 height 67
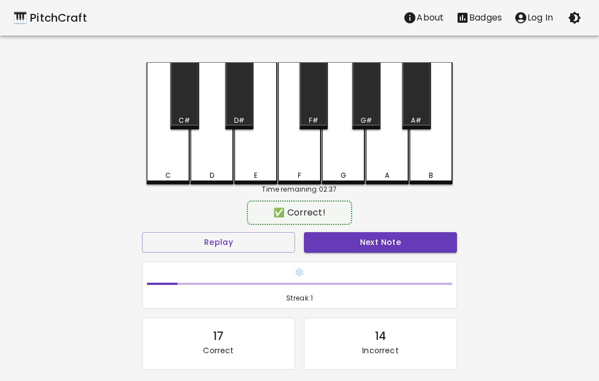
click at [214, 163] on div "D" at bounding box center [211, 123] width 43 height 122
click at [372, 251] on button "Next Note" at bounding box center [380, 242] width 153 height 21
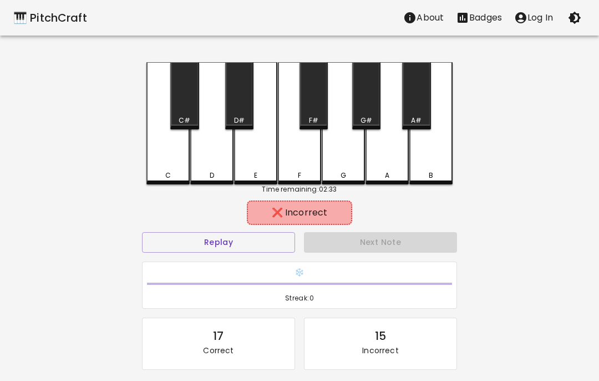
click at [435, 157] on div "B" at bounding box center [431, 123] width 43 height 122
click at [369, 159] on div "A" at bounding box center [387, 123] width 43 height 122
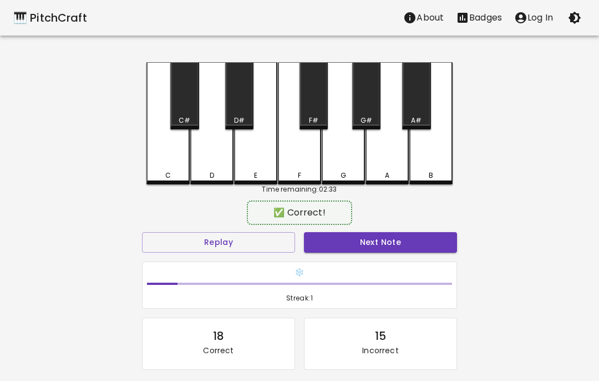
click at [402, 244] on button "Next Note" at bounding box center [380, 242] width 153 height 21
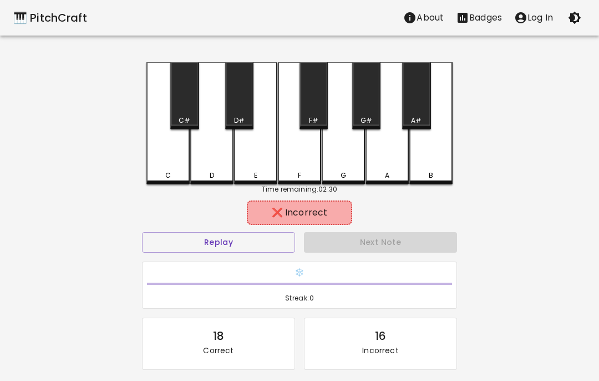
click at [216, 158] on div "D" at bounding box center [211, 123] width 43 height 122
click at [395, 163] on div "A" at bounding box center [387, 123] width 43 height 122
click at [438, 163] on div "B" at bounding box center [431, 123] width 43 height 122
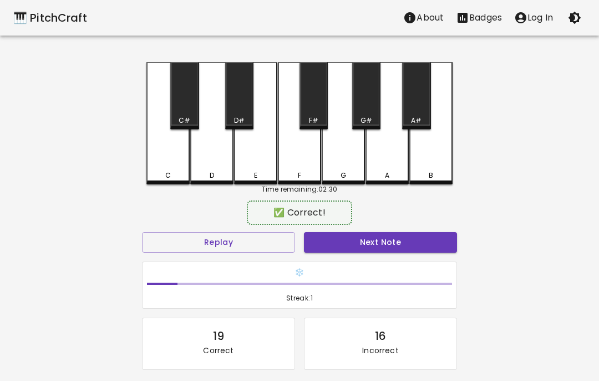
click at [412, 237] on button "Next Note" at bounding box center [380, 242] width 153 height 21
click at [445, 160] on div "B" at bounding box center [431, 123] width 43 height 122
click at [441, 241] on button "Next Note" at bounding box center [380, 242] width 153 height 21
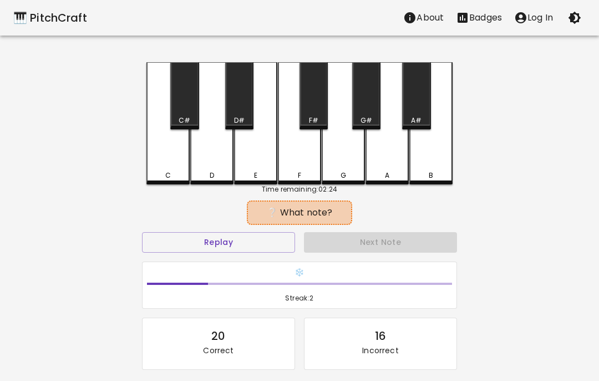
click at [272, 236] on button "Replay" at bounding box center [218, 242] width 153 height 21
click at [168, 159] on div "C" at bounding box center [168, 123] width 43 height 122
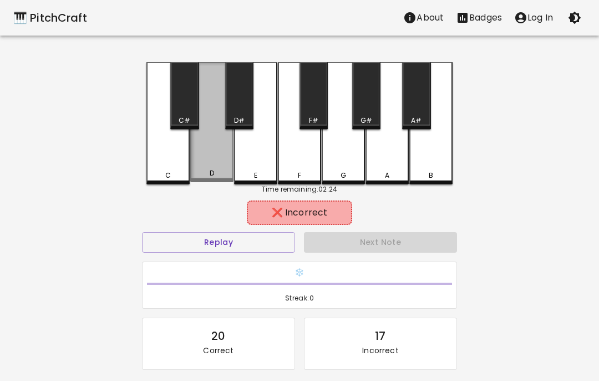
click at [221, 162] on div "D" at bounding box center [211, 122] width 43 height 120
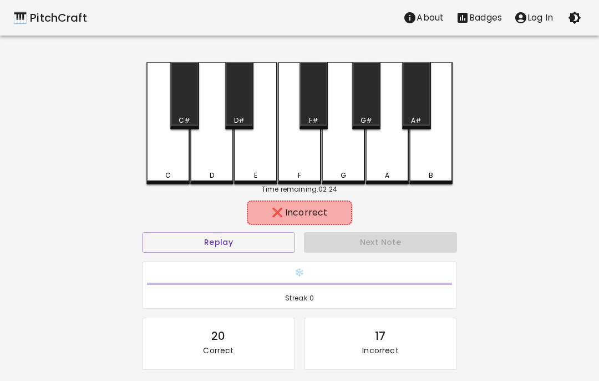
click at [250, 80] on div "D#" at bounding box center [239, 95] width 28 height 67
click at [178, 92] on div "C#" at bounding box center [184, 95] width 28 height 67
click at [259, 154] on div "E" at bounding box center [255, 123] width 43 height 122
click at [311, 108] on div "F#" at bounding box center [314, 95] width 28 height 67
click at [300, 156] on div "F" at bounding box center [299, 123] width 43 height 122
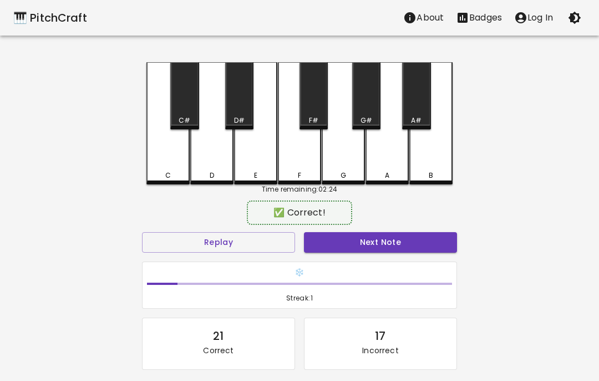
click at [394, 246] on button "Next Note" at bounding box center [380, 242] width 153 height 21
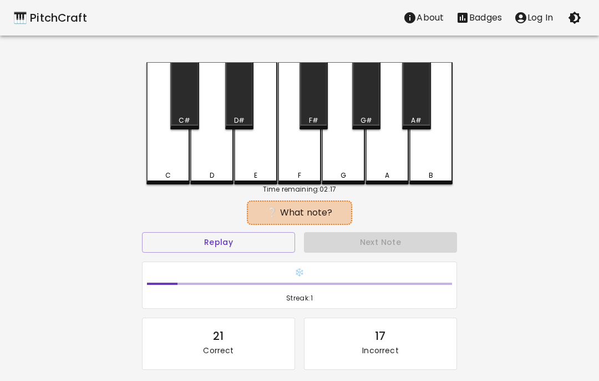
click at [253, 242] on button "Replay" at bounding box center [218, 242] width 153 height 21
click at [258, 164] on div "E" at bounding box center [255, 123] width 43 height 122
click at [305, 153] on div "F" at bounding box center [299, 123] width 43 height 122
click at [319, 111] on div "F#" at bounding box center [314, 95] width 28 height 67
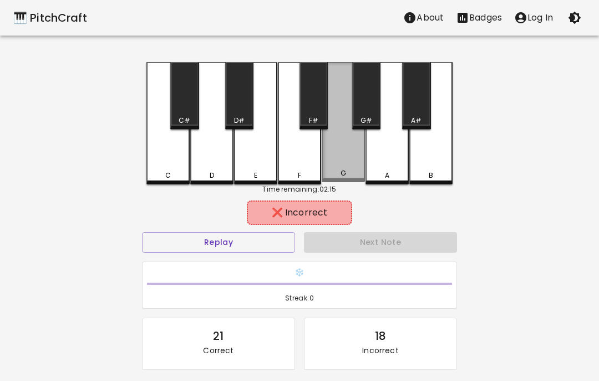
click at [346, 160] on div "G" at bounding box center [343, 122] width 43 height 120
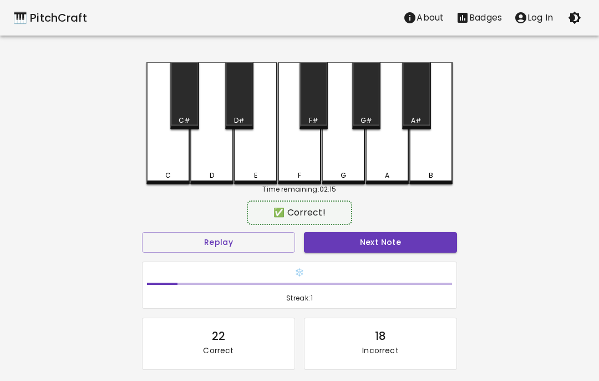
click at [390, 166] on div "A" at bounding box center [387, 123] width 43 height 122
click at [370, 112] on div "G#" at bounding box center [366, 95] width 28 height 67
click at [419, 233] on button "Next Note" at bounding box center [380, 242] width 153 height 21
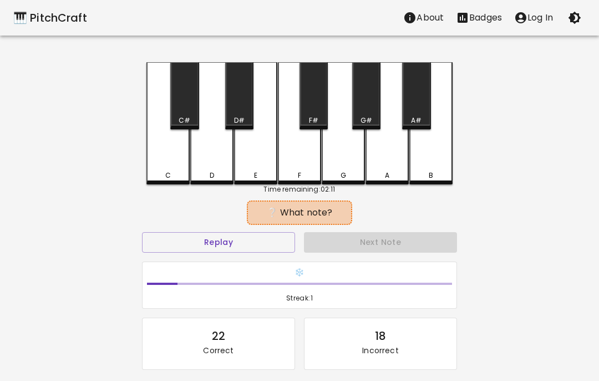
click at [261, 239] on button "Replay" at bounding box center [218, 242] width 153 height 21
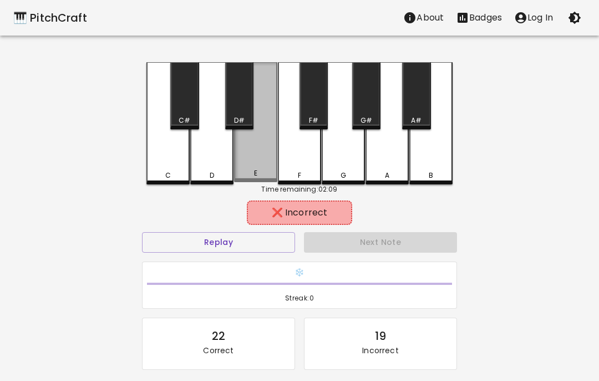
click at [261, 148] on div "E" at bounding box center [255, 122] width 43 height 120
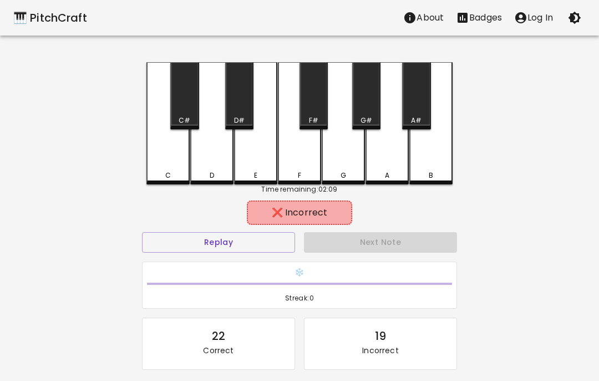
click at [242, 103] on div "D#" at bounding box center [239, 95] width 28 height 67
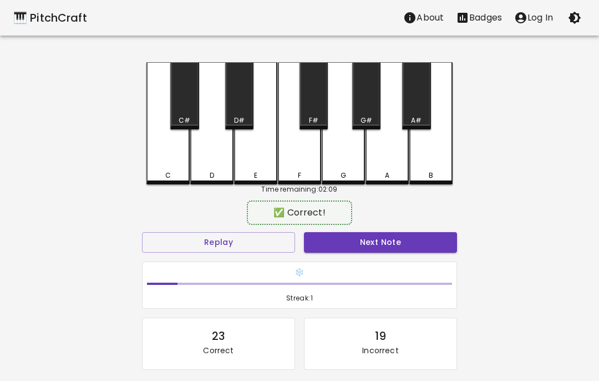
click at [220, 153] on div "D" at bounding box center [211, 123] width 43 height 122
click at [382, 246] on button "Next Note" at bounding box center [380, 242] width 153 height 21
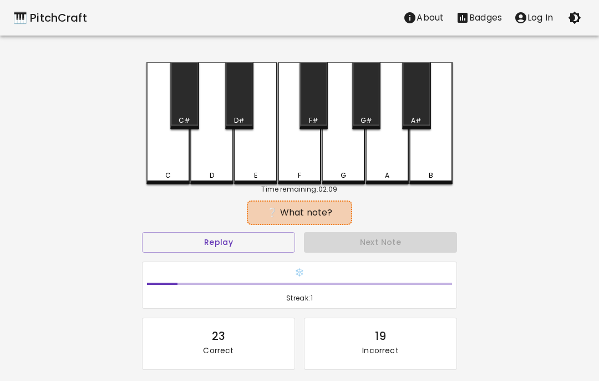
click at [260, 247] on button "Replay" at bounding box center [218, 242] width 153 height 21
click at [260, 246] on button "Replay" at bounding box center [218, 242] width 153 height 21
click at [263, 240] on button "Replay" at bounding box center [218, 242] width 153 height 21
click at [266, 240] on button "Replay" at bounding box center [218, 242] width 153 height 21
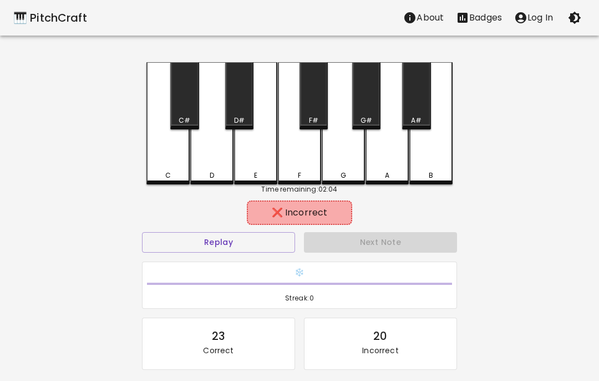
click at [243, 113] on div "D#" at bounding box center [239, 95] width 28 height 67
click at [184, 168] on div "C" at bounding box center [168, 123] width 43 height 122
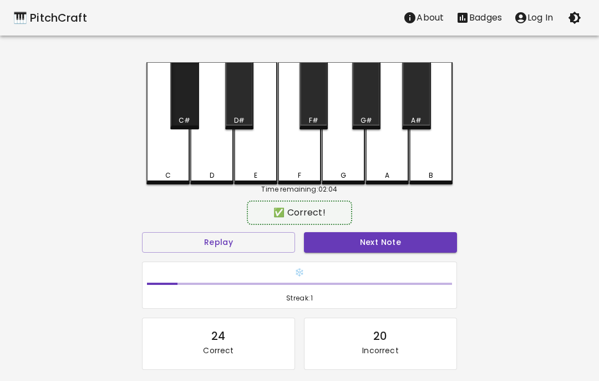
click at [180, 94] on div "C#" at bounding box center [184, 95] width 28 height 67
click at [354, 239] on button "Next Note" at bounding box center [380, 242] width 153 height 21
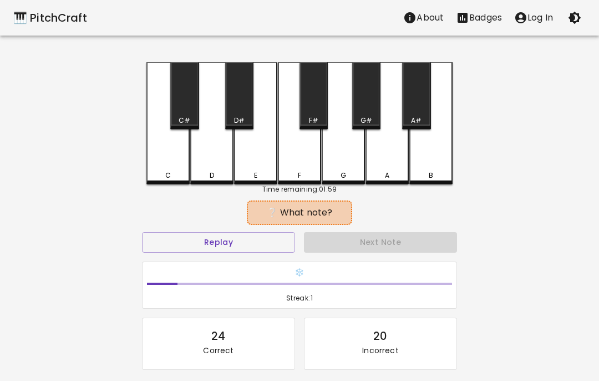
click at [255, 245] on button "Replay" at bounding box center [218, 242] width 153 height 21
click at [285, 249] on button "Replay" at bounding box center [218, 242] width 153 height 21
click at [267, 166] on div "E" at bounding box center [255, 123] width 43 height 122
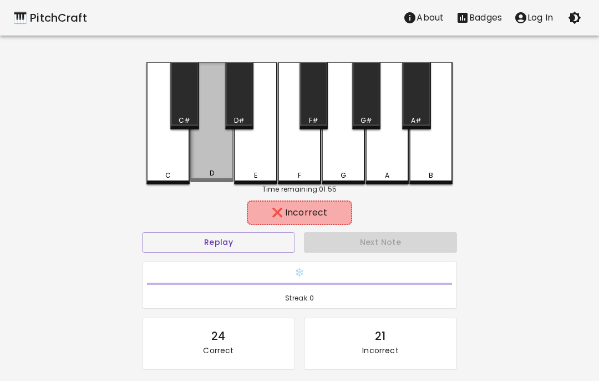
click at [218, 156] on div "D" at bounding box center [211, 122] width 43 height 120
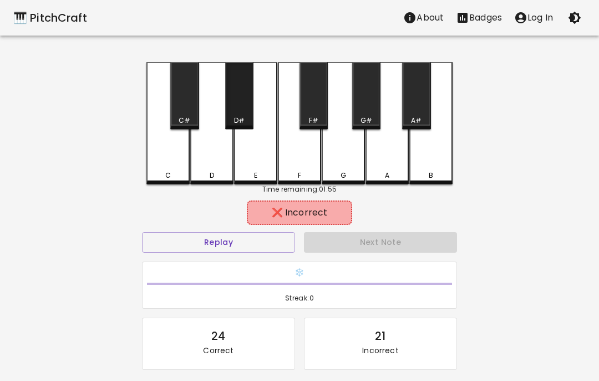
click at [246, 85] on div "D#" at bounding box center [239, 95] width 28 height 67
click at [192, 94] on div "C#" at bounding box center [184, 95] width 28 height 67
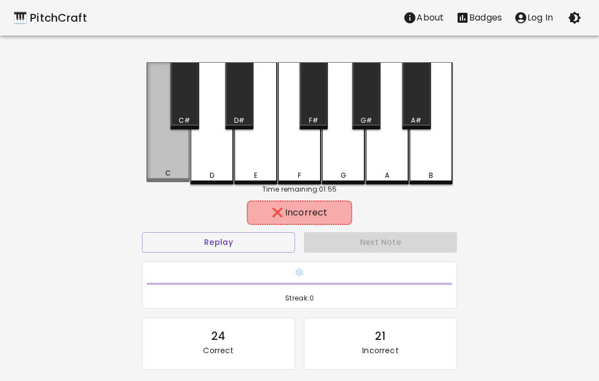
click at [176, 160] on div "C" at bounding box center [168, 122] width 43 height 120
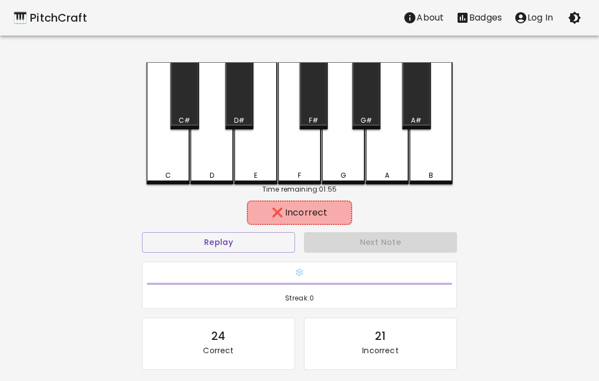
click at [299, 147] on div "F" at bounding box center [299, 123] width 43 height 122
click at [339, 152] on div "G" at bounding box center [343, 123] width 43 height 122
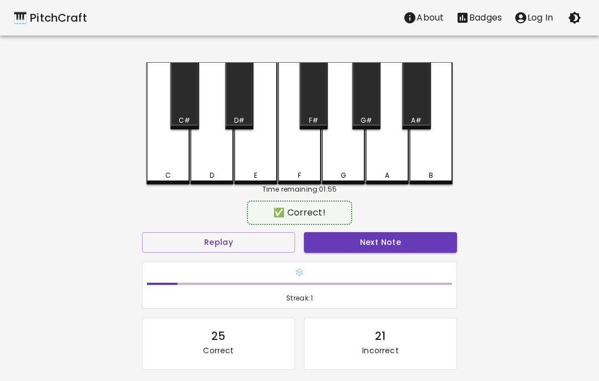
click at [366, 120] on div "G#" at bounding box center [367, 120] width 12 height 10
click at [381, 236] on button "Next Note" at bounding box center [380, 242] width 153 height 21
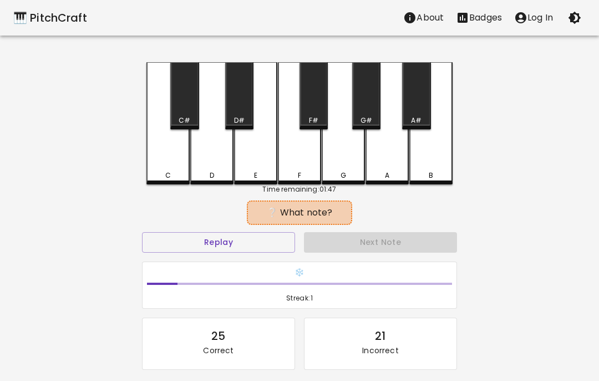
click at [340, 166] on div "G" at bounding box center [343, 123] width 43 height 122
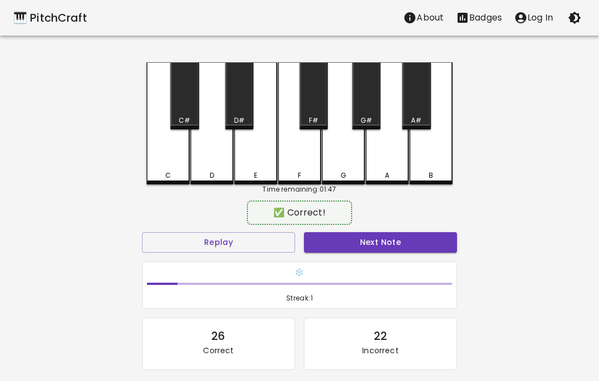
click at [299, 145] on div "F" at bounding box center [299, 123] width 43 height 122
click at [340, 250] on button "Next Note" at bounding box center [380, 242] width 153 height 21
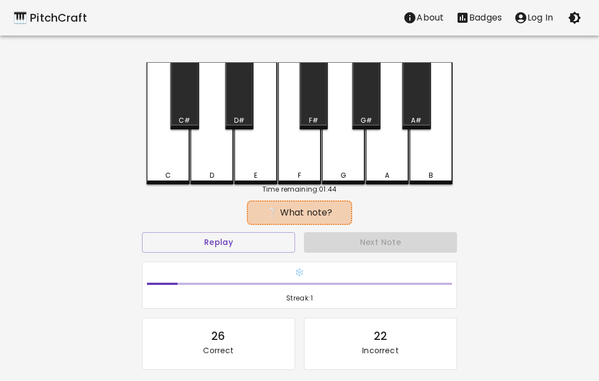
click at [268, 243] on button "Replay" at bounding box center [218, 242] width 153 height 21
click at [267, 243] on button "Replay" at bounding box center [218, 242] width 153 height 21
click at [260, 237] on button "Replay" at bounding box center [218, 242] width 153 height 21
click at [259, 237] on button "Replay" at bounding box center [218, 242] width 153 height 21
click at [305, 150] on div "F" at bounding box center [299, 123] width 43 height 122
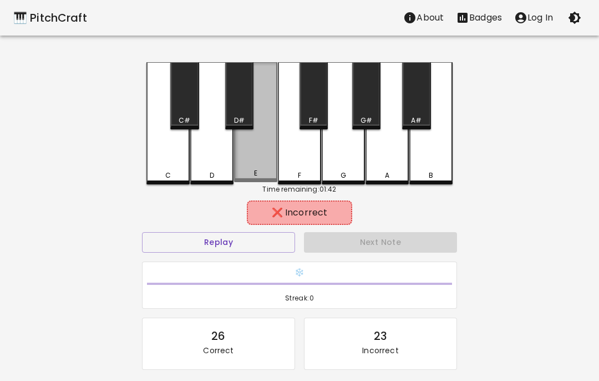
click at [257, 157] on div "E" at bounding box center [255, 122] width 43 height 120
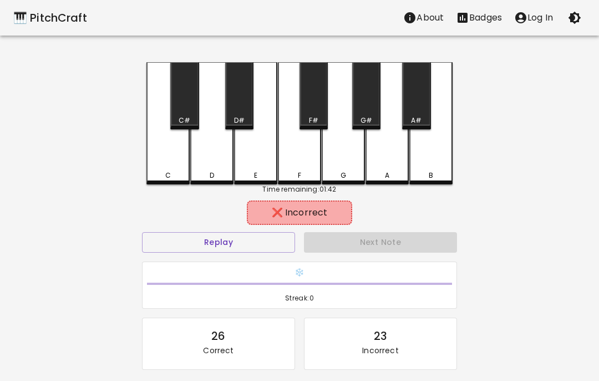
click at [383, 159] on div "A" at bounding box center [387, 123] width 43 height 122
click at [421, 103] on div "A#" at bounding box center [416, 95] width 28 height 67
click at [370, 103] on div "G#" at bounding box center [366, 95] width 28 height 67
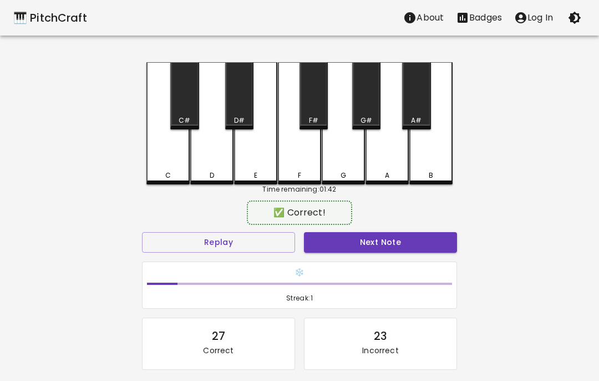
click at [427, 165] on div "B" at bounding box center [431, 123] width 43 height 122
click at [407, 245] on button "Next Note" at bounding box center [380, 242] width 153 height 21
click at [177, 167] on div "C" at bounding box center [168, 123] width 43 height 122
click at [373, 239] on button "Next Note" at bounding box center [380, 242] width 153 height 21
click at [446, 169] on div "B" at bounding box center [431, 123] width 43 height 122
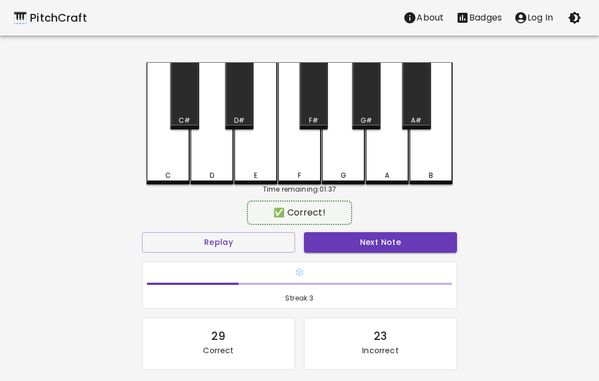
click at [397, 243] on button "Next Note" at bounding box center [380, 242] width 153 height 21
click at [436, 155] on div "B" at bounding box center [431, 123] width 43 height 122
click at [402, 234] on button "Next Note" at bounding box center [380, 242] width 153 height 21
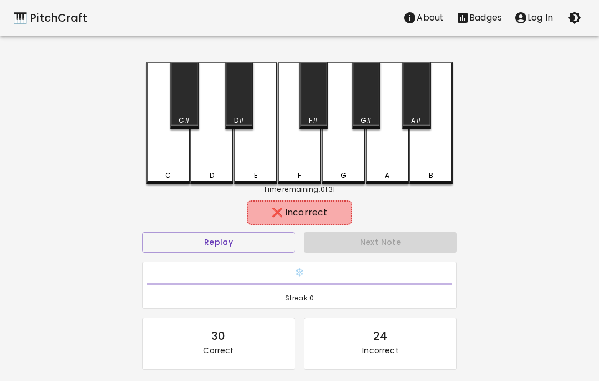
click at [172, 136] on div "C" at bounding box center [168, 123] width 43 height 122
click at [212, 160] on div "D" at bounding box center [211, 123] width 43 height 122
click at [243, 74] on div "D#" at bounding box center [239, 95] width 28 height 67
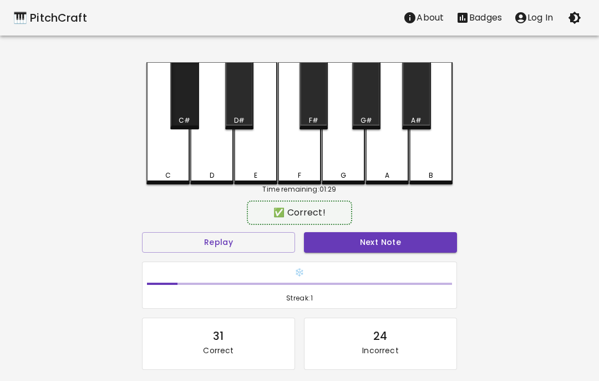
click at [184, 85] on div "C#" at bounding box center [184, 95] width 28 height 67
click at [365, 240] on button "Next Note" at bounding box center [380, 242] width 153 height 21
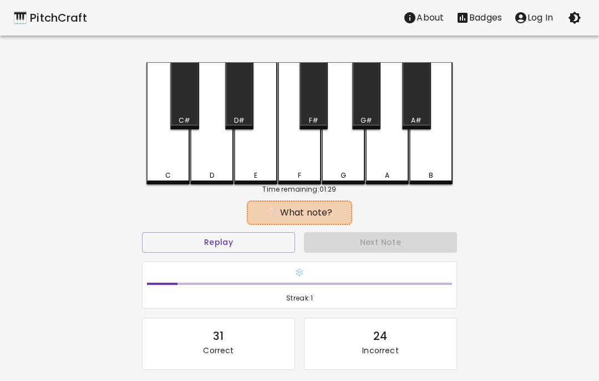
click at [440, 174] on div "B" at bounding box center [431, 175] width 41 height 10
click at [399, 160] on div "A" at bounding box center [387, 123] width 43 height 122
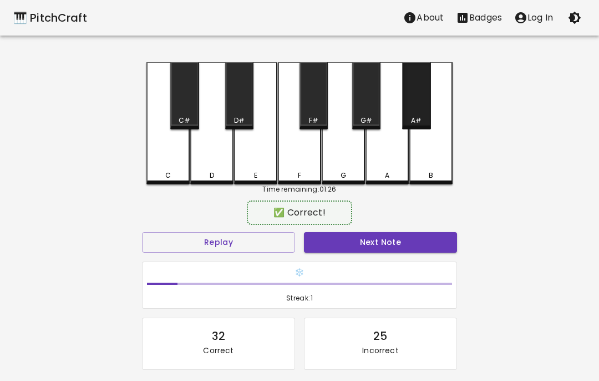
click at [421, 109] on div "A#" at bounding box center [416, 95] width 28 height 67
click at [393, 247] on button "Next Note" at bounding box center [380, 242] width 153 height 21
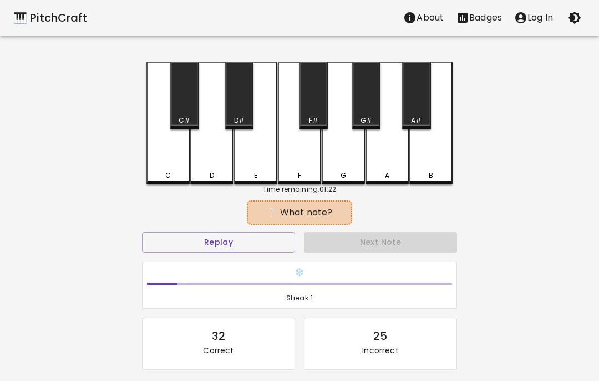
click at [174, 159] on div "C" at bounding box center [168, 123] width 43 height 122
click at [211, 178] on div "D" at bounding box center [212, 175] width 4 height 10
click at [187, 98] on div "C#" at bounding box center [184, 95] width 28 height 67
click at [253, 105] on div "D#" at bounding box center [239, 95] width 28 height 67
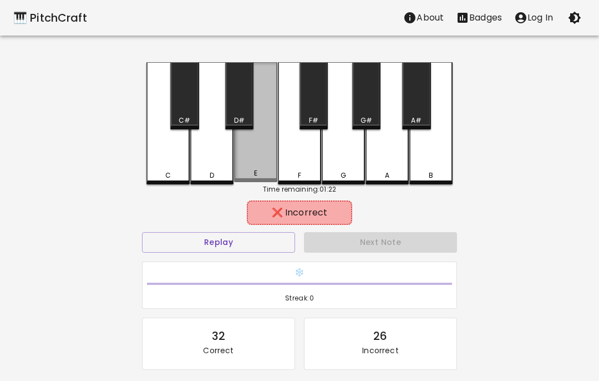
click at [252, 153] on div "E" at bounding box center [255, 122] width 43 height 120
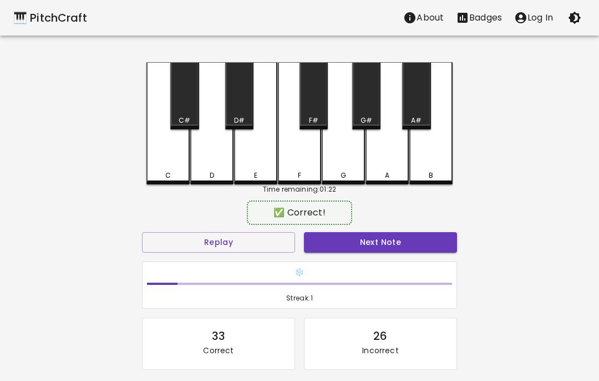
click at [364, 243] on button "Next Note" at bounding box center [380, 242] width 153 height 21
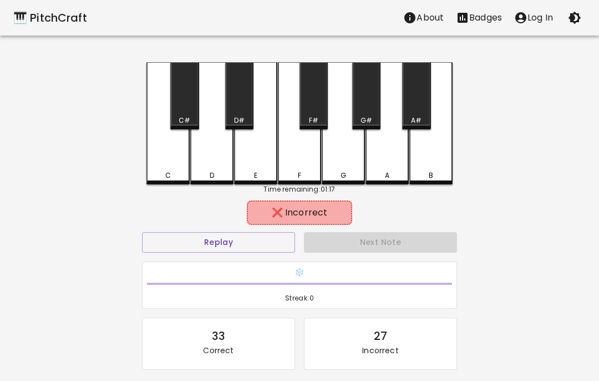
click at [302, 156] on div "F" at bounding box center [299, 123] width 43 height 122
click at [244, 103] on div "D#" at bounding box center [239, 95] width 28 height 67
click at [210, 154] on div "D" at bounding box center [211, 123] width 43 height 122
click at [185, 108] on div "C#" at bounding box center [184, 95] width 28 height 67
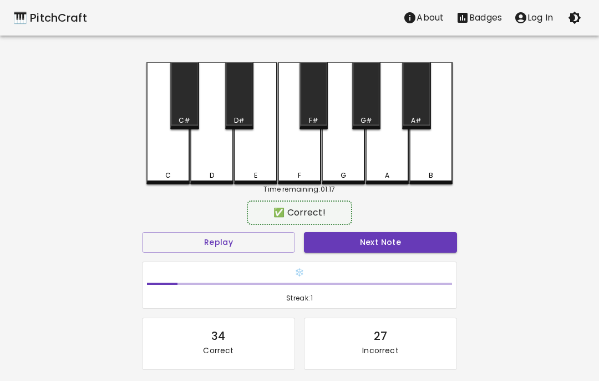
click at [176, 171] on div "C" at bounding box center [168, 175] width 41 height 10
click at [442, 225] on div "✅ Correct!" at bounding box center [299, 213] width 315 height 28
click at [415, 238] on button "Next Note" at bounding box center [380, 242] width 153 height 21
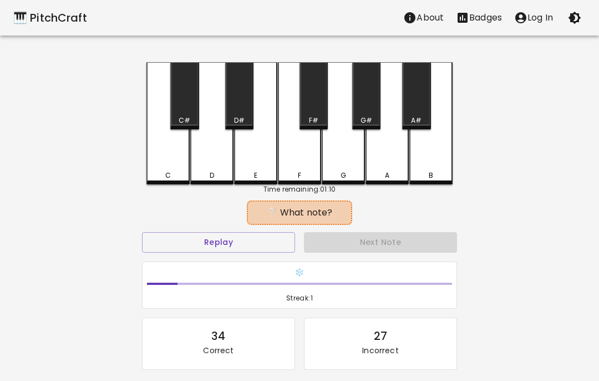
click at [159, 160] on div "C" at bounding box center [168, 123] width 43 height 122
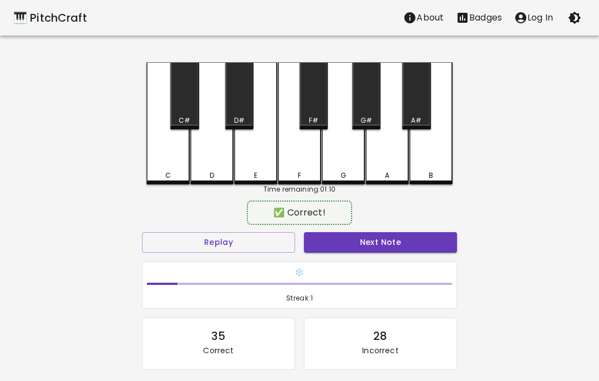
click at [214, 158] on div "D" at bounding box center [211, 123] width 43 height 122
click at [166, 93] on div "C" at bounding box center [168, 123] width 43 height 122
click at [354, 245] on button "Next Note" at bounding box center [380, 242] width 153 height 21
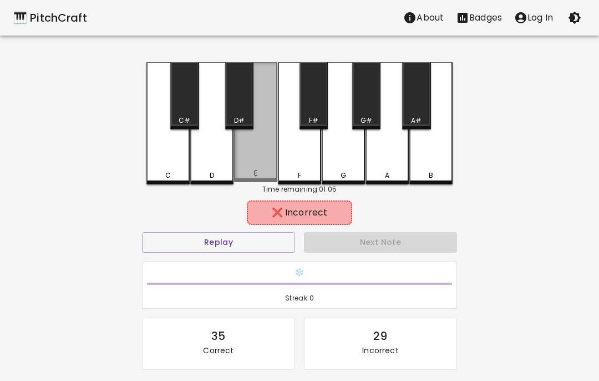
click at [265, 149] on div "E" at bounding box center [255, 122] width 43 height 120
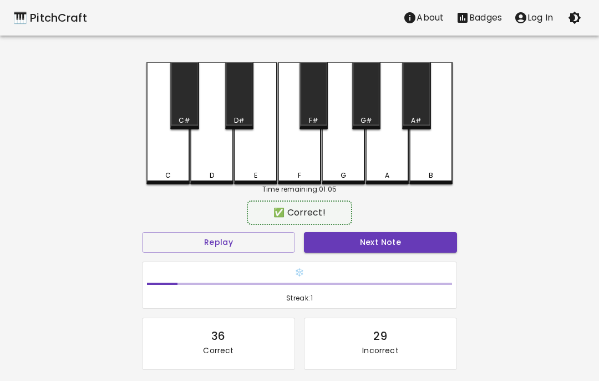
click at [295, 155] on div "F" at bounding box center [299, 123] width 43 height 122
click at [243, 97] on div "D#" at bounding box center [239, 95] width 28 height 67
click at [364, 245] on button "Next Note" at bounding box center [380, 242] width 153 height 21
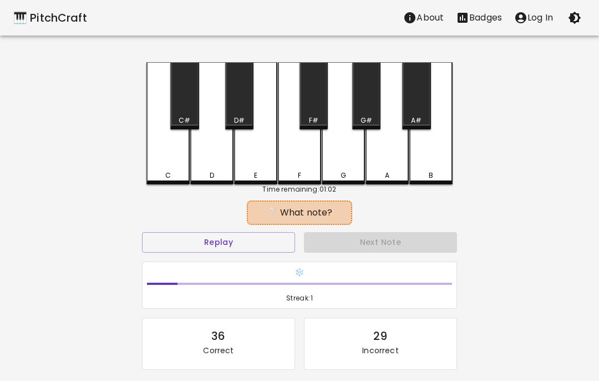
click at [337, 156] on div "G" at bounding box center [343, 123] width 43 height 122
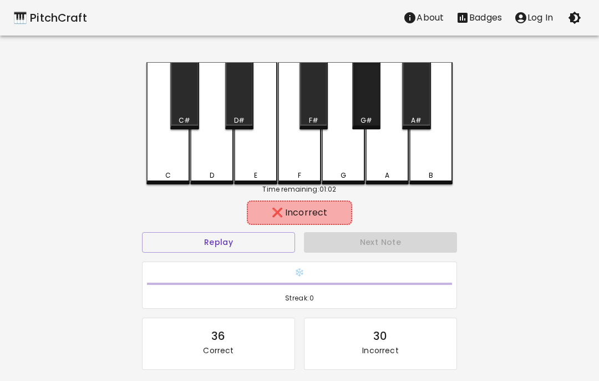
click at [358, 119] on div "G#" at bounding box center [367, 120] width 26 height 10
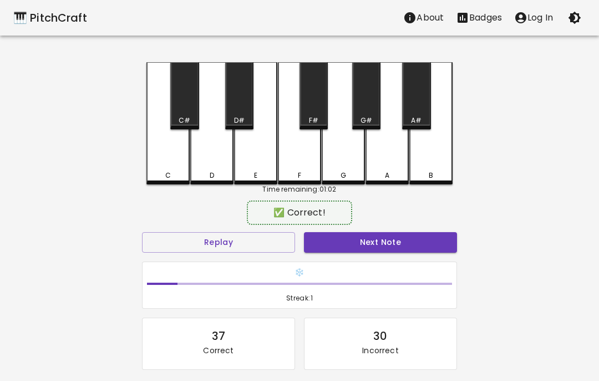
click at [400, 245] on button "Next Note" at bounding box center [380, 242] width 153 height 21
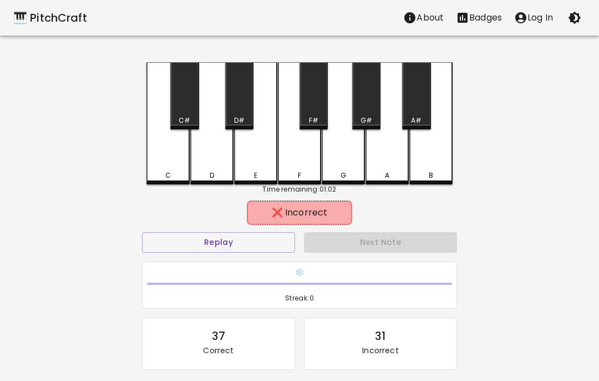
click at [351, 158] on div "G" at bounding box center [343, 123] width 43 height 122
click at [374, 98] on div "G#" at bounding box center [366, 95] width 28 height 67
click at [392, 163] on div "A" at bounding box center [387, 123] width 43 height 122
click at [318, 112] on div "F#" at bounding box center [314, 95] width 28 height 67
click at [290, 162] on div "F" at bounding box center [299, 123] width 43 height 122
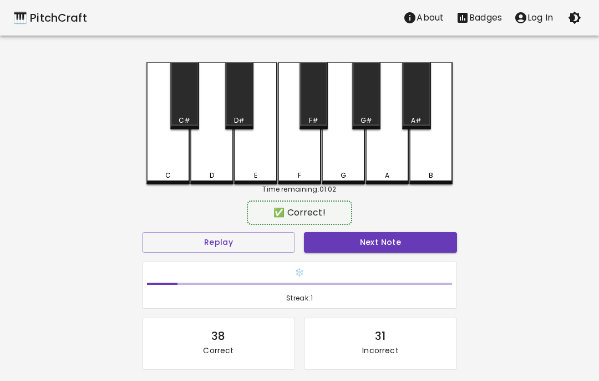
click at [365, 245] on button "Next Note" at bounding box center [380, 242] width 153 height 21
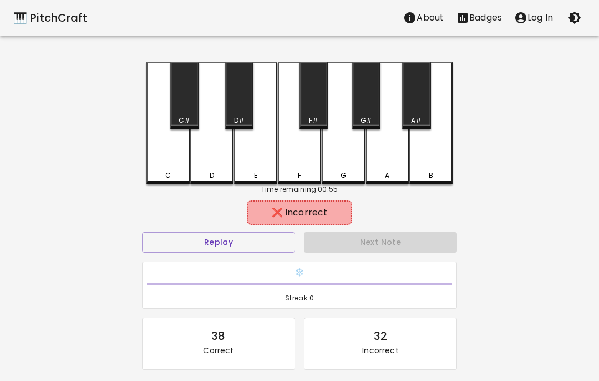
click at [346, 168] on div "G" at bounding box center [343, 123] width 43 height 122
click at [254, 152] on div "E" at bounding box center [255, 123] width 43 height 122
click at [246, 89] on div "D#" at bounding box center [239, 95] width 28 height 67
click at [225, 149] on div "D" at bounding box center [211, 123] width 43 height 122
click at [180, 99] on div "C#" at bounding box center [184, 95] width 28 height 67
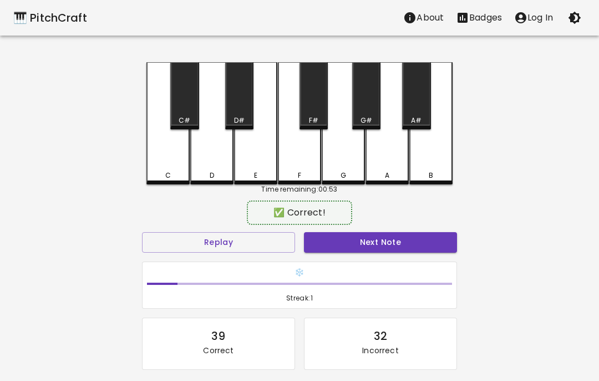
click at [169, 157] on div "C" at bounding box center [168, 123] width 43 height 122
click at [354, 245] on button "Next Note" at bounding box center [380, 242] width 153 height 21
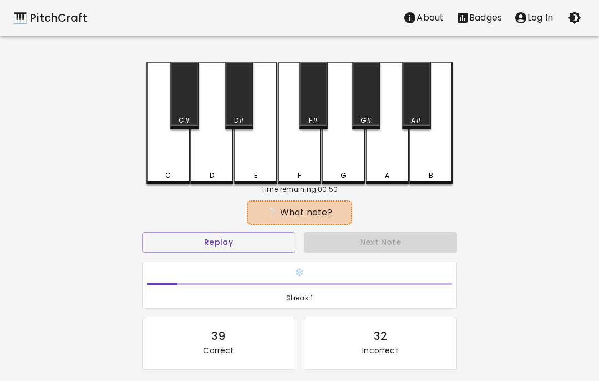
click at [194, 119] on div "C#" at bounding box center [185, 120] width 26 height 10
click at [235, 110] on div "D#" at bounding box center [239, 95] width 28 height 67
click at [212, 139] on div "D" at bounding box center [211, 123] width 43 height 122
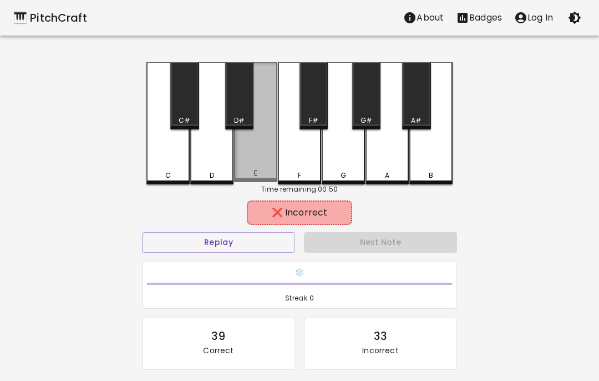
click at [265, 155] on div "E" at bounding box center [255, 122] width 43 height 120
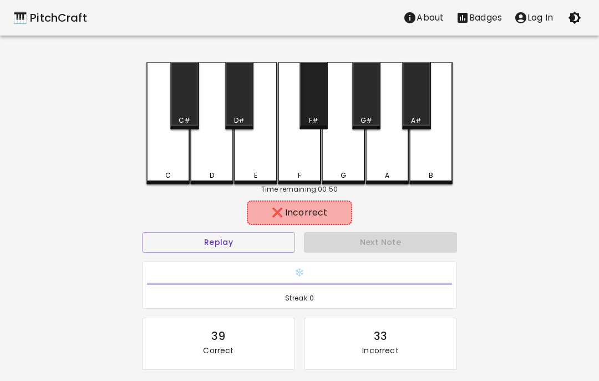
click at [312, 103] on div "F#" at bounding box center [314, 95] width 28 height 67
click at [304, 158] on div "F" at bounding box center [299, 123] width 43 height 122
click at [350, 170] on div "G" at bounding box center [343, 123] width 43 height 122
click at [366, 100] on div "G#" at bounding box center [366, 95] width 28 height 67
click at [392, 151] on div "A" at bounding box center [387, 123] width 43 height 122
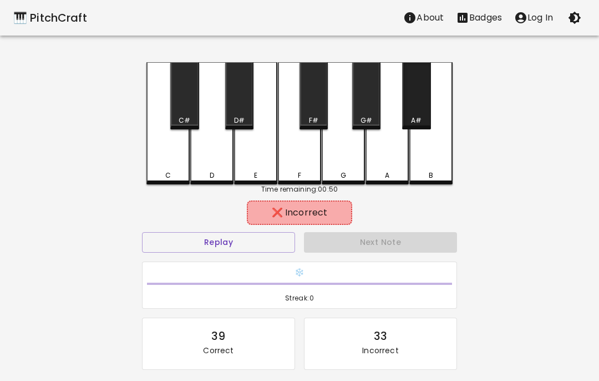
click at [418, 92] on div "A#" at bounding box center [416, 95] width 28 height 67
click at [220, 153] on div "D" at bounding box center [211, 123] width 43 height 122
click at [240, 107] on div "D#" at bounding box center [239, 95] width 28 height 67
click at [255, 164] on div "E" at bounding box center [255, 123] width 43 height 122
click at [176, 105] on div "C#" at bounding box center [184, 95] width 28 height 67
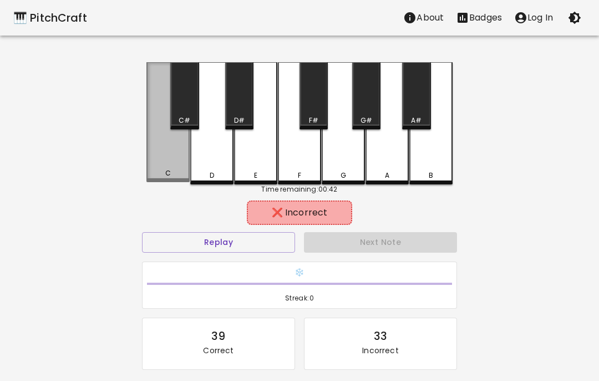
click at [164, 168] on div "C" at bounding box center [168, 122] width 43 height 120
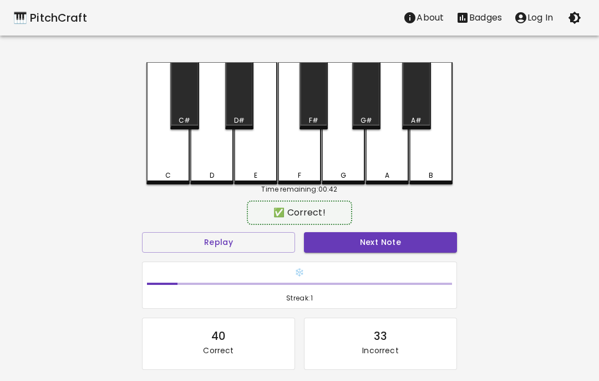
click at [240, 97] on div "D#" at bounding box center [239, 95] width 28 height 67
click at [379, 242] on button "Next Note" at bounding box center [380, 242] width 153 height 21
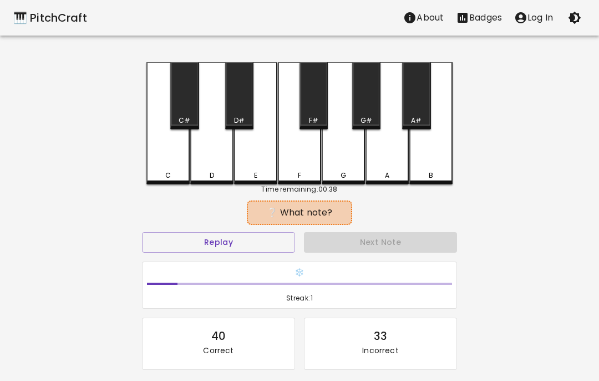
click at [272, 242] on button "Replay" at bounding box center [218, 242] width 153 height 21
click at [268, 238] on button "Replay" at bounding box center [218, 242] width 153 height 21
click at [263, 168] on div "E" at bounding box center [255, 123] width 43 height 122
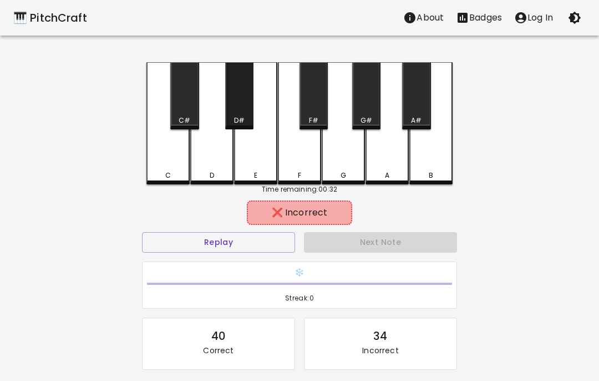
click at [245, 108] on div "D#" at bounding box center [239, 95] width 28 height 67
click at [208, 167] on div "D" at bounding box center [211, 123] width 43 height 122
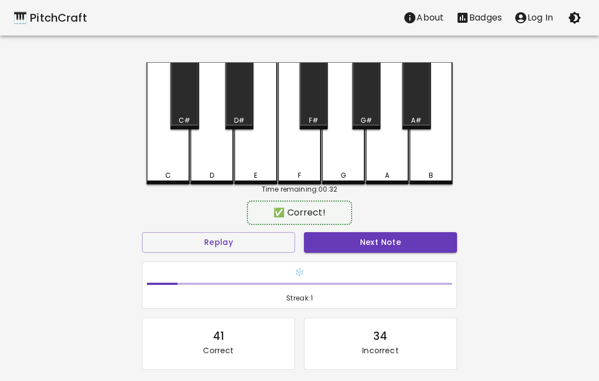
click at [182, 105] on div "C#" at bounding box center [184, 95] width 28 height 67
click at [163, 180] on div "C" at bounding box center [168, 123] width 43 height 122
click at [279, 236] on button "Replay" at bounding box center [218, 242] width 153 height 21
click at [359, 241] on button "Next Note" at bounding box center [380, 242] width 153 height 21
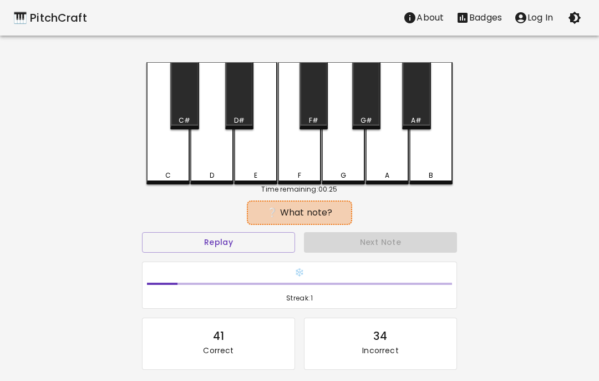
click at [250, 250] on button "Replay" at bounding box center [218, 242] width 153 height 21
click at [276, 241] on button "Replay" at bounding box center [218, 242] width 153 height 21
click at [426, 172] on div "B" at bounding box center [431, 175] width 41 height 10
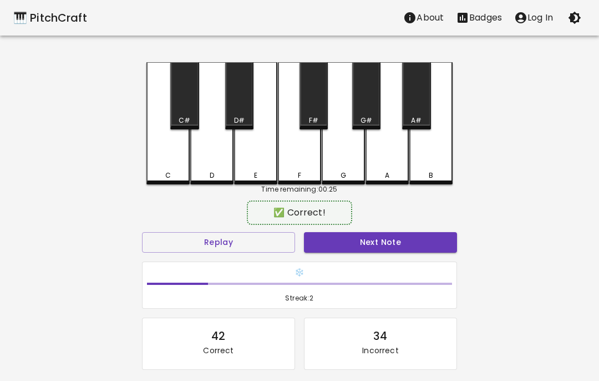
click at [400, 249] on button "Next Note" at bounding box center [380, 242] width 153 height 21
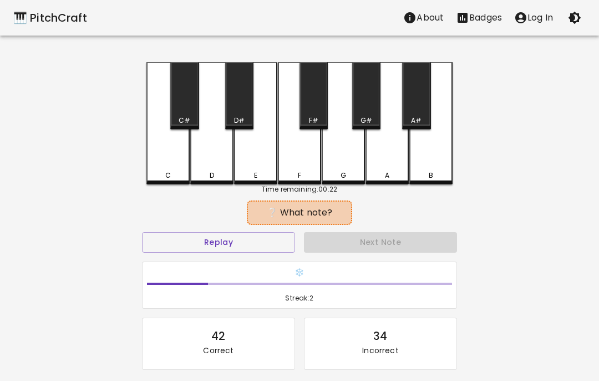
click at [273, 241] on button "Replay" at bounding box center [218, 242] width 153 height 21
click at [272, 241] on button "Replay" at bounding box center [218, 242] width 153 height 21
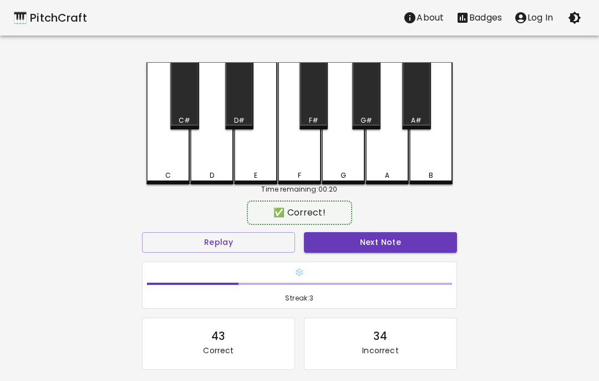
click at [413, 104] on div "A#" at bounding box center [416, 95] width 28 height 67
click at [437, 233] on button "Next Note" at bounding box center [380, 242] width 153 height 21
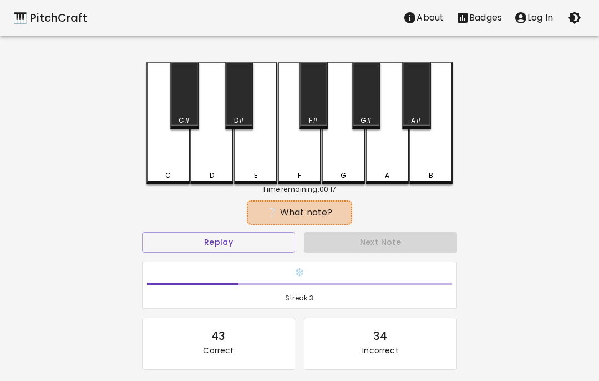
click at [278, 241] on button "Replay" at bounding box center [218, 242] width 153 height 21
click at [411, 105] on div "A#" at bounding box center [416, 95] width 28 height 67
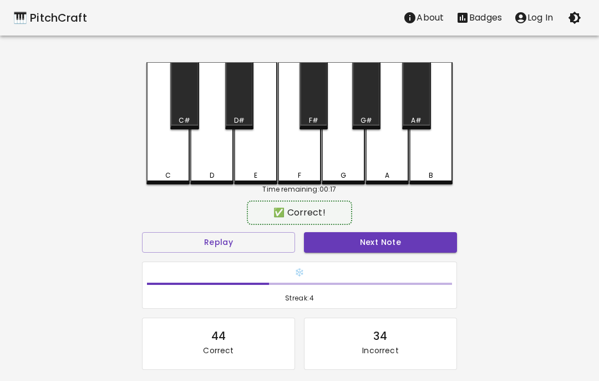
click at [426, 243] on button "Next Note" at bounding box center [380, 242] width 153 height 21
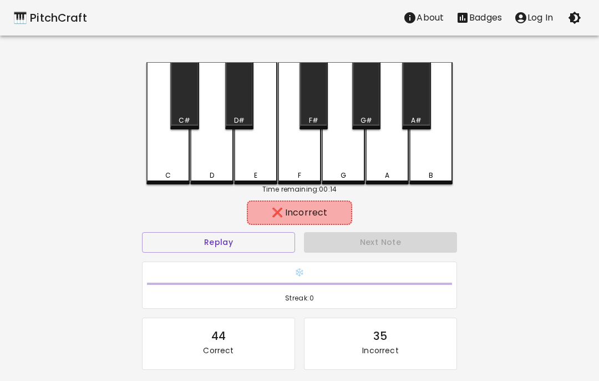
click at [186, 112] on div "C#" at bounding box center [184, 95] width 28 height 67
click at [173, 162] on div "C" at bounding box center [168, 123] width 43 height 122
click at [187, 100] on div "C#" at bounding box center [184, 95] width 28 height 67
click at [256, 99] on div "E" at bounding box center [255, 123] width 43 height 122
click at [220, 153] on div "D" at bounding box center [211, 123] width 43 height 122
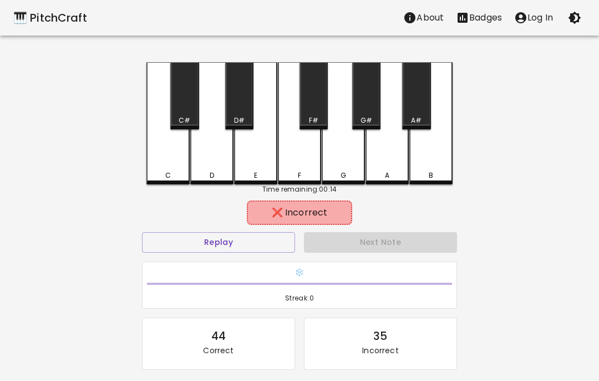
click at [268, 158] on div "E" at bounding box center [255, 123] width 43 height 122
click at [311, 110] on div "F#" at bounding box center [314, 95] width 28 height 67
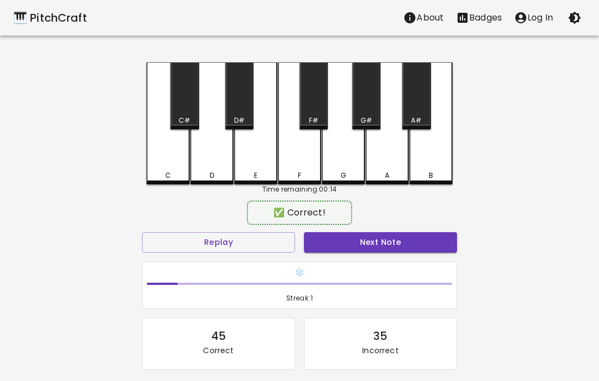
click at [298, 164] on div "F" at bounding box center [299, 123] width 43 height 122
click at [386, 244] on button "Next Note" at bounding box center [380, 242] width 153 height 21
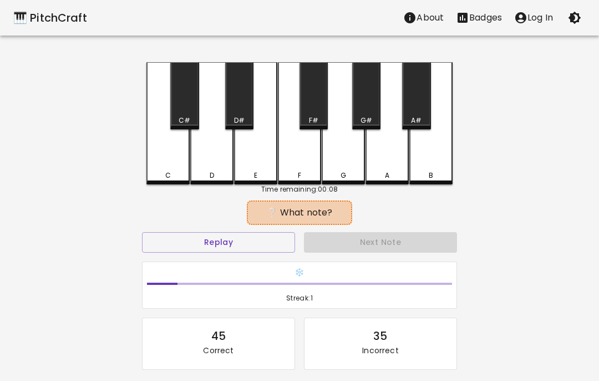
click at [312, 104] on div "F#" at bounding box center [314, 95] width 28 height 67
click at [183, 112] on div "C#" at bounding box center [184, 95] width 28 height 67
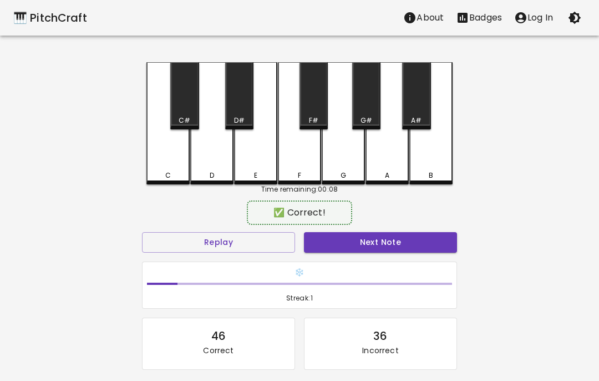
click at [163, 160] on div "C" at bounding box center [168, 123] width 43 height 122
click at [398, 250] on button "Next Note" at bounding box center [380, 242] width 153 height 21
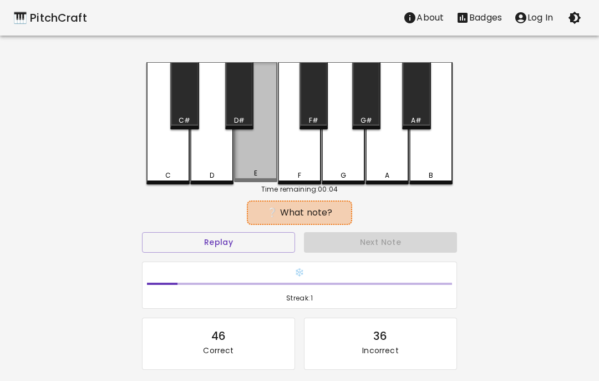
click at [257, 165] on div "E" at bounding box center [255, 122] width 43 height 120
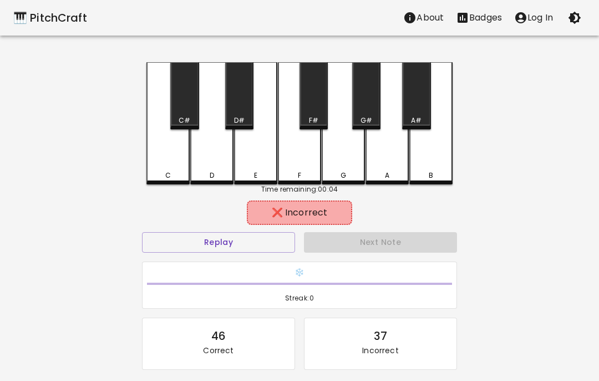
click at [241, 97] on div "D#" at bounding box center [239, 95] width 28 height 67
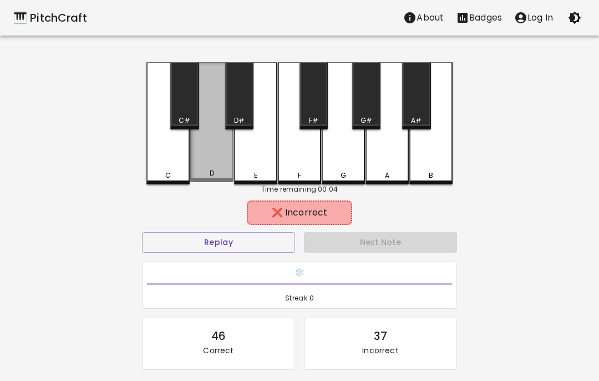
click at [207, 155] on div "D" at bounding box center [211, 122] width 43 height 120
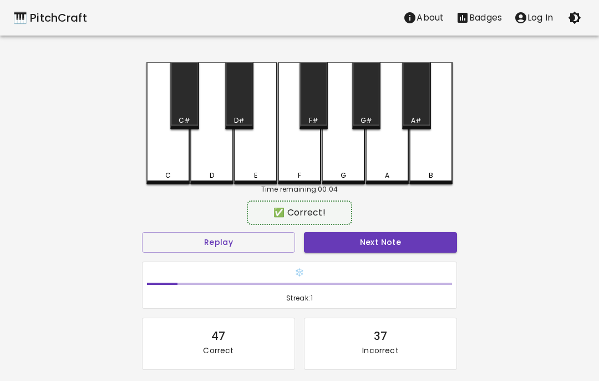
click at [325, 99] on div "F#" at bounding box center [314, 95] width 28 height 67
click at [299, 158] on div "F" at bounding box center [299, 123] width 43 height 122
click at [374, 243] on button "Next Note" at bounding box center [380, 242] width 153 height 21
